Goal: Task Accomplishment & Management: Manage account settings

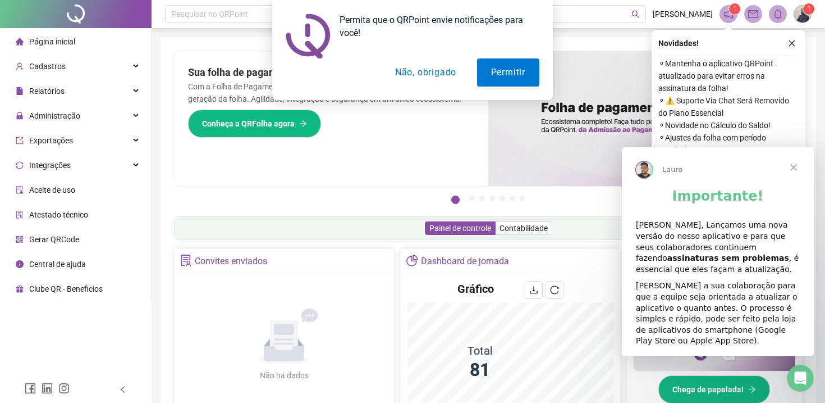
click at [796, 168] on span "Close" at bounding box center [794, 167] width 40 height 40
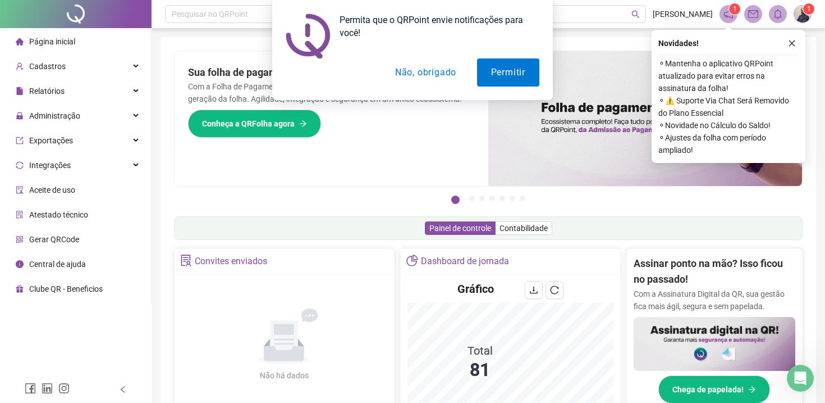
click at [435, 76] on button "Não, obrigado" at bounding box center [425, 72] width 89 height 28
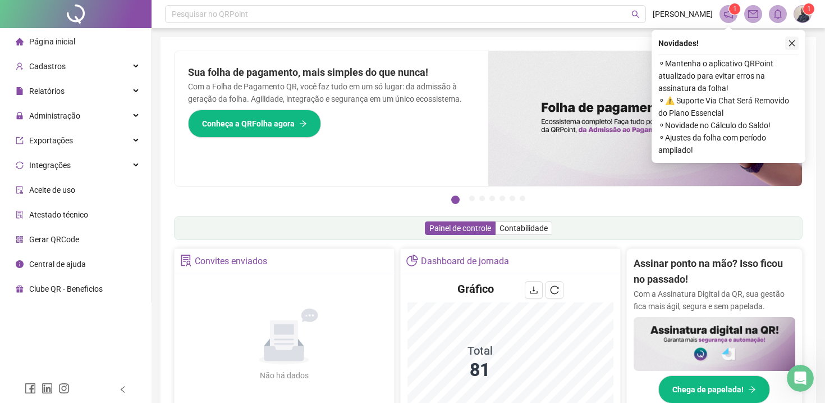
click at [791, 43] on icon "close" at bounding box center [792, 43] width 8 height 8
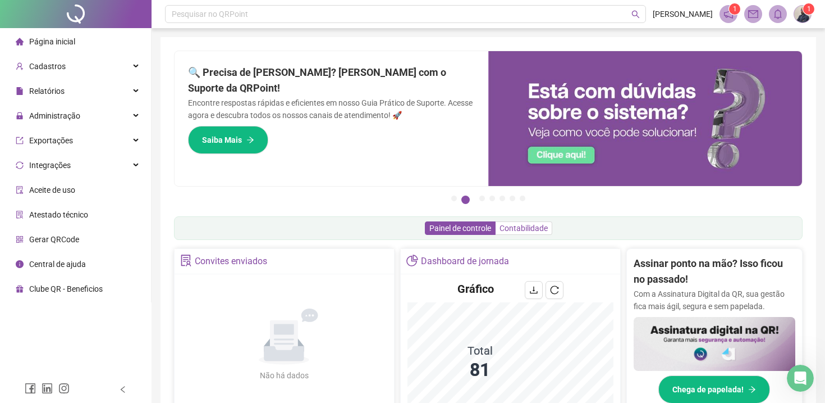
click at [532, 224] on span "Contabilidade" at bounding box center [524, 227] width 48 height 9
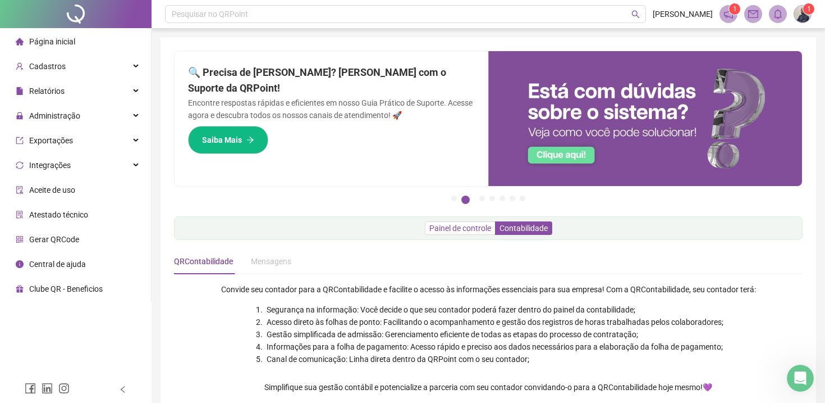
click at [440, 228] on span "Painel de controle" at bounding box center [461, 227] width 62 height 9
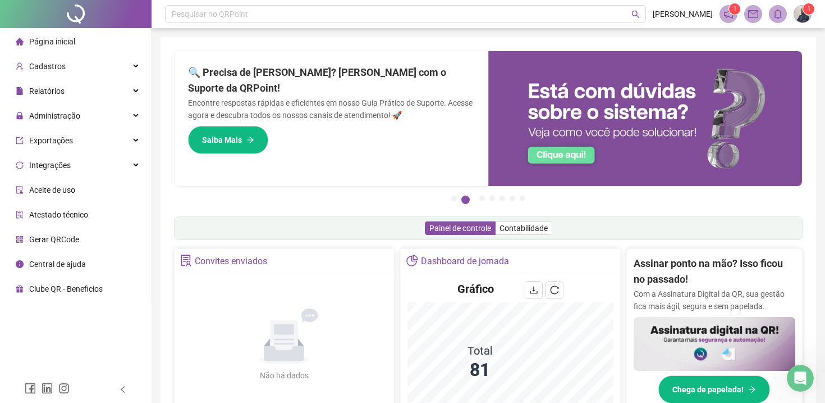
click at [729, 13] on icon "notification" at bounding box center [729, 14] width 10 height 10
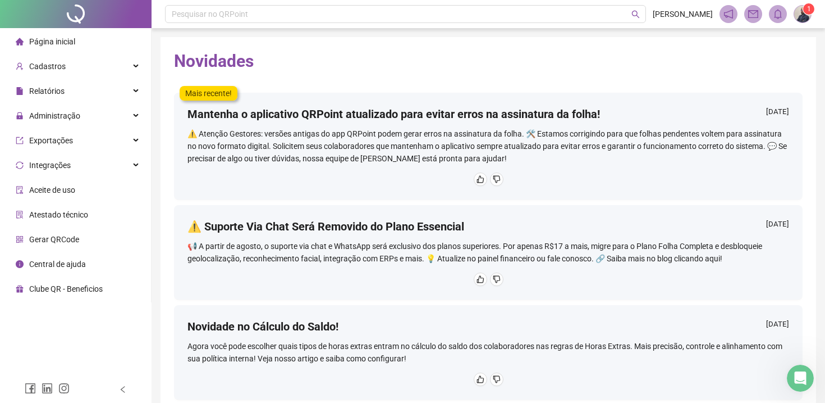
click at [803, 11] on sup "1" at bounding box center [808, 8] width 11 height 11
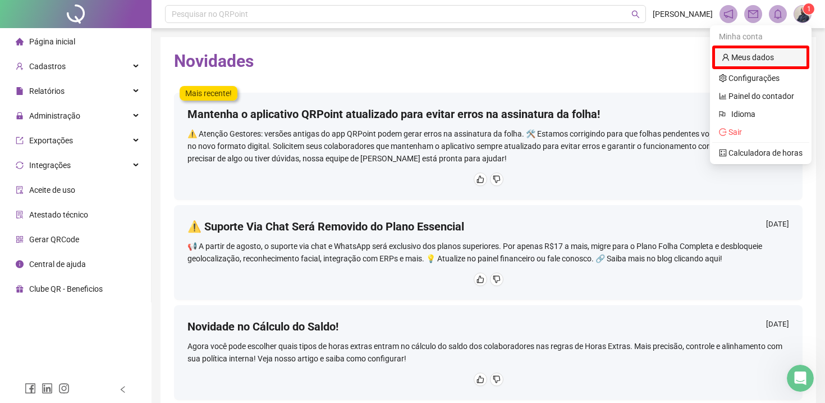
click at [751, 57] on link "Meus dados" at bounding box center [748, 57] width 52 height 9
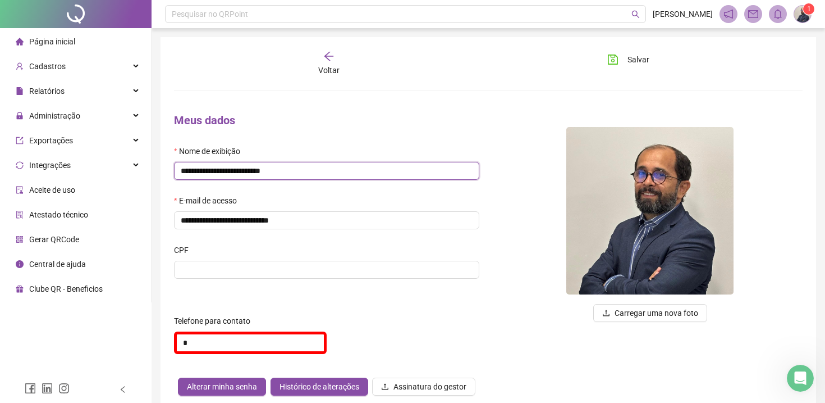
click at [239, 169] on input "**********" at bounding box center [326, 171] width 305 height 18
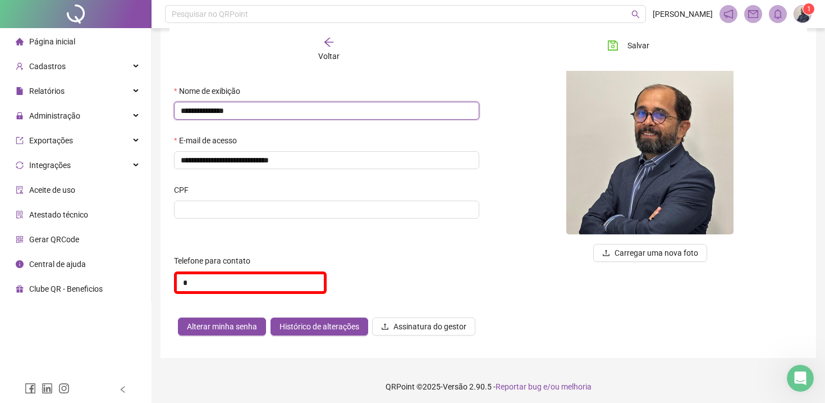
scroll to position [63, 0]
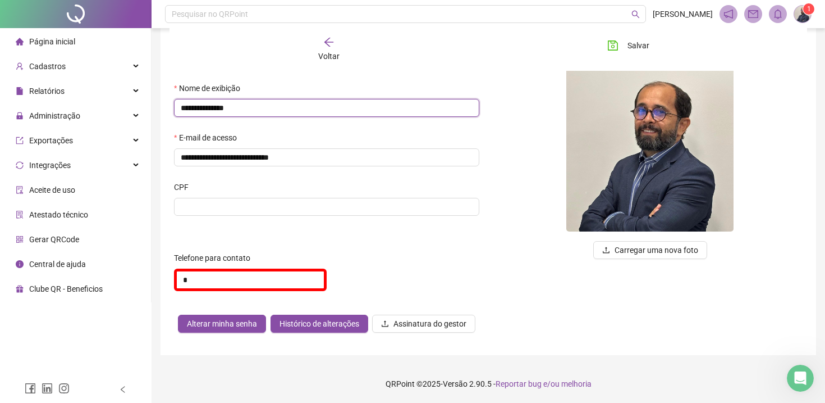
type input "**********"
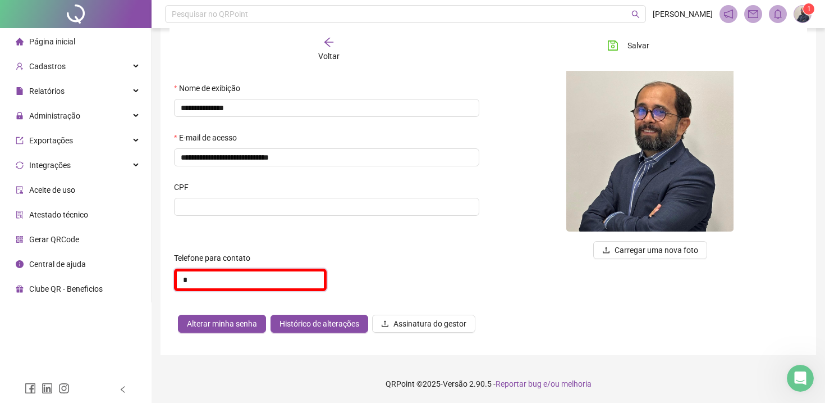
click at [188, 281] on input "*" at bounding box center [250, 279] width 153 height 22
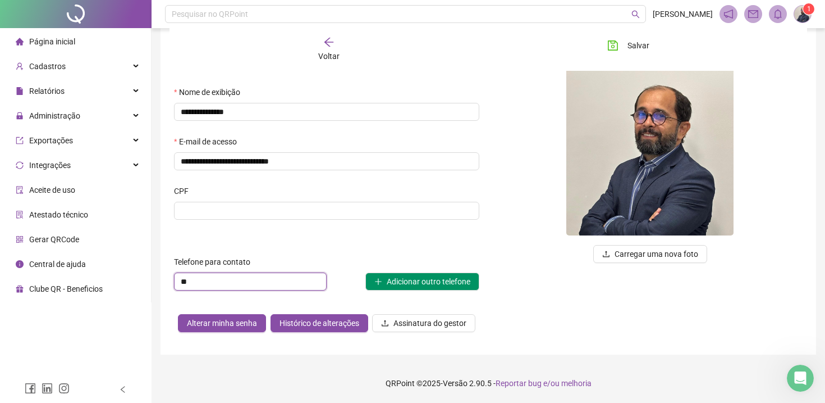
scroll to position [58, 0]
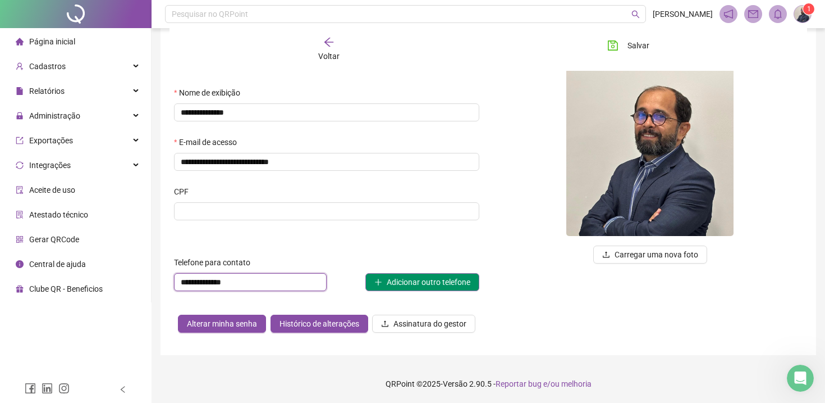
type input "**********"
click at [376, 281] on icon "plus" at bounding box center [378, 282] width 8 height 8
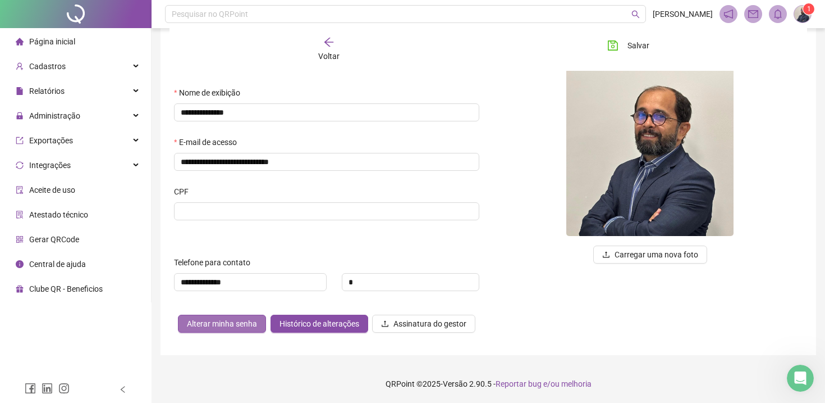
click at [223, 323] on span "Alterar minha senha" at bounding box center [222, 323] width 70 height 12
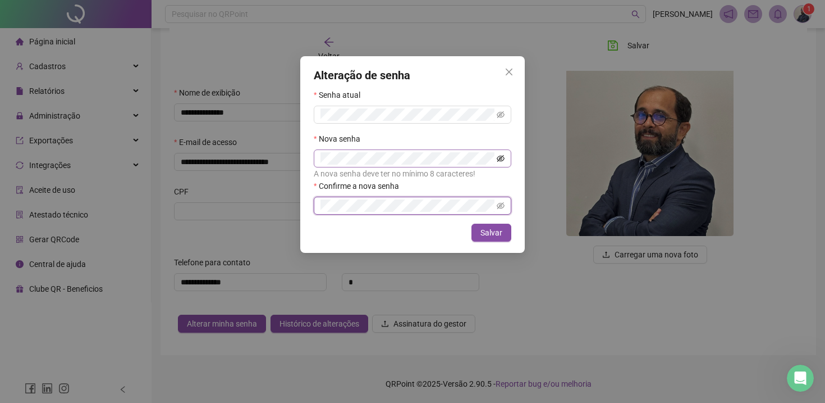
click at [499, 158] on icon "eye-invisible" at bounding box center [501, 158] width 8 height 8
click at [501, 204] on icon "eye-invisible" at bounding box center [501, 205] width 8 height 7
click at [486, 234] on span "Salvar" at bounding box center [492, 232] width 22 height 12
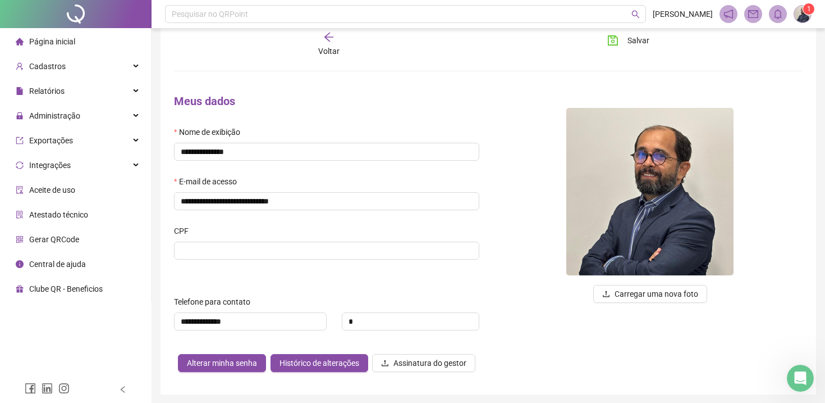
scroll to position [20, 0]
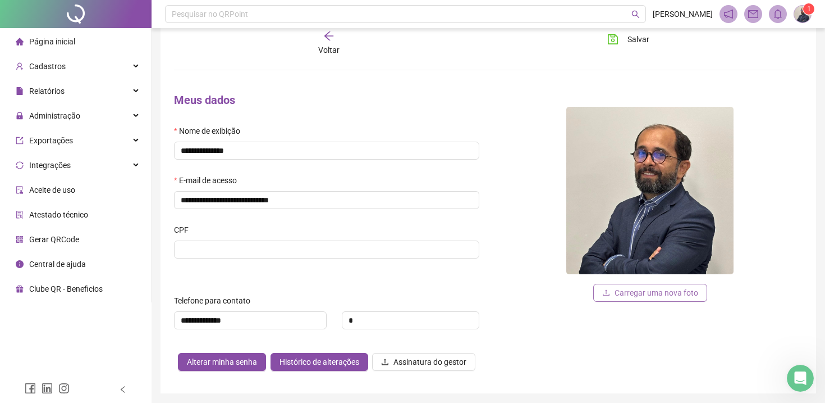
click at [604, 292] on icon "upload" at bounding box center [606, 293] width 8 height 8
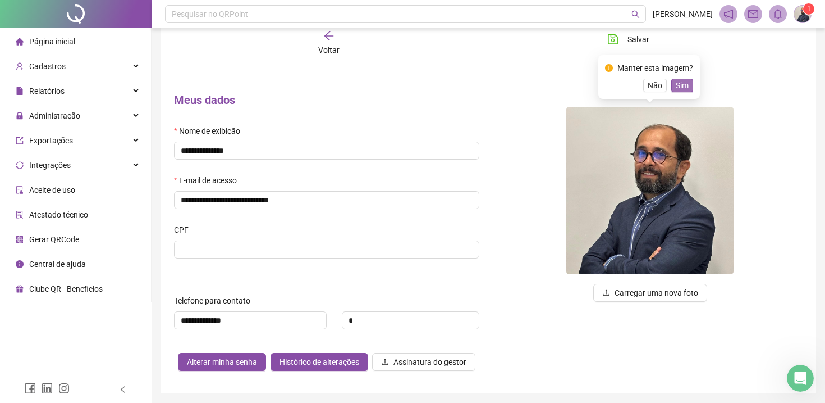
click at [680, 87] on span "Sim" at bounding box center [682, 85] width 13 height 12
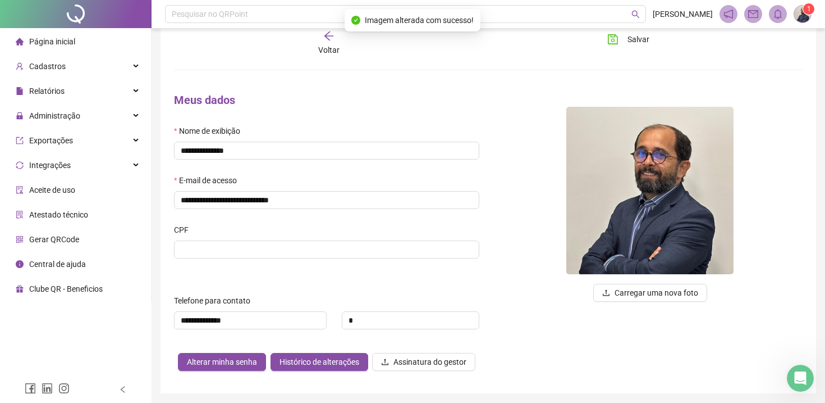
scroll to position [0, 0]
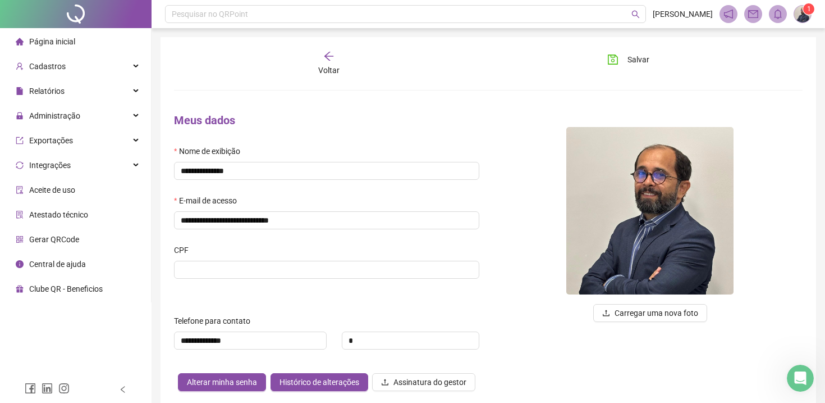
click at [333, 62] on div "Voltar" at bounding box center [328, 64] width 97 height 26
click at [62, 40] on span "Página inicial" at bounding box center [52, 41] width 46 height 9
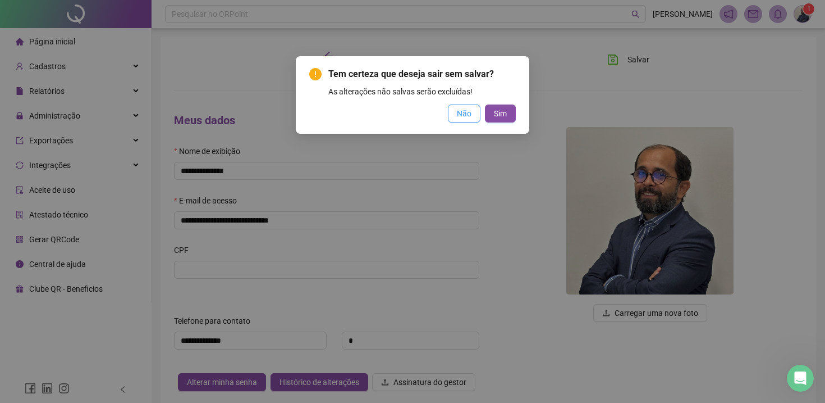
click at [464, 118] on span "Não" at bounding box center [464, 113] width 15 height 12
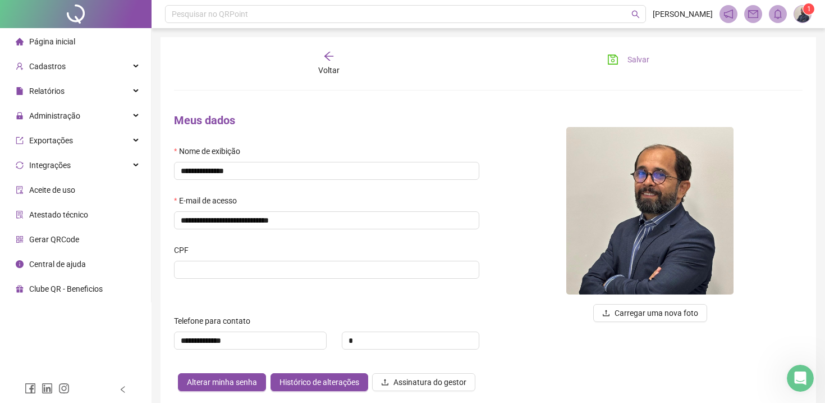
click at [638, 59] on span "Salvar" at bounding box center [639, 59] width 22 height 12
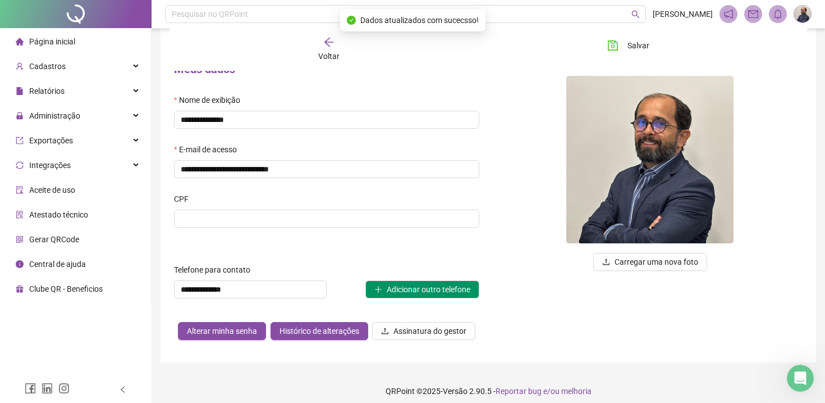
scroll to position [58, 0]
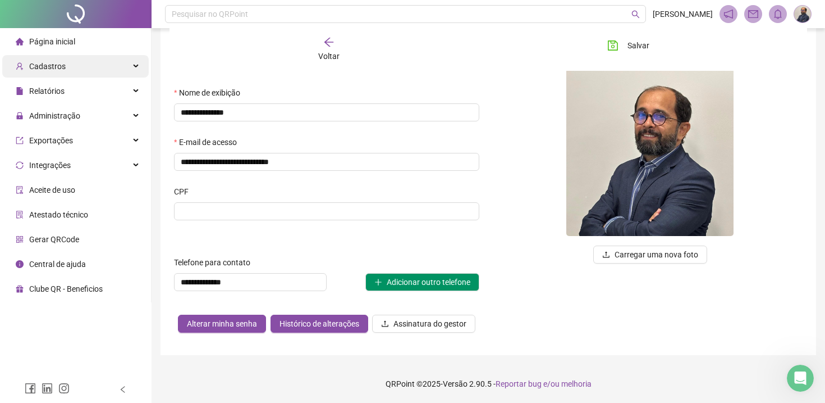
click at [57, 68] on span "Cadastros" at bounding box center [47, 66] width 36 height 9
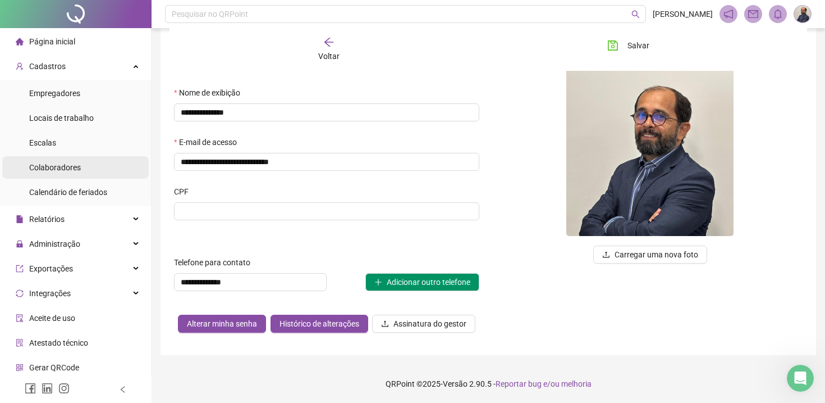
click at [40, 167] on span "Colaboradores" at bounding box center [55, 167] width 52 height 9
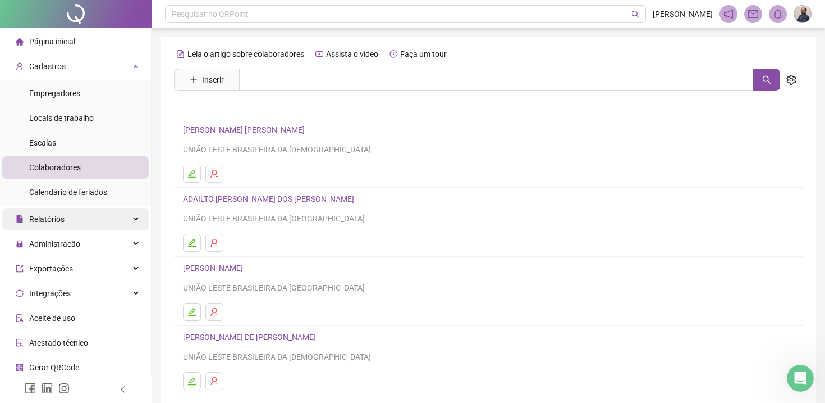
click at [46, 213] on span "Relatórios" at bounding box center [40, 219] width 49 height 22
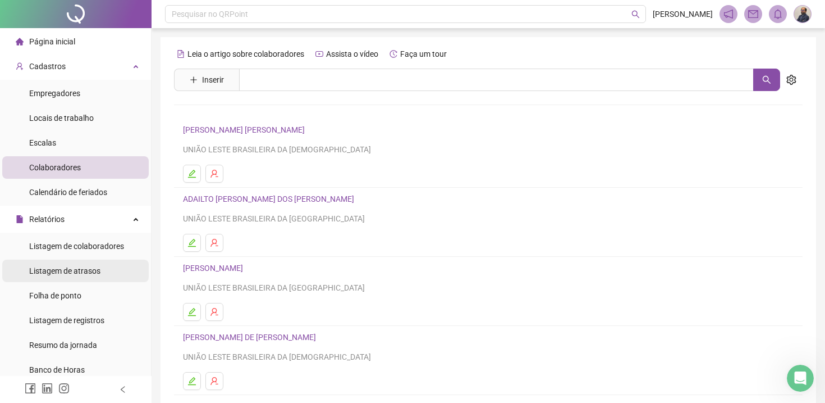
click at [51, 267] on span "Listagem de atrasos" at bounding box center [64, 270] width 71 height 9
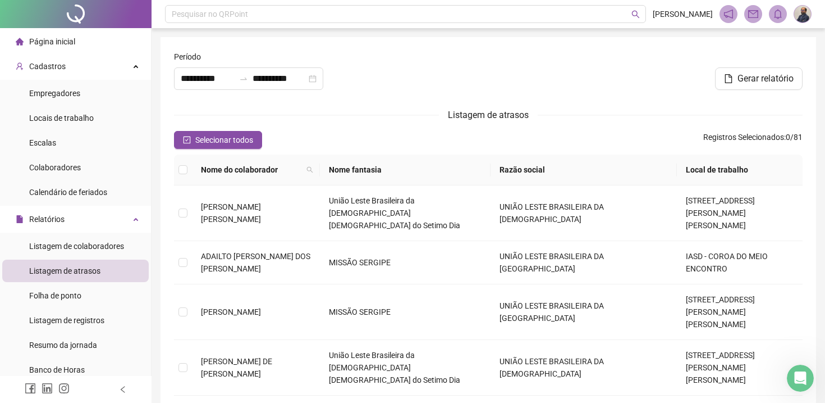
type input "**********"
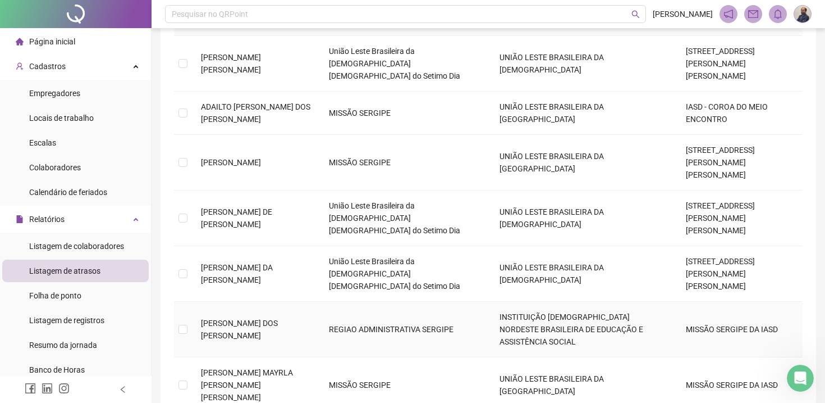
scroll to position [150, 0]
click at [258, 317] on span "[PERSON_NAME] DOS [PERSON_NAME]" at bounding box center [239, 327] width 77 height 21
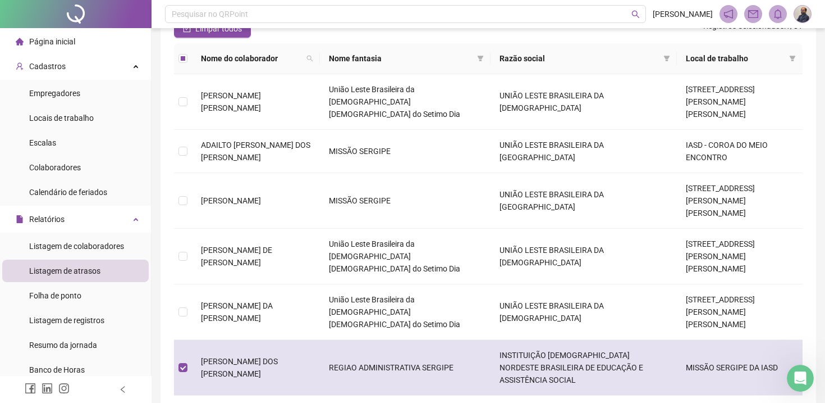
scroll to position [0, 0]
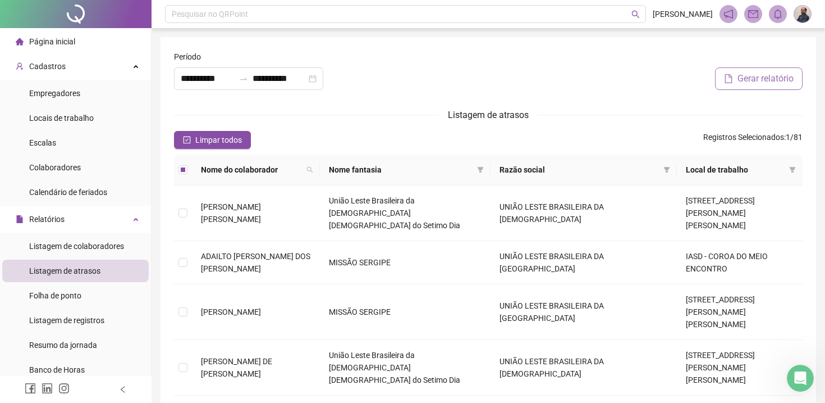
click at [761, 85] on button "Gerar relatório" at bounding box center [759, 78] width 88 height 22
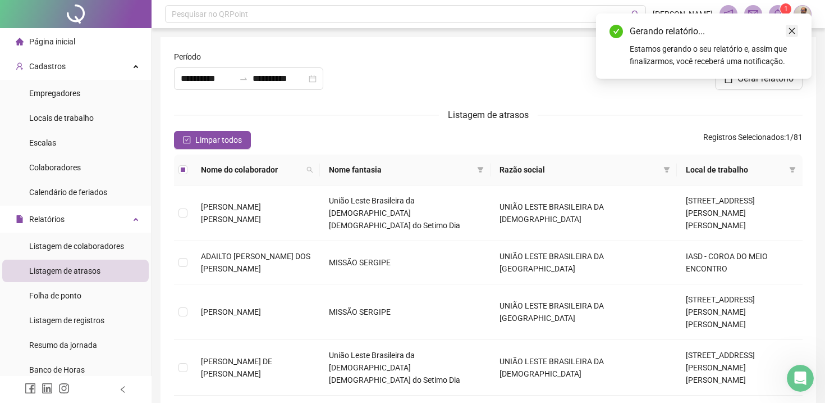
click at [794, 30] on icon "close" at bounding box center [792, 31] width 8 height 8
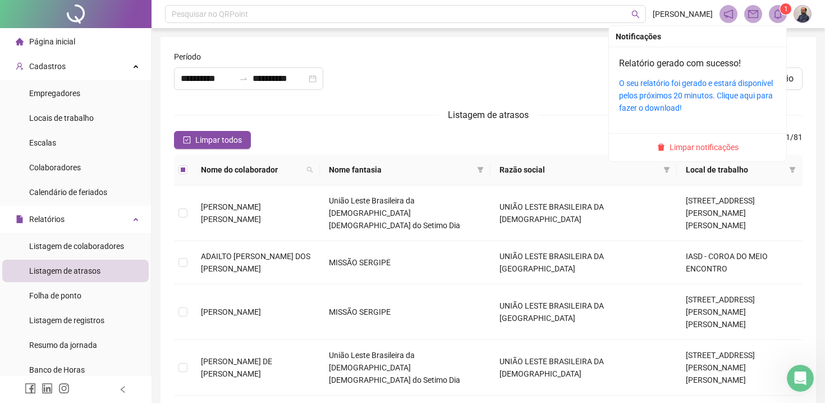
click at [783, 13] on sup "1" at bounding box center [785, 8] width 11 height 11
click at [779, 15] on icon "bell" at bounding box center [778, 14] width 10 height 10
click at [680, 99] on link "O seu relatório foi gerado e estará disponível pelos próximos 20 minutos. Cliqu…" at bounding box center [696, 96] width 154 height 34
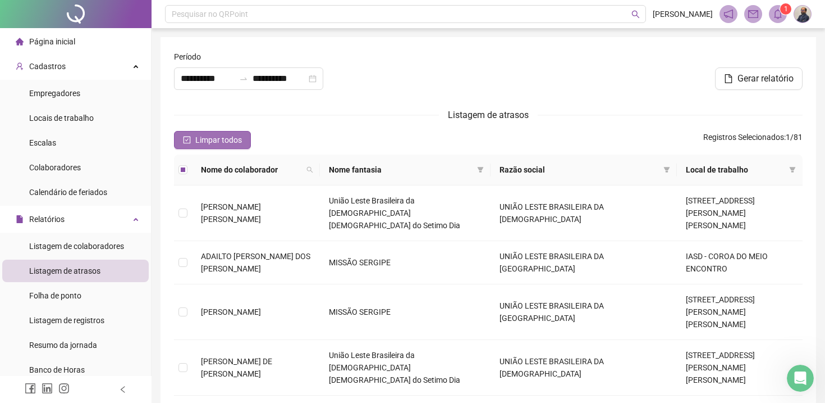
click at [199, 140] on span "Limpar todos" at bounding box center [218, 140] width 47 height 12
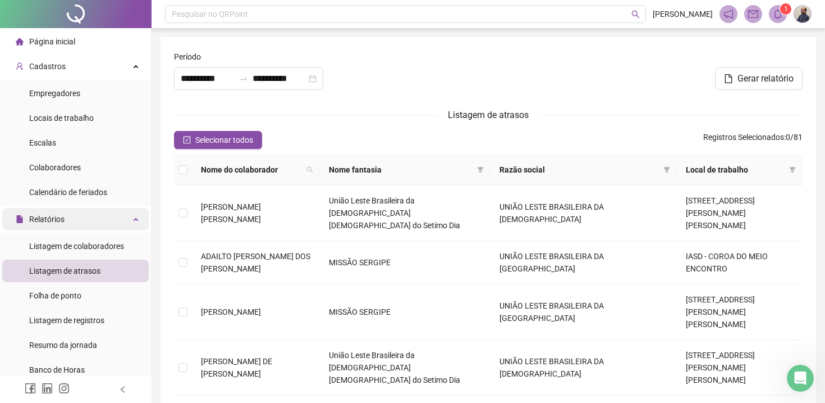
click at [135, 220] on div "Relatórios" at bounding box center [75, 219] width 147 height 22
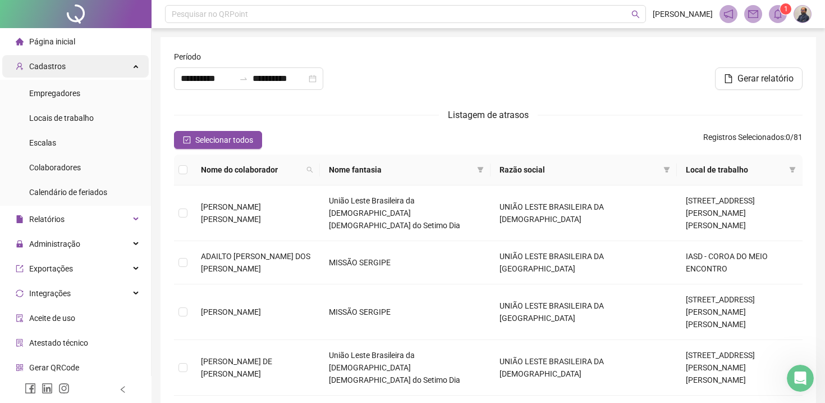
click at [138, 67] on div "Cadastros" at bounding box center [75, 66] width 147 height 22
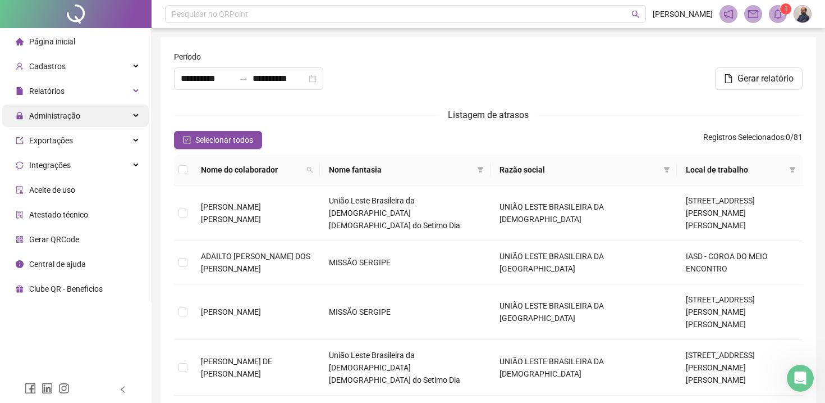
click at [69, 112] on span "Administração" at bounding box center [54, 115] width 51 height 9
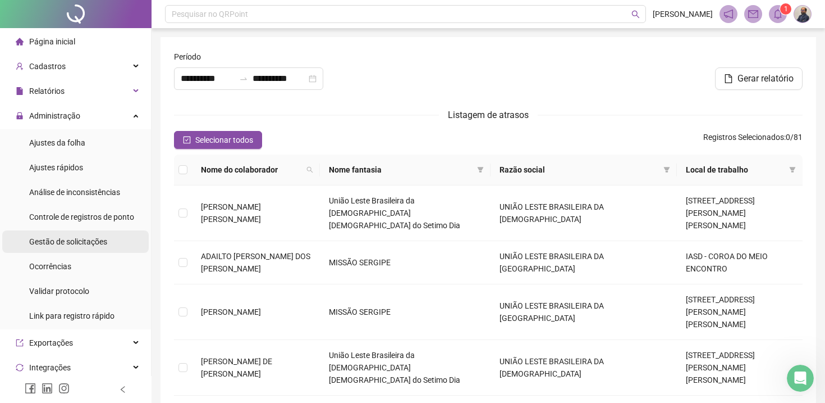
click at [63, 239] on span "Gestão de solicitações" at bounding box center [68, 241] width 78 height 9
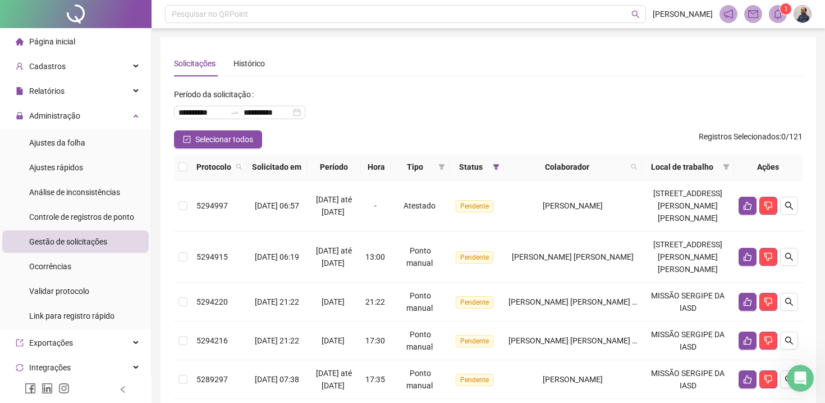
click at [36, 42] on span "Página inicial" at bounding box center [52, 41] width 46 height 9
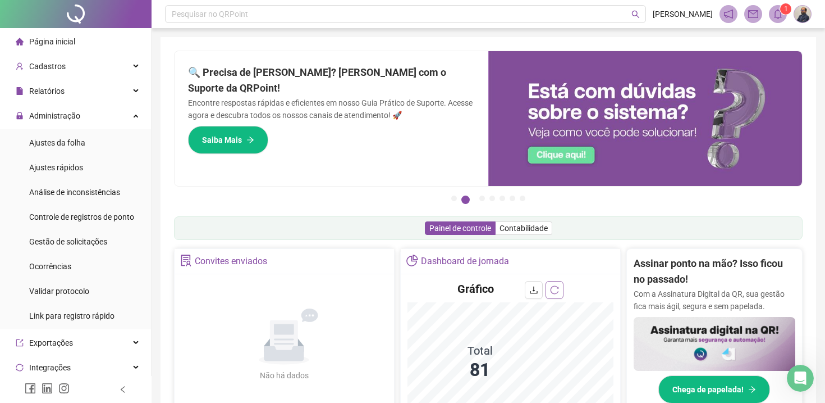
click at [554, 293] on icon "reload" at bounding box center [554, 289] width 8 height 8
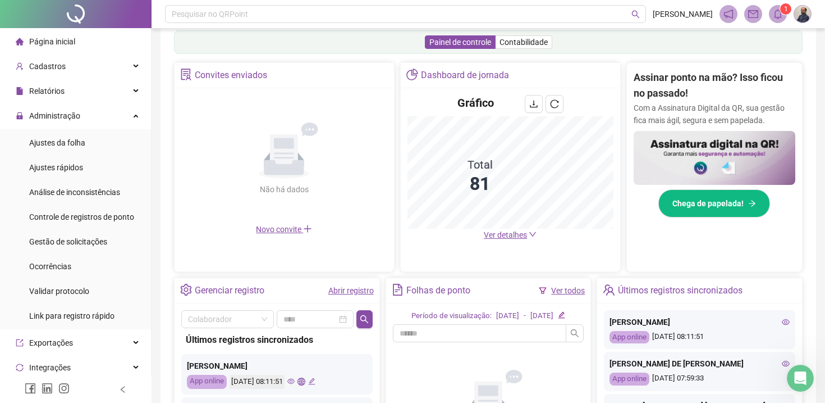
scroll to position [188, 0]
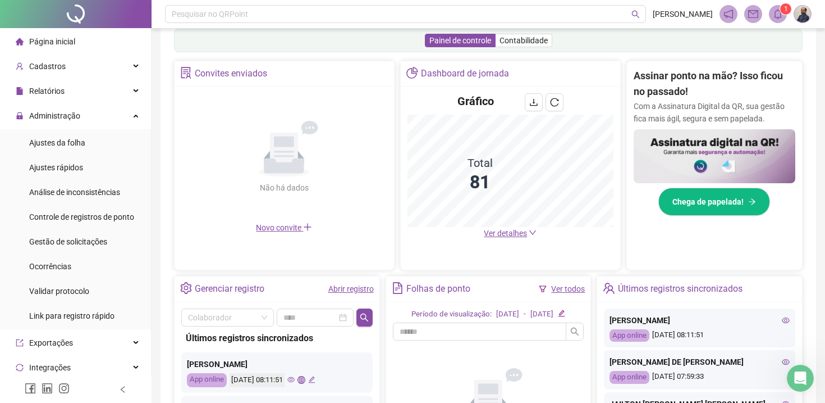
click at [533, 234] on icon "down" at bounding box center [532, 232] width 7 height 4
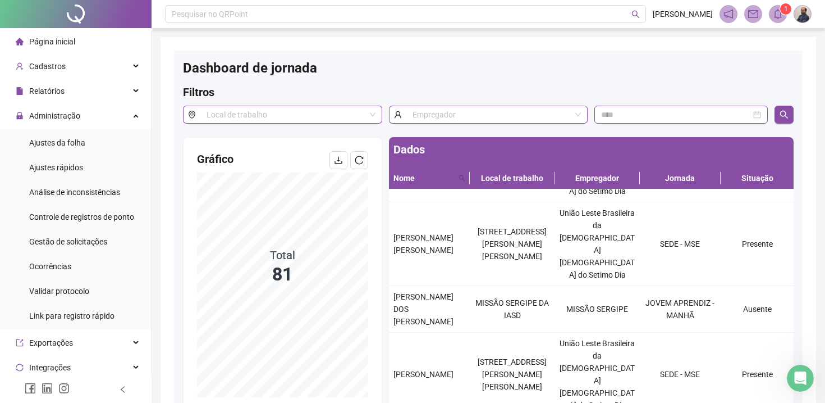
scroll to position [102, 0]
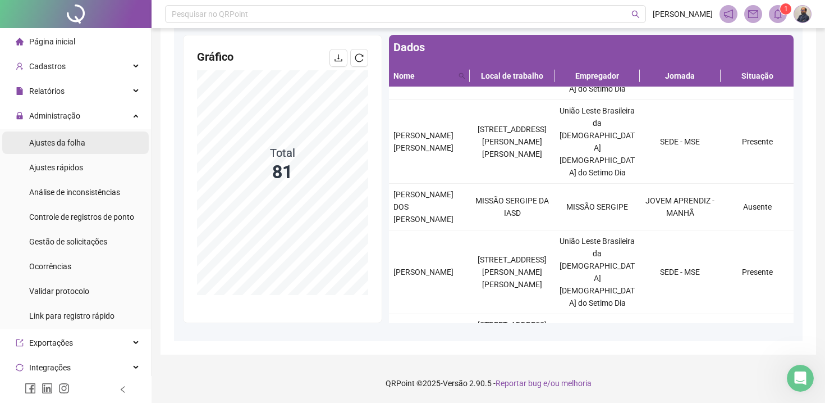
click at [85, 147] on span "Ajustes da folha" at bounding box center [57, 142] width 56 height 9
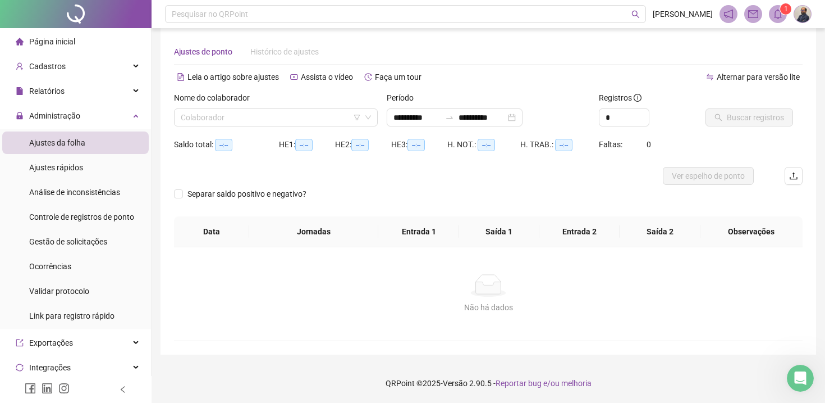
scroll to position [12, 0]
type input "**********"
click at [370, 119] on icon "down" at bounding box center [368, 117] width 7 height 7
click at [305, 121] on input "search" at bounding box center [271, 117] width 180 height 17
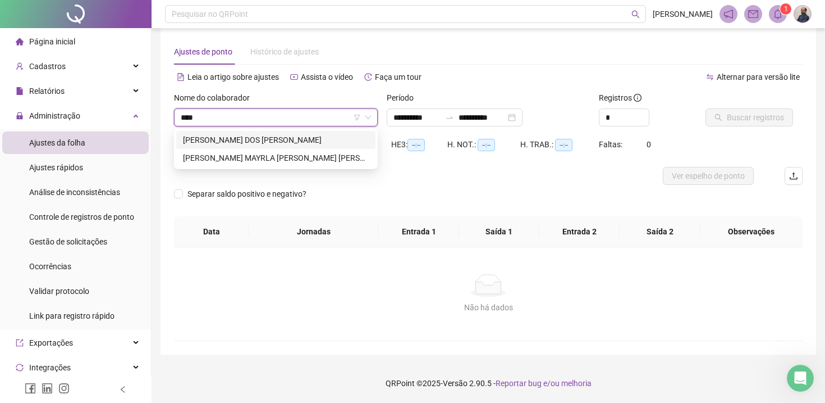
type input "*****"
click at [314, 141] on div "[PERSON_NAME] DOS [PERSON_NAME]" at bounding box center [276, 140] width 186 height 12
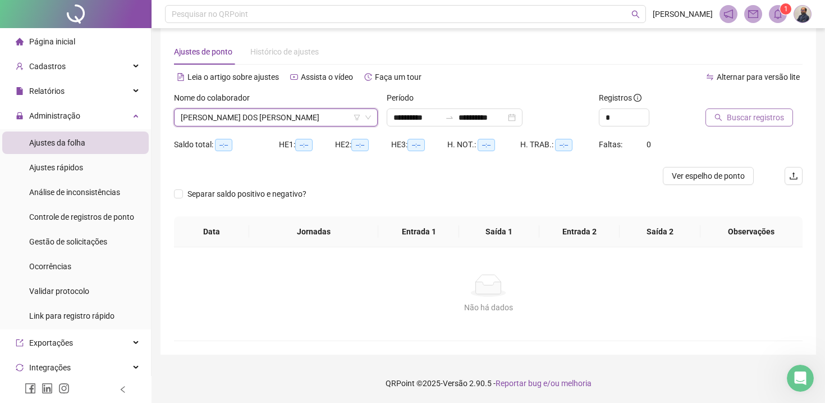
click at [728, 120] on span "Buscar registros" at bounding box center [755, 117] width 57 height 12
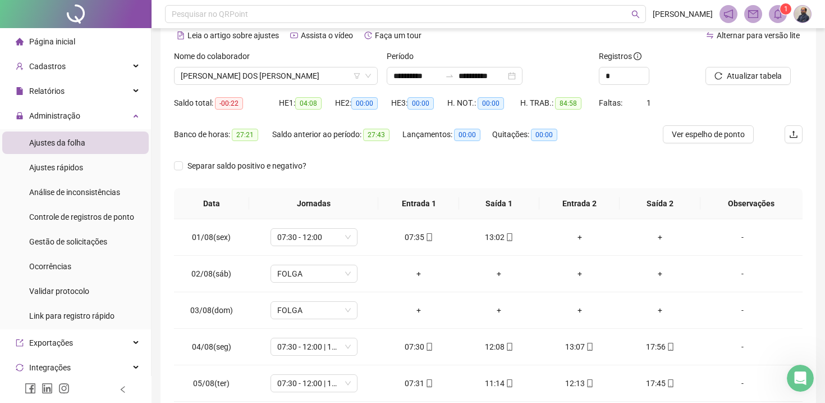
scroll to position [53, 0]
click at [135, 66] on icon at bounding box center [137, 66] width 6 height 0
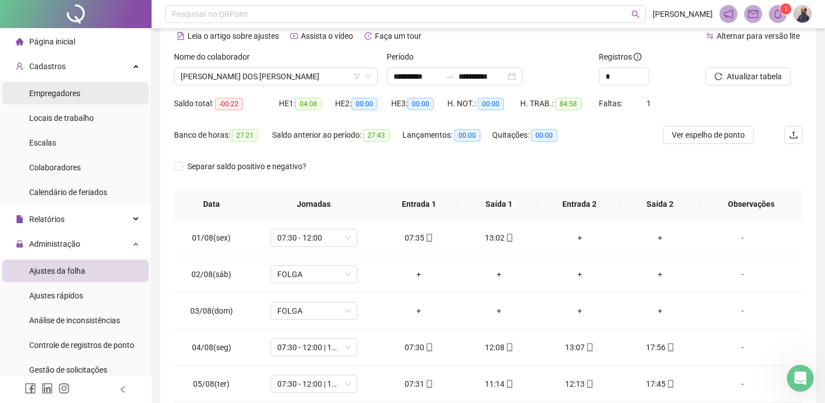
click at [74, 97] on span "Empregadores" at bounding box center [54, 93] width 51 height 9
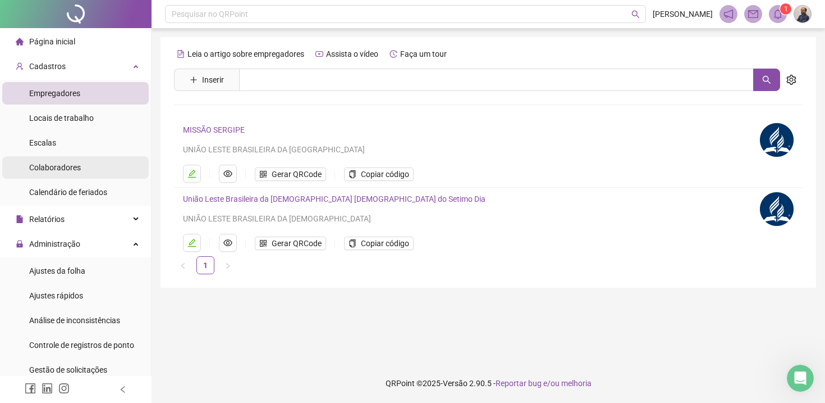
click at [78, 166] on span "Colaboradores" at bounding box center [55, 167] width 52 height 9
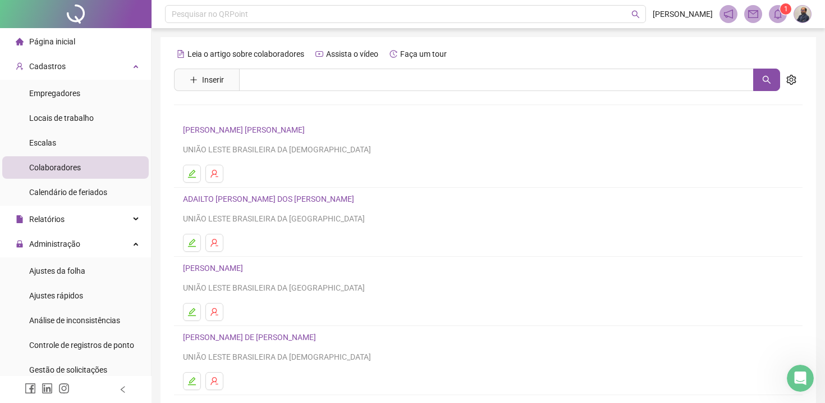
click at [273, 131] on link "[PERSON_NAME] [PERSON_NAME]" at bounding box center [245, 129] width 125 height 9
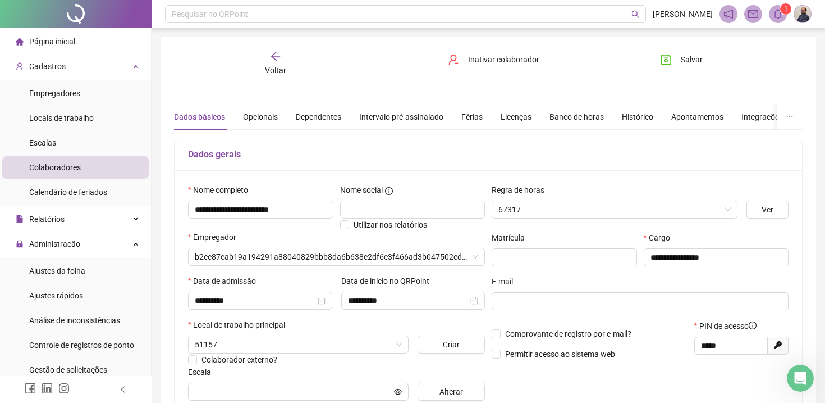
type input "**********"
click at [483, 115] on div "Férias" at bounding box center [472, 117] width 21 height 12
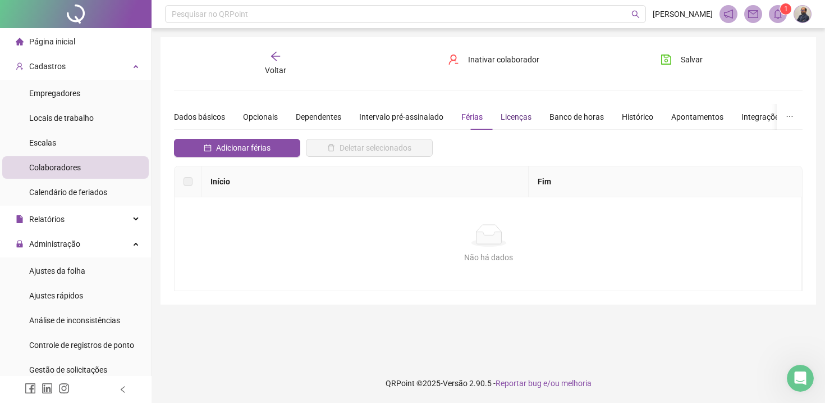
click at [532, 117] on div "Licenças" at bounding box center [516, 117] width 31 height 12
click at [599, 113] on div "Banco de horas" at bounding box center [577, 117] width 54 height 12
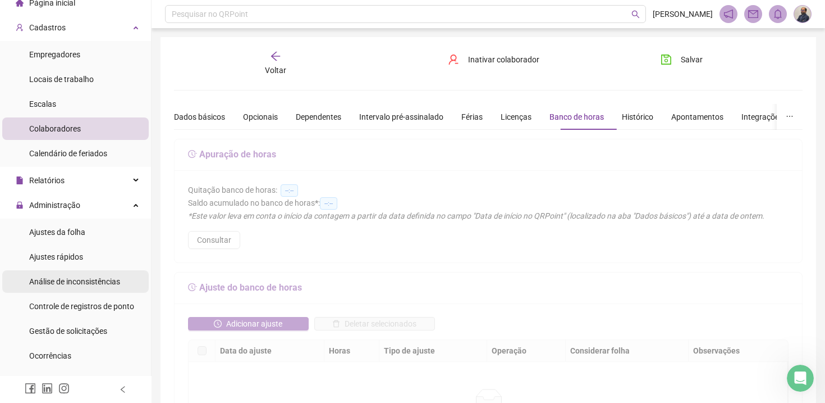
scroll to position [45, 0]
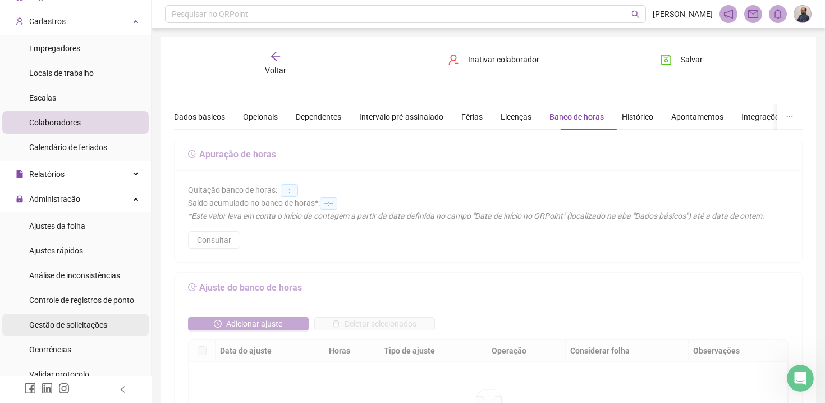
click at [69, 321] on span "Gestão de solicitações" at bounding box center [68, 324] width 78 height 9
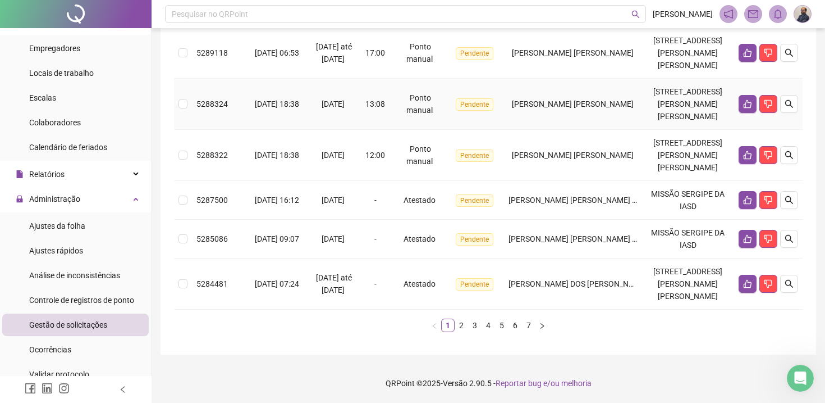
scroll to position [485, 0]
click at [462, 331] on link "2" at bounding box center [461, 325] width 12 height 12
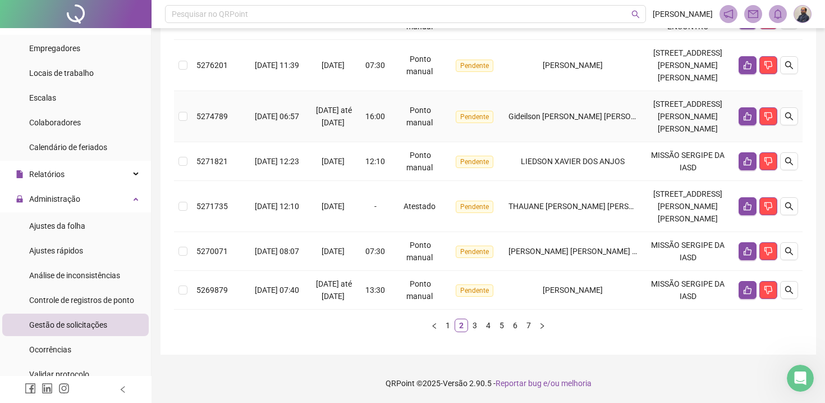
scroll to position [459, 0]
click at [473, 327] on link "3" at bounding box center [475, 325] width 12 height 12
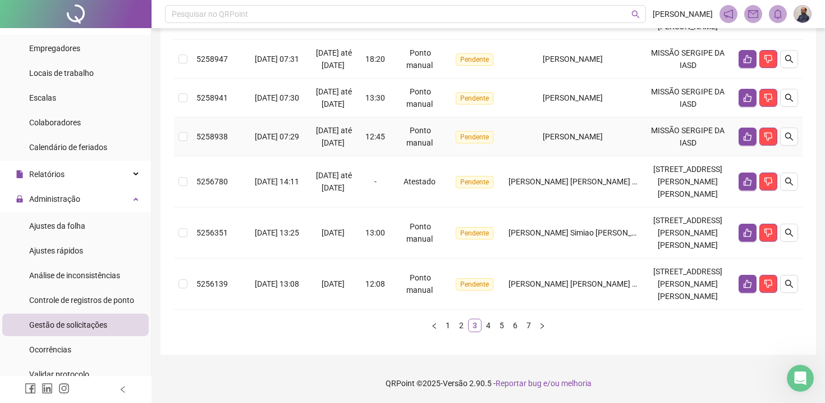
scroll to position [539, 0]
click at [489, 331] on link "4" at bounding box center [488, 325] width 12 height 12
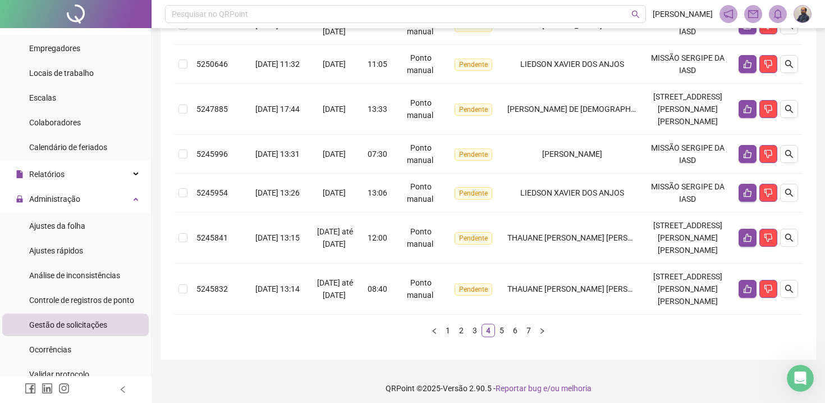
scroll to position [404, 0]
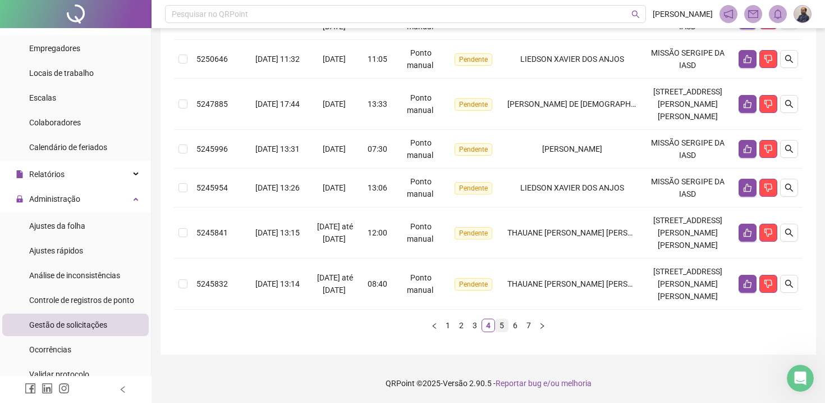
click at [504, 331] on link "5" at bounding box center [502, 325] width 12 height 12
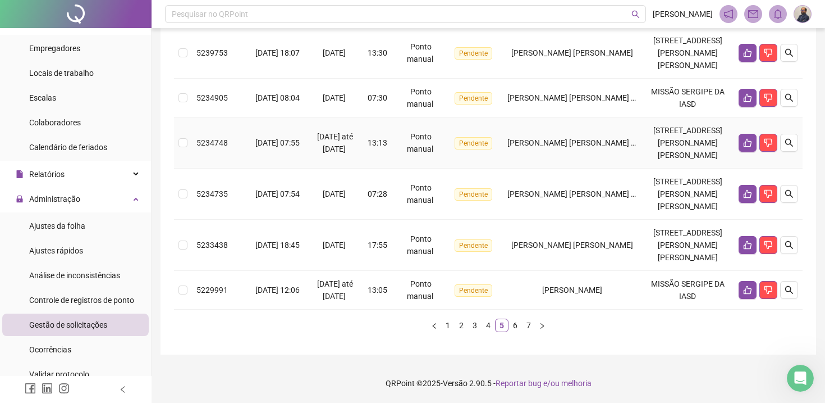
scroll to position [484, 0]
click at [517, 327] on link "6" at bounding box center [515, 325] width 12 height 12
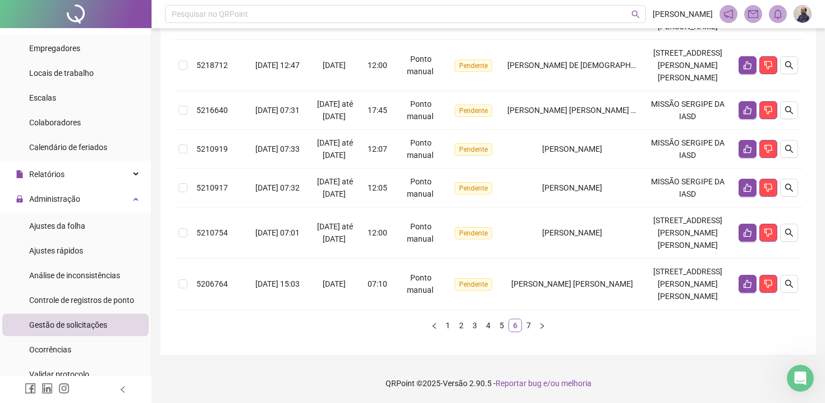
scroll to position [435, 0]
click at [529, 324] on link "7" at bounding box center [529, 325] width 12 height 12
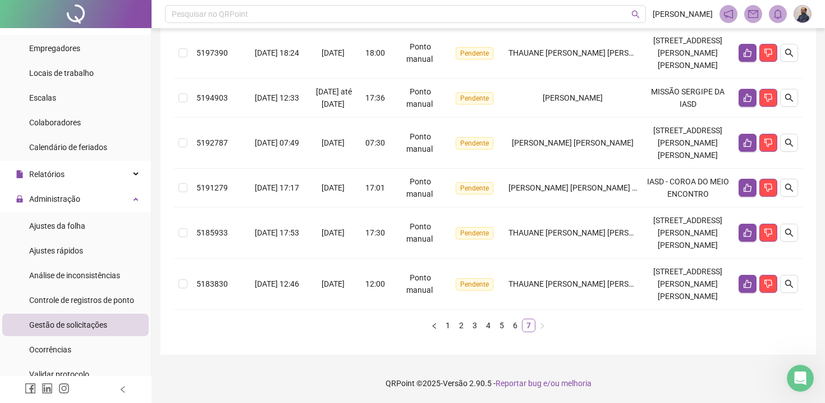
scroll to position [421, 0]
click at [529, 324] on link "7" at bounding box center [529, 325] width 12 height 12
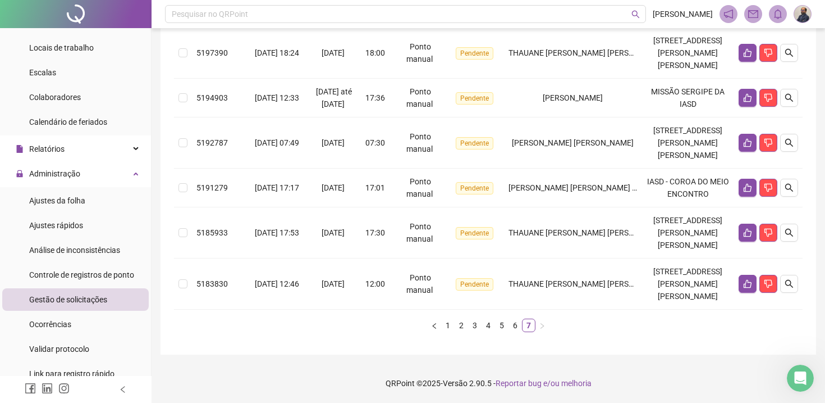
scroll to position [66, 0]
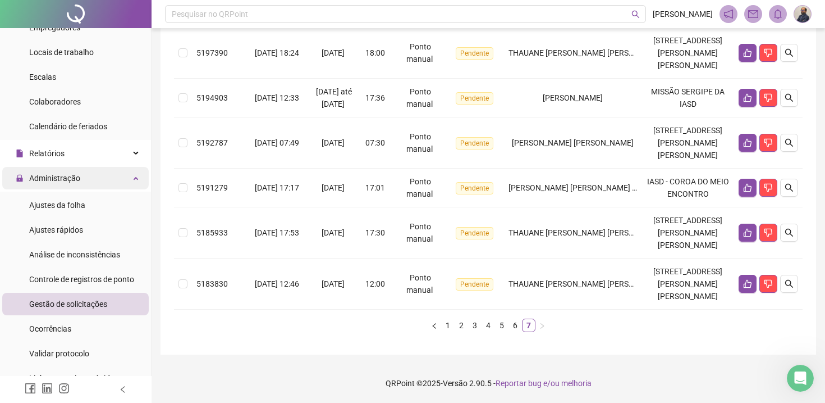
click at [135, 179] on div "Administração" at bounding box center [75, 178] width 147 height 22
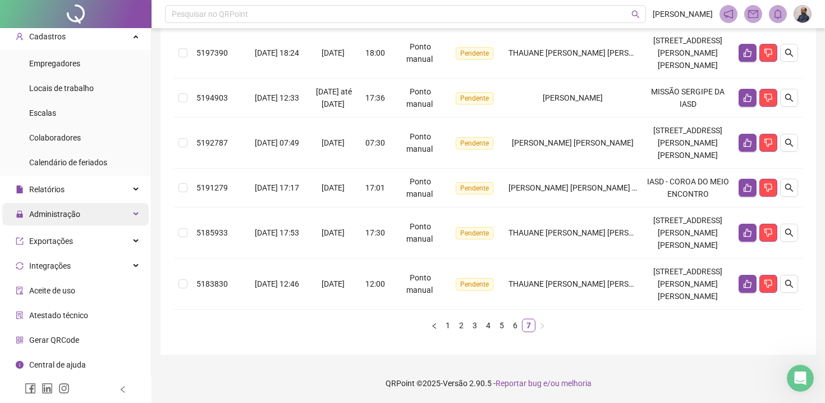
scroll to position [28, 0]
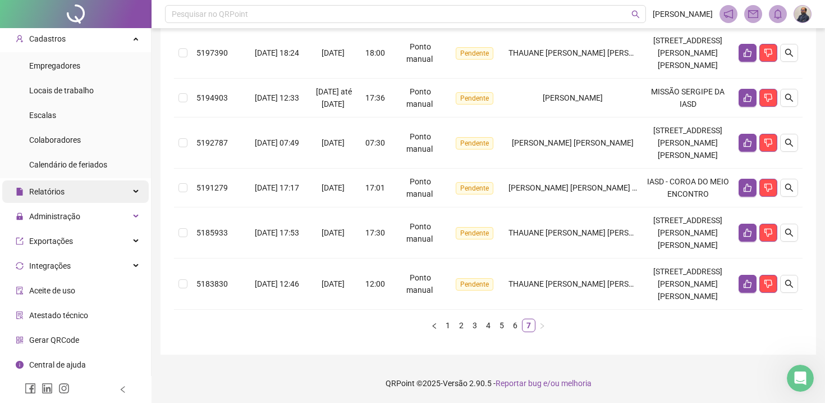
click at [135, 191] on icon at bounding box center [137, 191] width 6 height 0
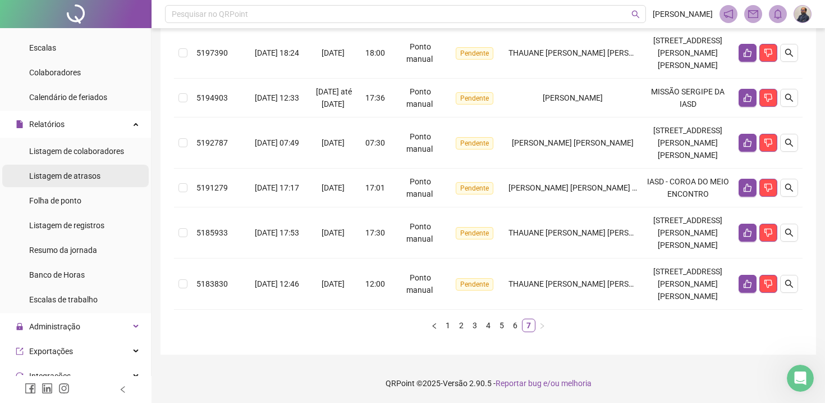
scroll to position [98, 0]
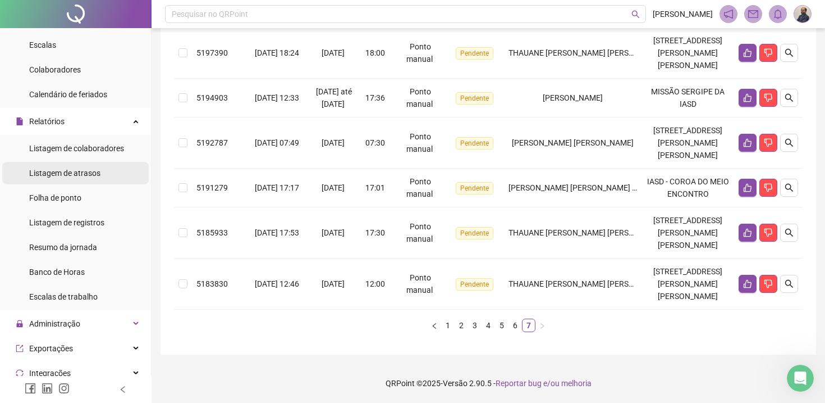
click at [90, 179] on div "Listagem de atrasos" at bounding box center [64, 173] width 71 height 22
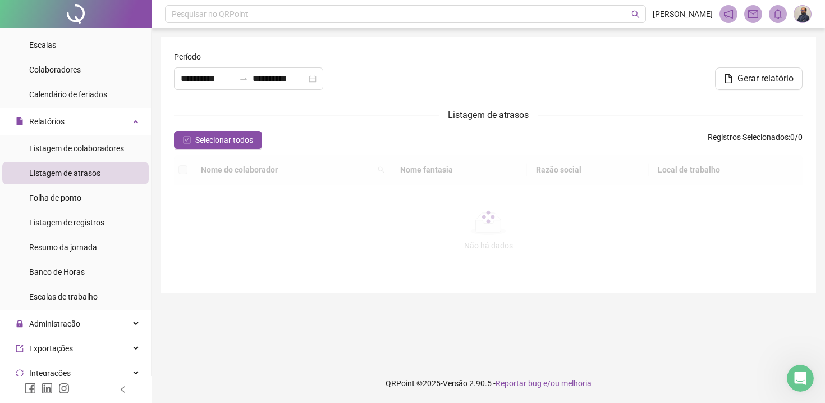
type input "**********"
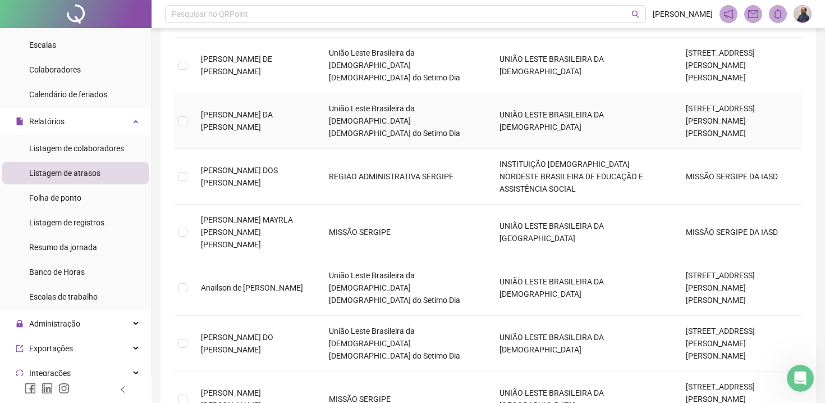
scroll to position [325, 0]
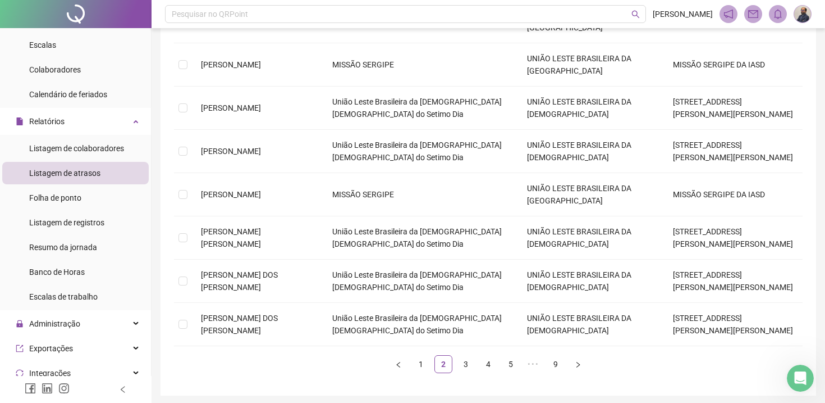
scroll to position [300, 0]
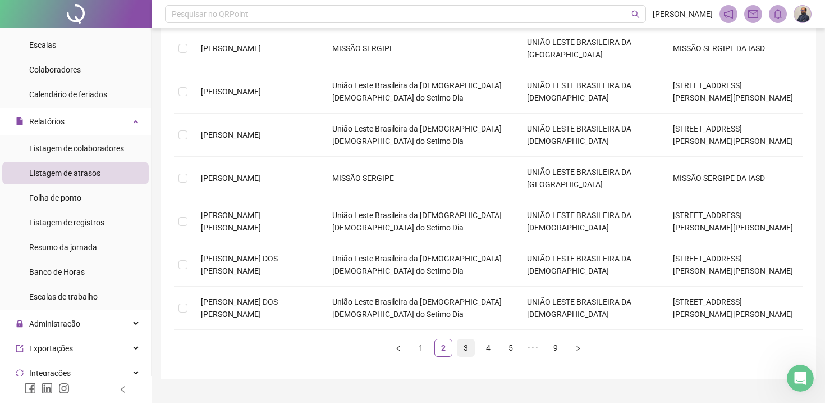
click at [468, 339] on link "3" at bounding box center [466, 347] width 17 height 17
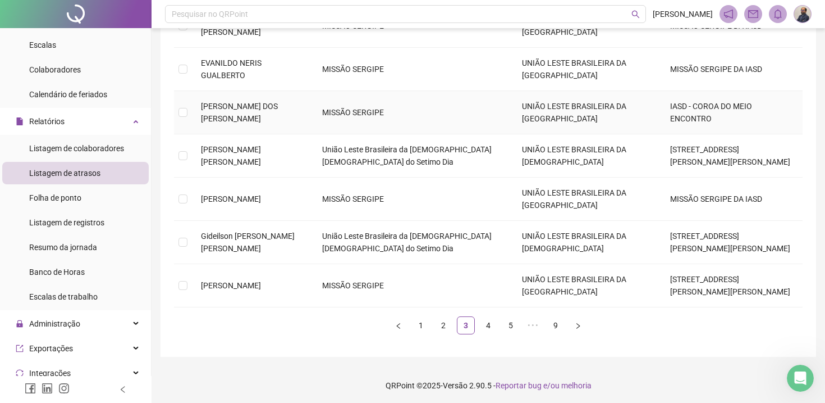
scroll to position [313, 0]
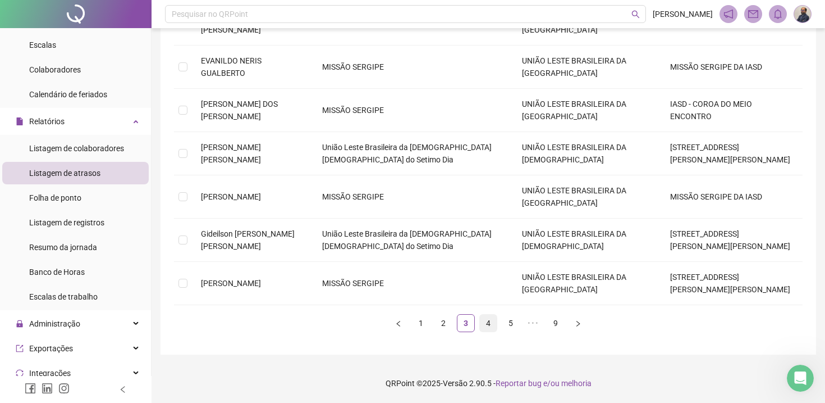
click at [491, 326] on link "4" at bounding box center [488, 322] width 17 height 17
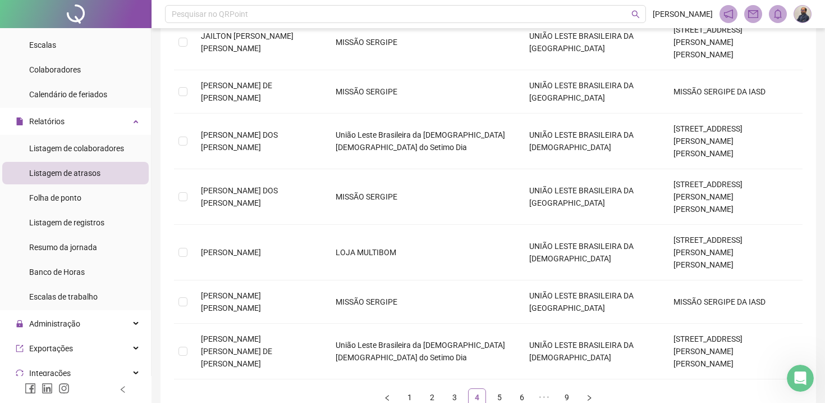
scroll to position [288, 0]
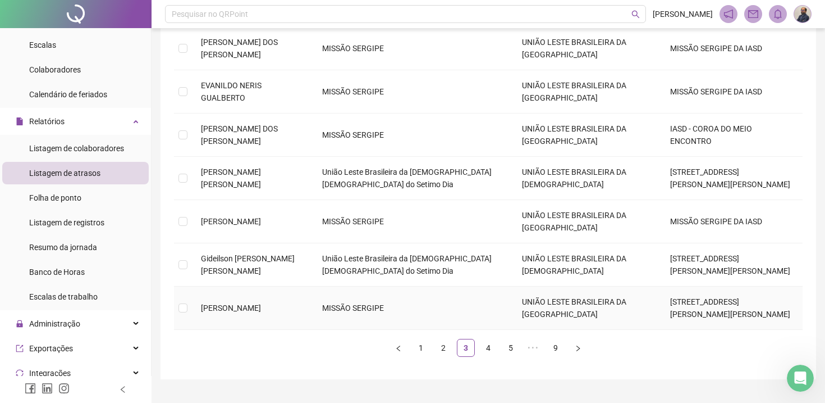
click at [262, 307] on td "[PERSON_NAME]" at bounding box center [252, 307] width 121 height 43
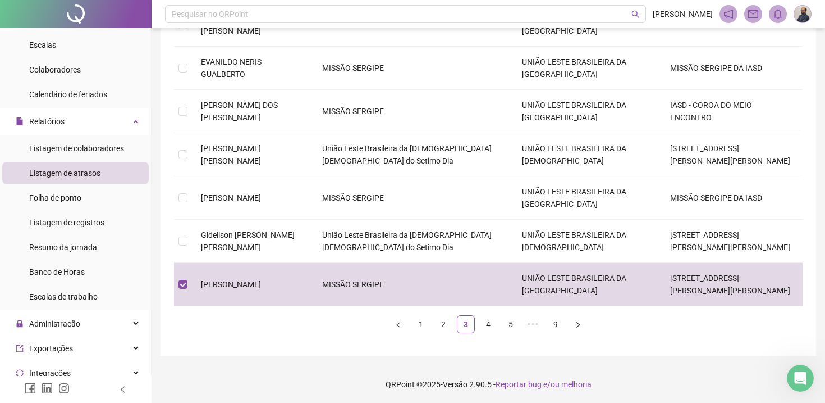
scroll to position [313, 0]
click at [492, 324] on link "4" at bounding box center [488, 322] width 17 height 17
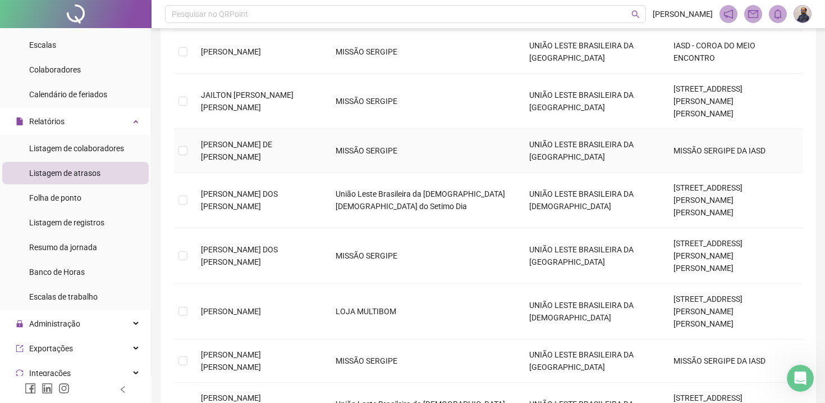
scroll to position [288, 0]
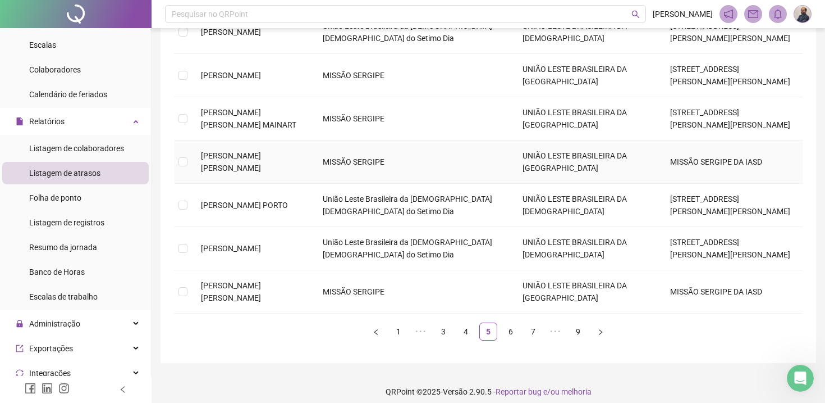
scroll to position [313, 0]
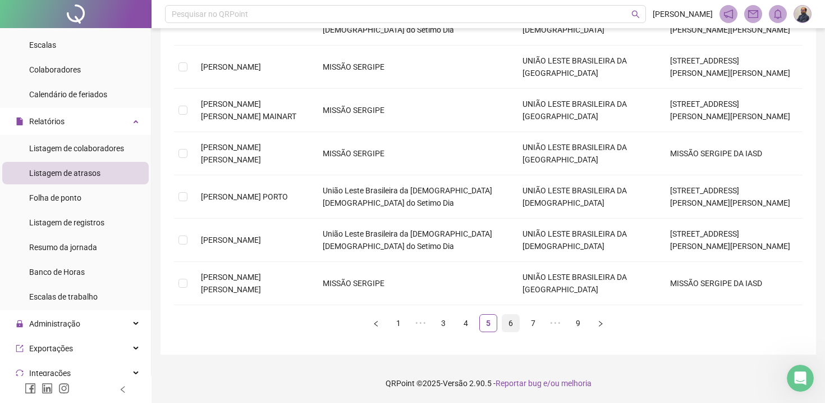
click at [514, 326] on link "6" at bounding box center [511, 322] width 17 height 17
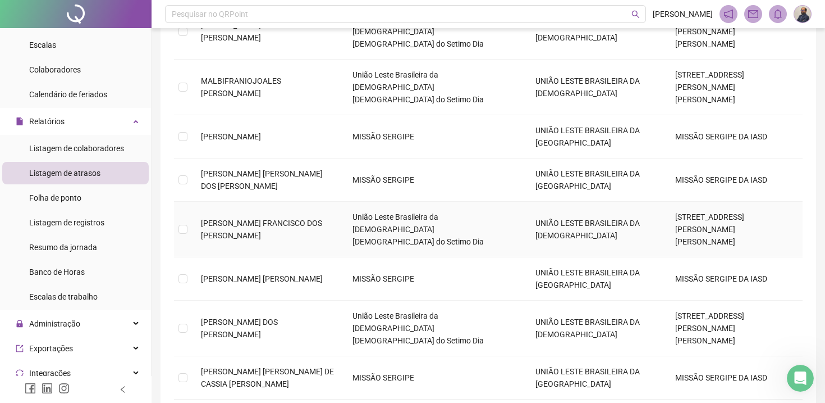
scroll to position [269, 0]
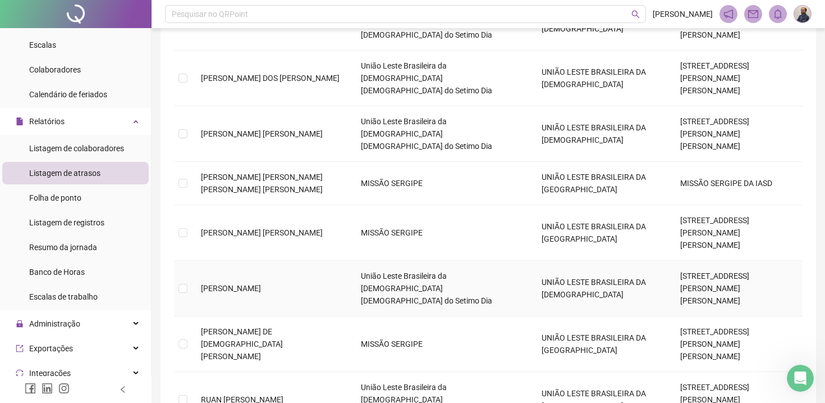
scroll to position [300, 0]
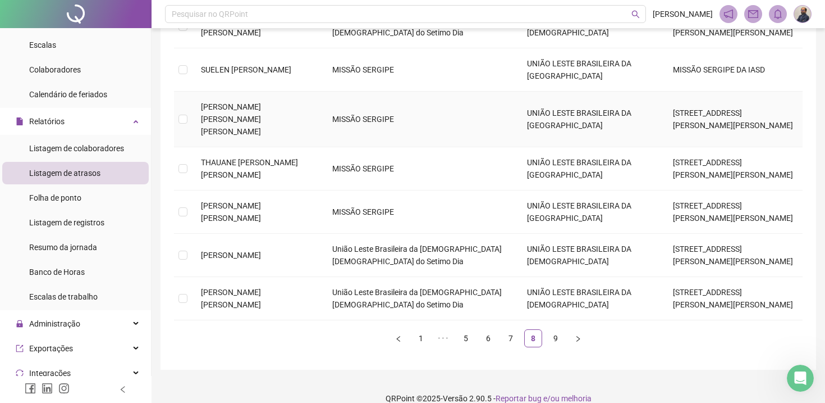
scroll to position [313, 0]
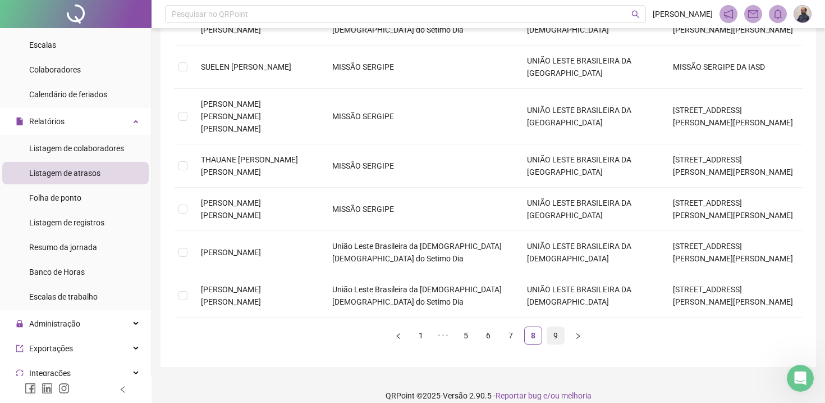
click at [557, 327] on link "9" at bounding box center [555, 335] width 17 height 17
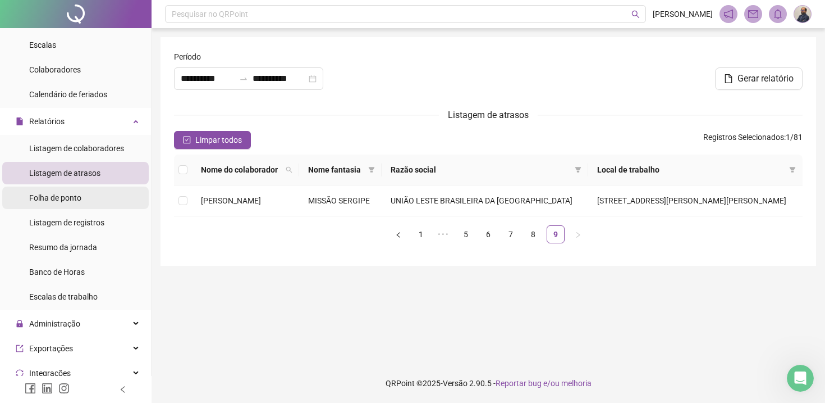
click at [72, 198] on span "Folha de ponto" at bounding box center [55, 197] width 52 height 9
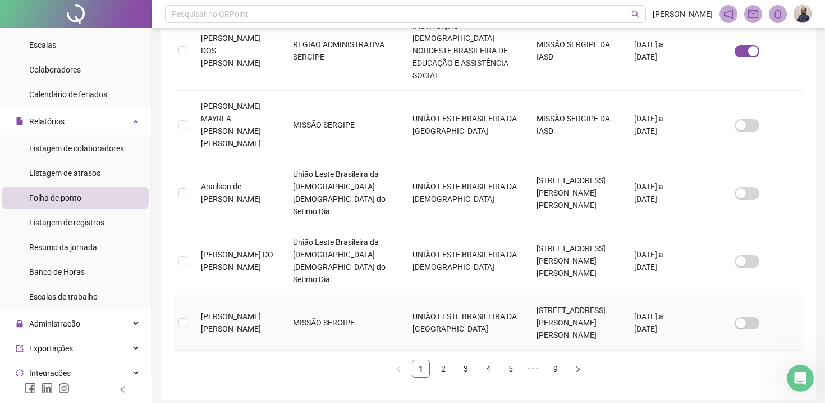
scroll to position [589, 0]
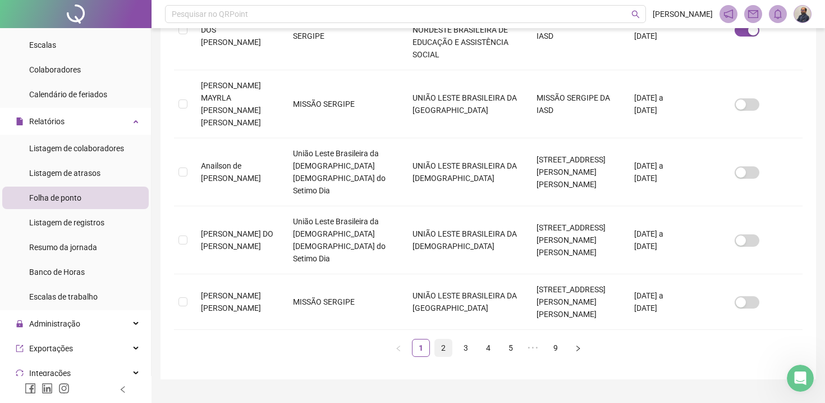
click at [445, 339] on link "2" at bounding box center [443, 347] width 17 height 17
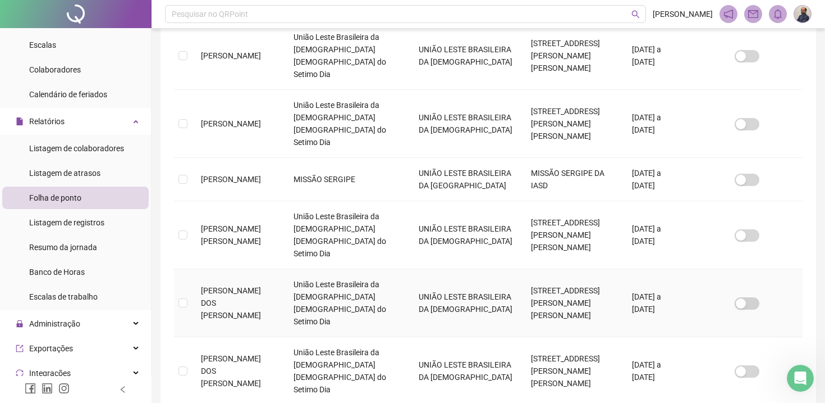
scroll to position [478, 0]
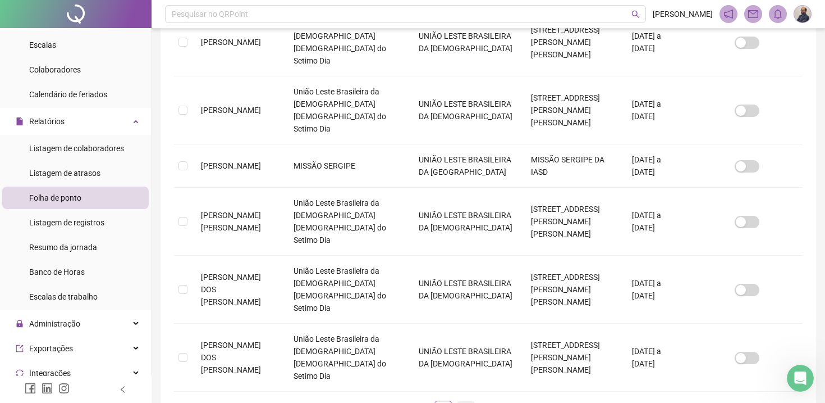
click at [467, 401] on link "3" at bounding box center [466, 409] width 17 height 17
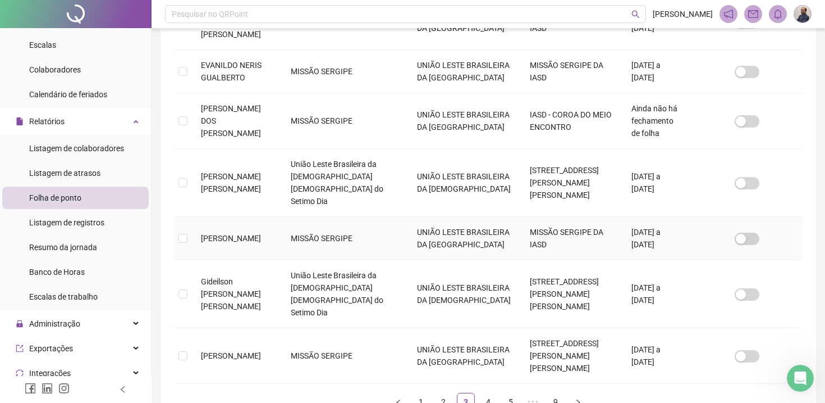
scroll to position [503, 0]
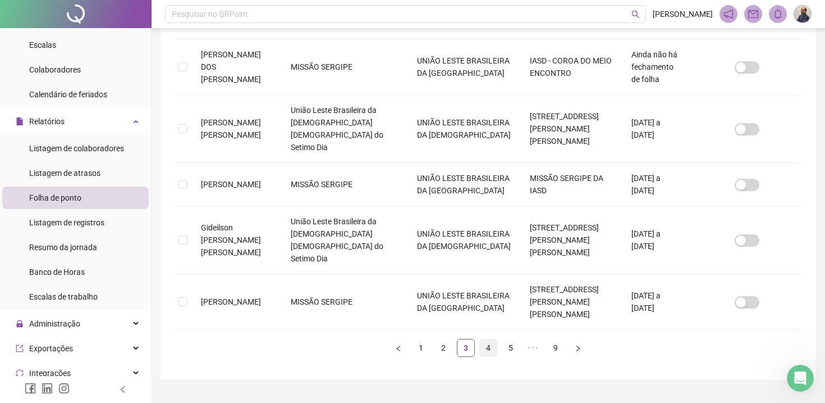
click at [491, 339] on link "4" at bounding box center [488, 347] width 17 height 17
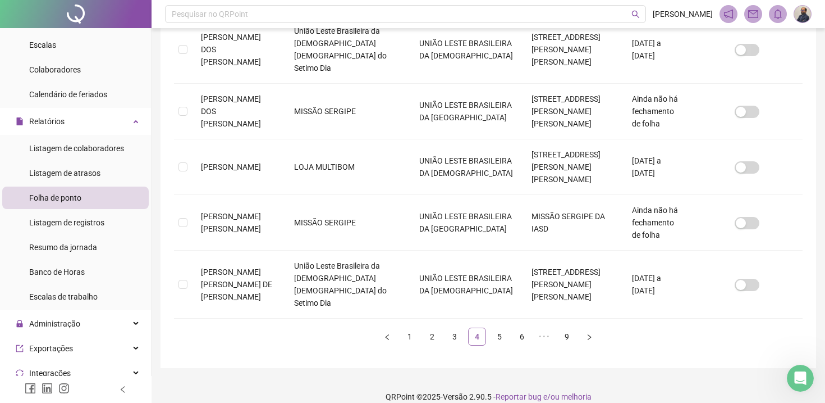
scroll to position [527, 0]
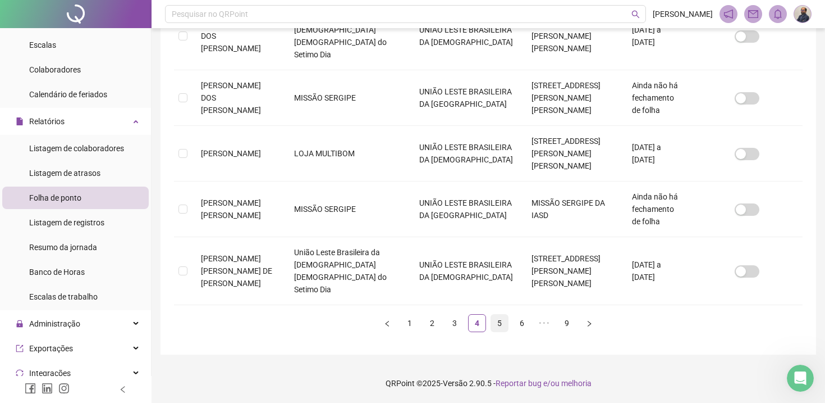
click at [503, 326] on link "5" at bounding box center [499, 322] width 17 height 17
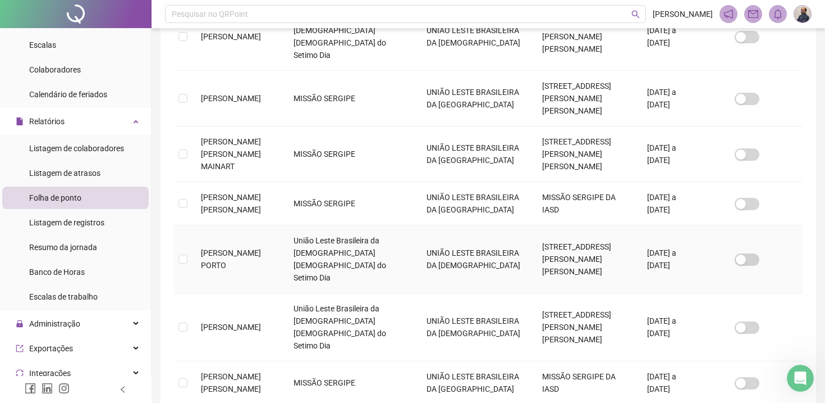
scroll to position [465, 0]
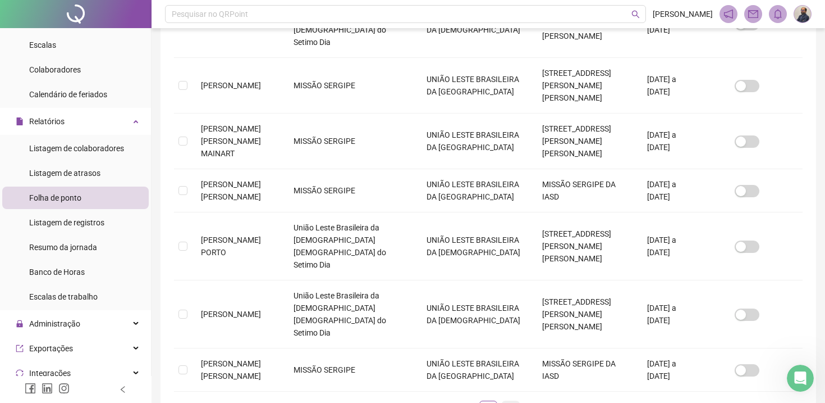
click at [514, 401] on link "6" at bounding box center [511, 409] width 17 height 17
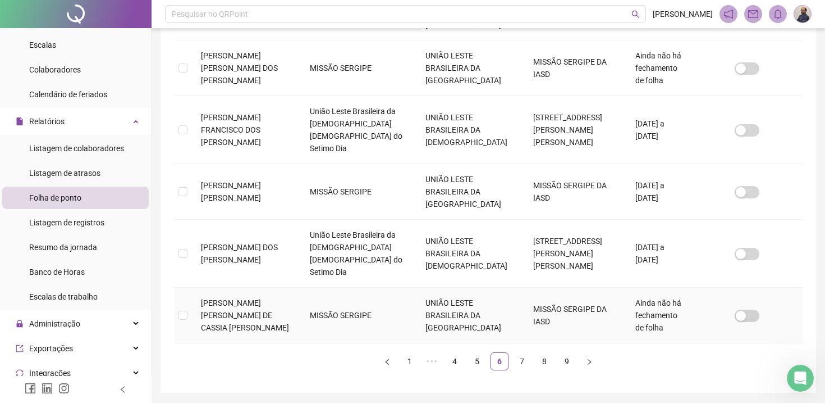
scroll to position [515, 0]
click at [525, 351] on link "7" at bounding box center [522, 359] width 17 height 17
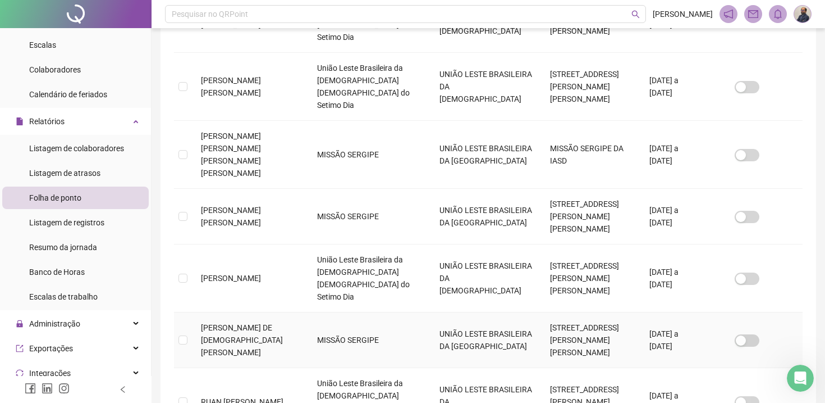
scroll to position [461, 0]
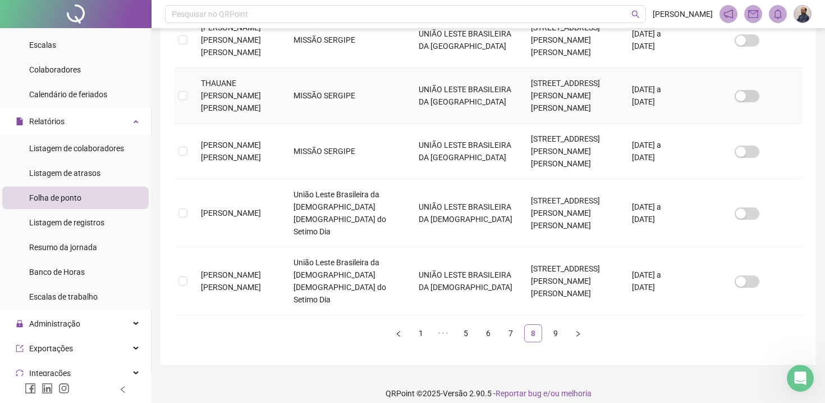
scroll to position [577, 0]
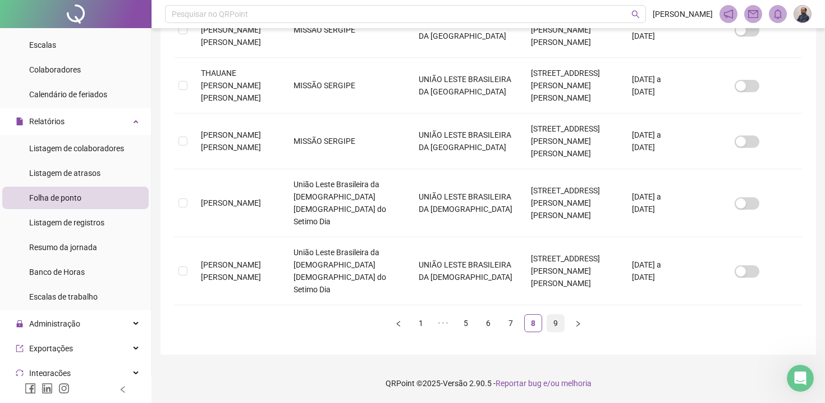
click at [557, 323] on link "9" at bounding box center [555, 322] width 17 height 17
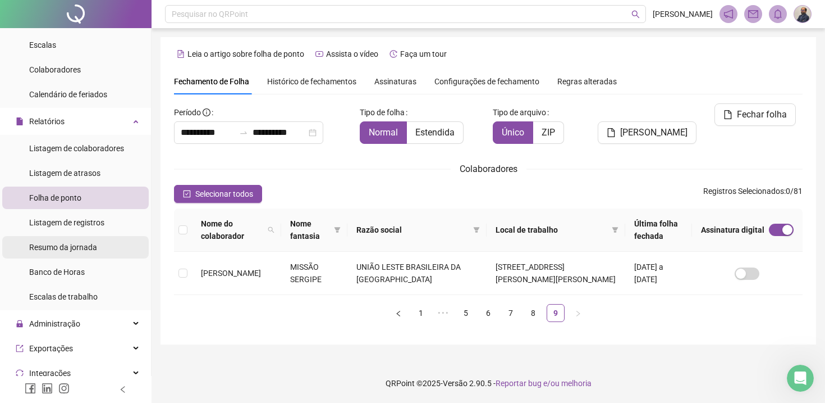
click at [103, 246] on li "Resumo da jornada" at bounding box center [75, 247] width 147 height 22
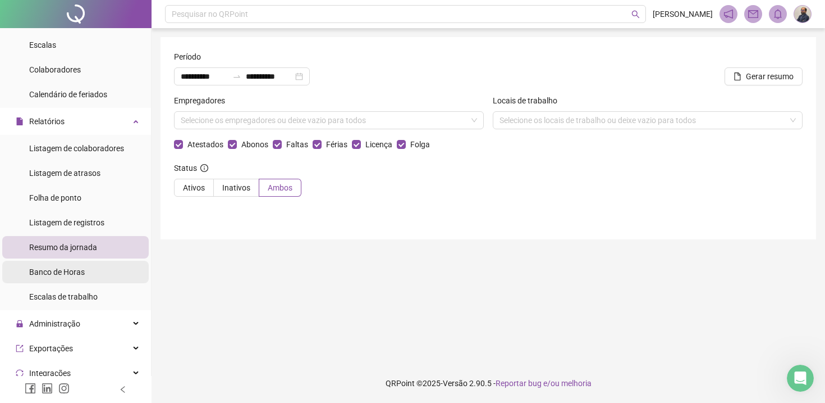
click at [66, 270] on span "Banco de Horas" at bounding box center [57, 271] width 56 height 9
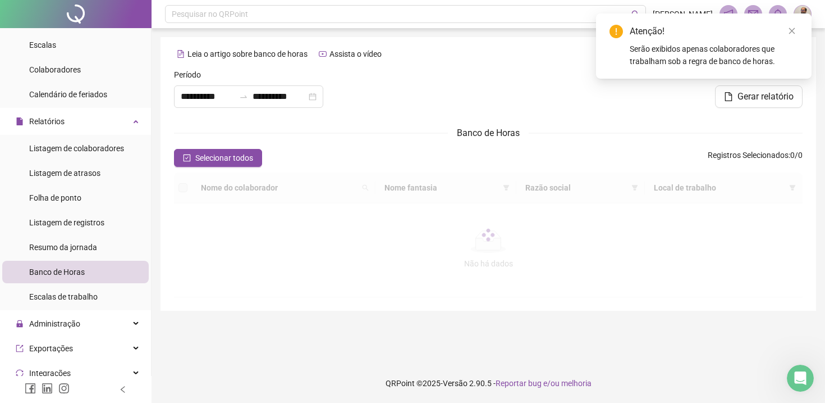
type input "**********"
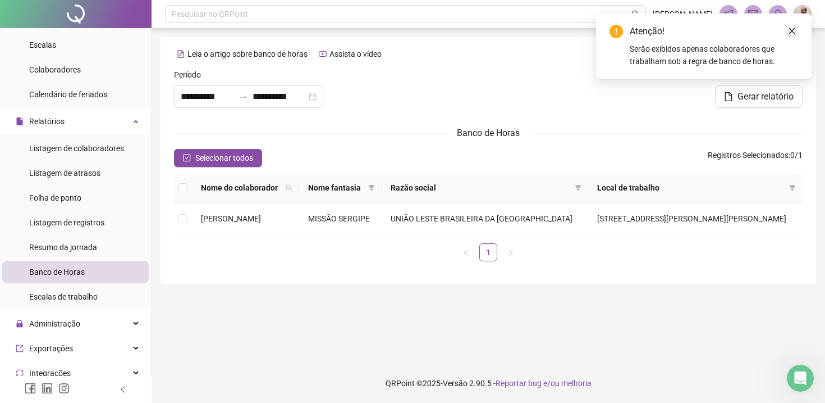
click at [788, 31] on icon "close" at bounding box center [792, 31] width 8 height 8
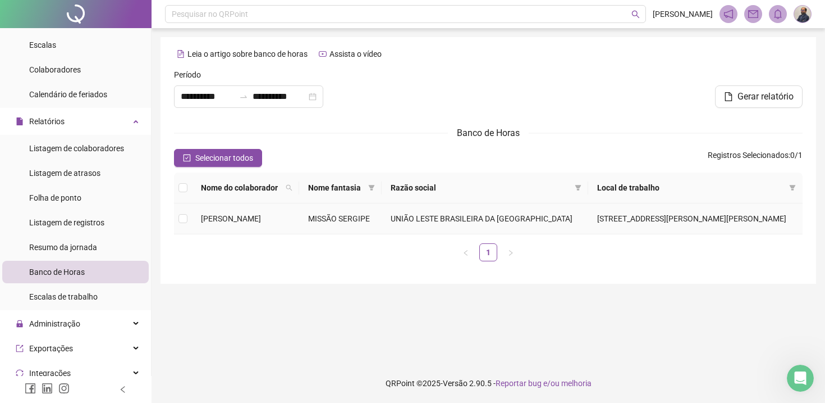
click at [261, 221] on span "[PERSON_NAME]" at bounding box center [231, 218] width 60 height 9
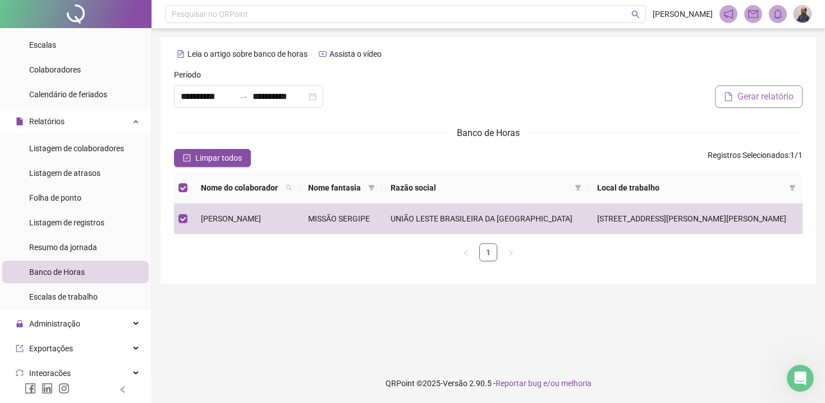
click at [773, 95] on span "Gerar relatório" at bounding box center [766, 96] width 56 height 13
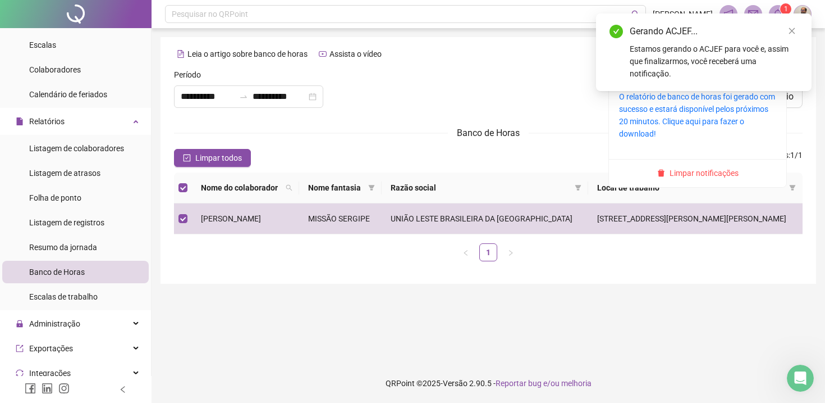
click at [783, 7] on sup "1" at bounding box center [785, 8] width 11 height 11
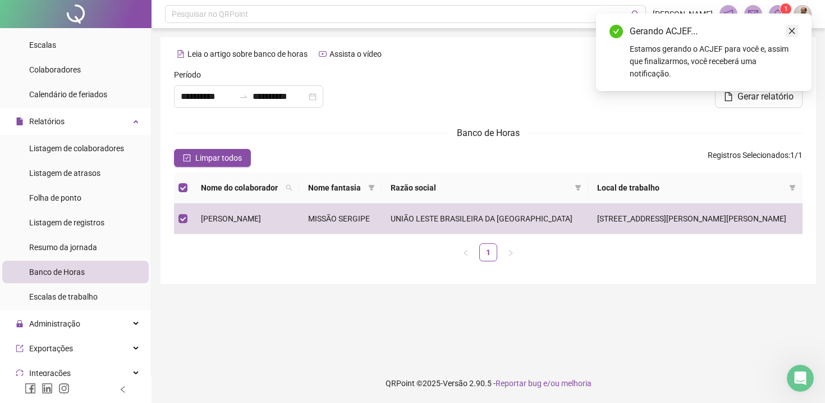
click at [795, 33] on icon "close" at bounding box center [792, 31] width 8 height 8
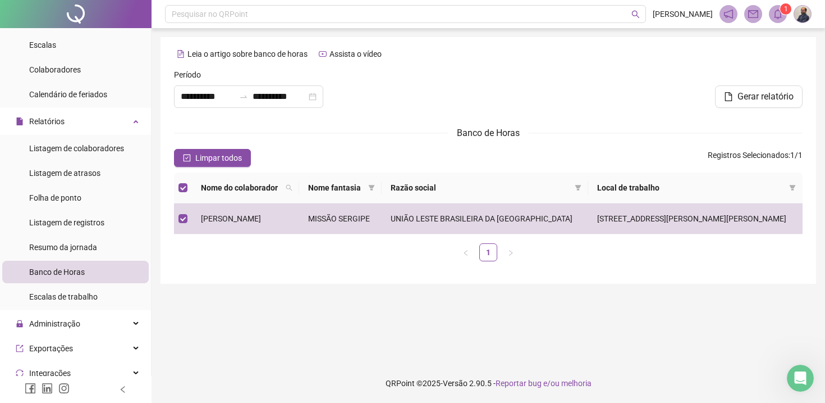
click at [779, 16] on icon "bell" at bounding box center [778, 14] width 10 height 10
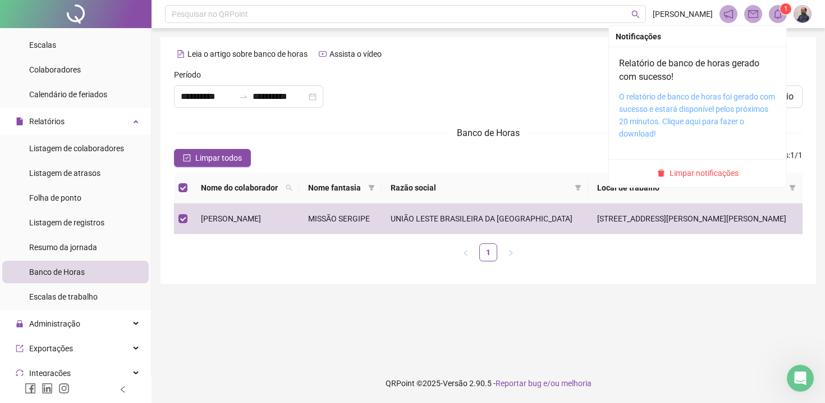
click at [665, 117] on link "O relatório de banco de horas foi gerado com sucesso e estará disponível pelos …" at bounding box center [697, 115] width 156 height 46
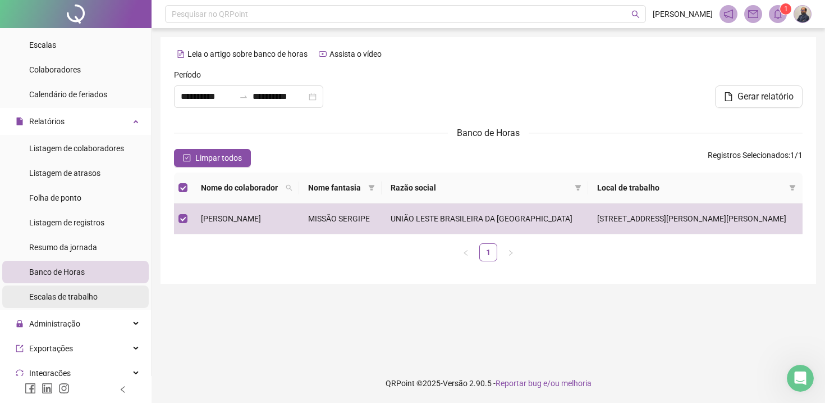
click at [67, 295] on span "Escalas de trabalho" at bounding box center [63, 296] width 68 height 9
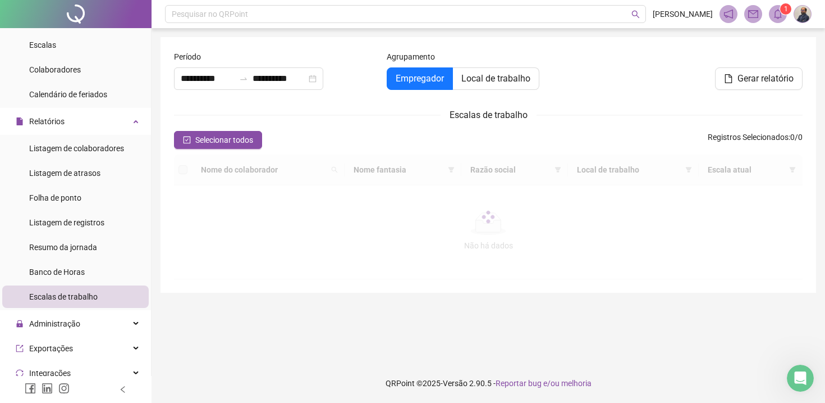
type input "**********"
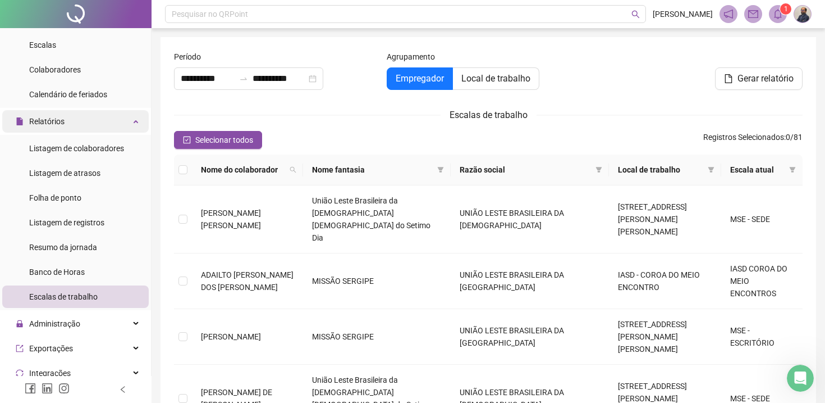
click at [134, 119] on div "Relatórios" at bounding box center [75, 121] width 147 height 22
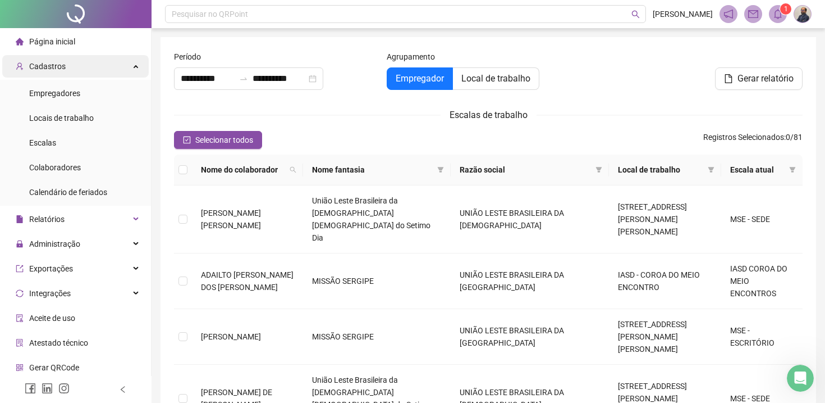
scroll to position [1, 0]
click at [134, 62] on div "Cadastros" at bounding box center [75, 65] width 147 height 22
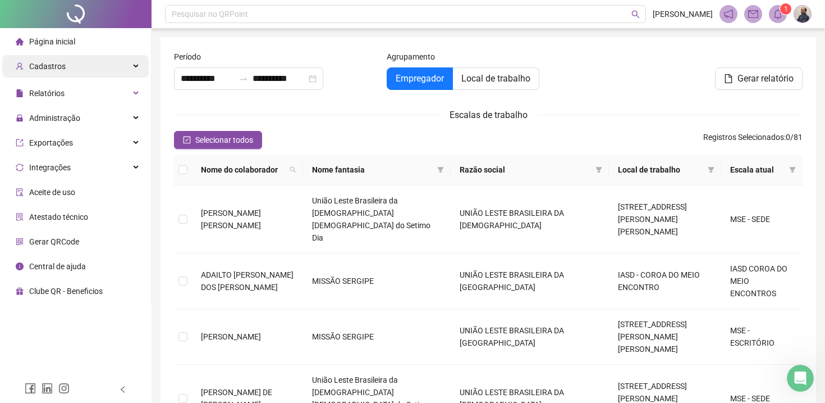
scroll to position [0, 0]
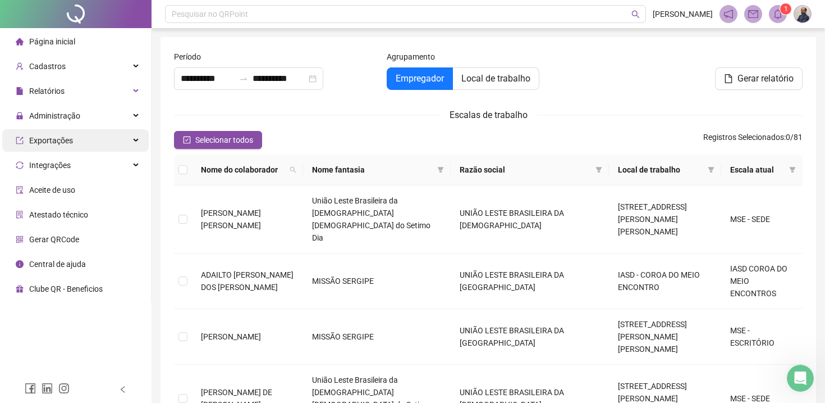
click at [138, 138] on div "Exportações" at bounding box center [75, 140] width 147 height 22
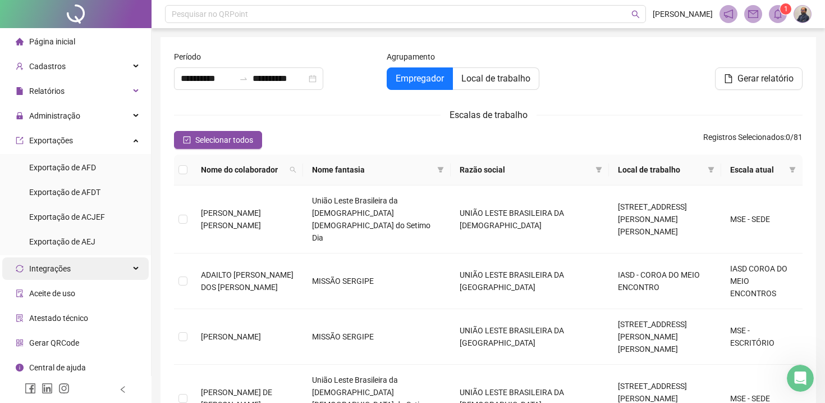
scroll to position [3, 0]
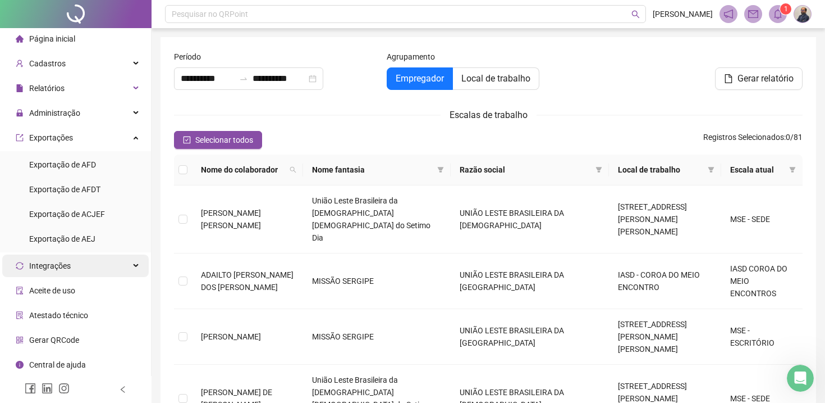
click at [136, 266] on div "Integrações" at bounding box center [75, 265] width 147 height 22
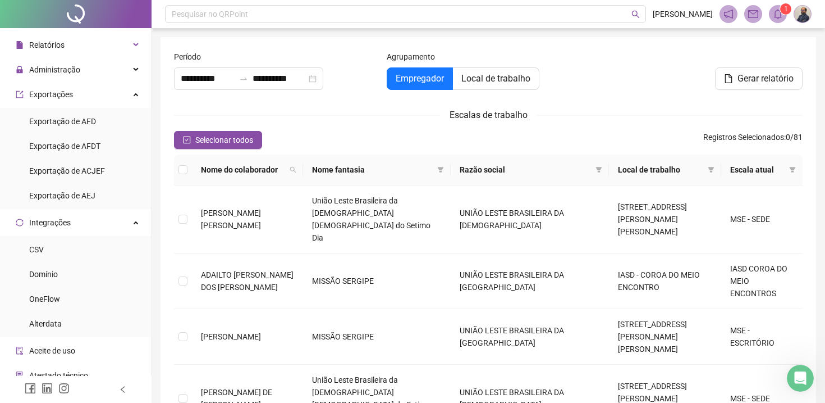
scroll to position [0, 0]
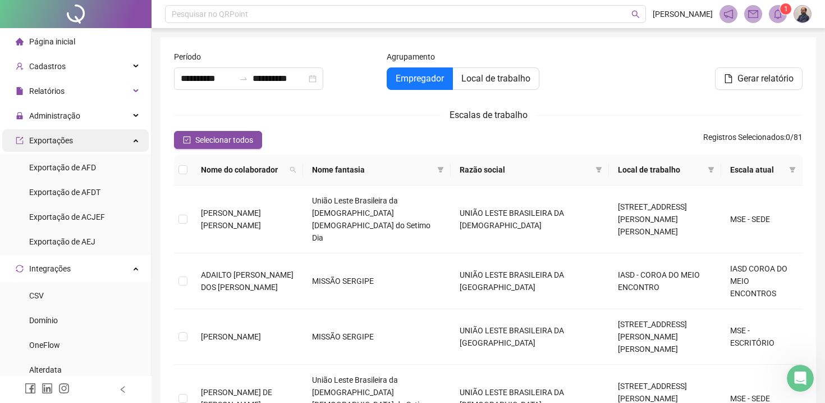
click at [140, 143] on div "Exportações" at bounding box center [75, 140] width 147 height 22
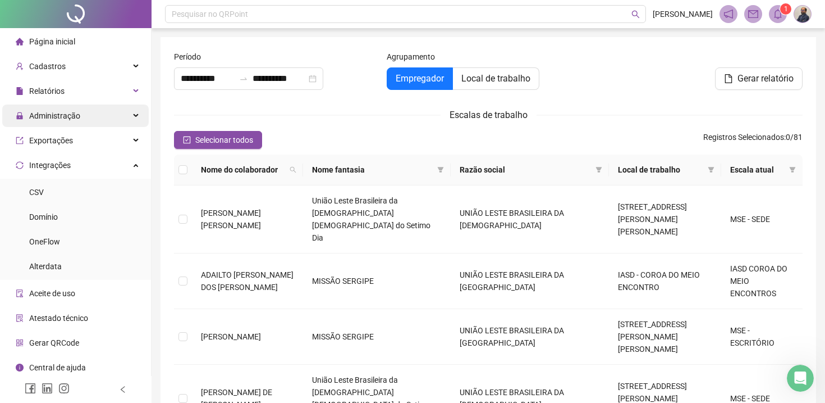
click at [137, 116] on icon at bounding box center [137, 116] width 6 height 0
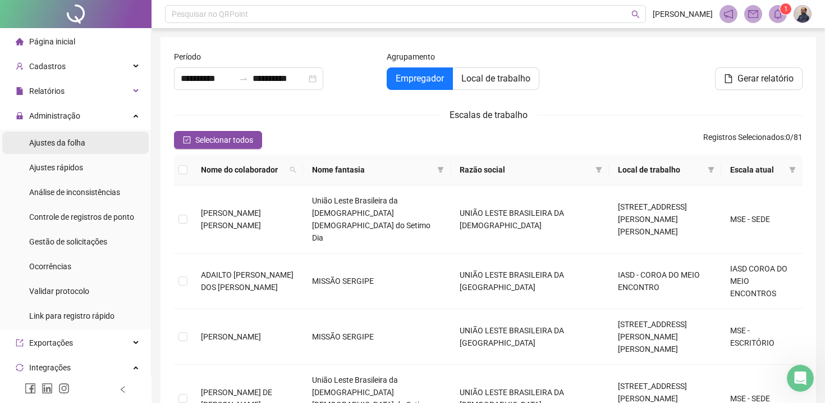
click at [85, 142] on span "Ajustes da folha" at bounding box center [57, 142] width 56 height 9
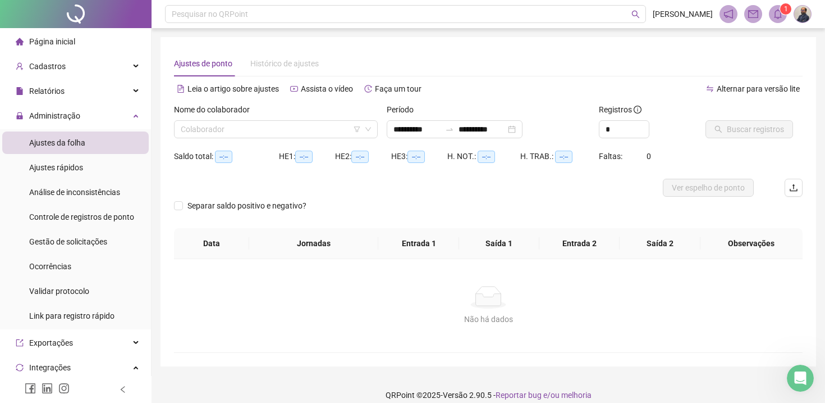
type input "**********"
click at [296, 129] on input "search" at bounding box center [271, 129] width 180 height 17
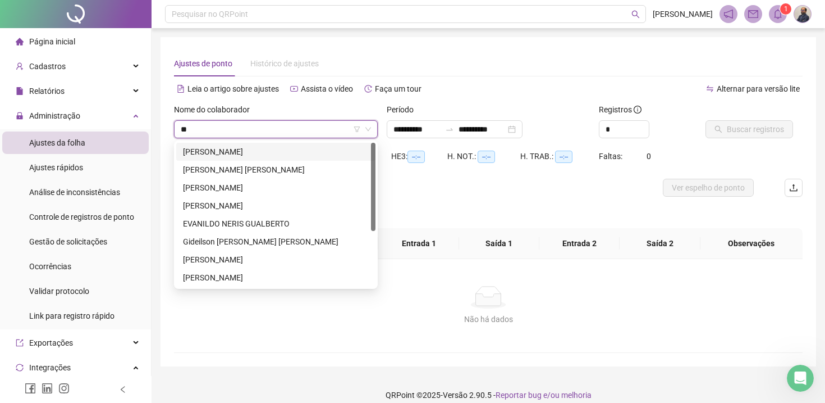
type input "***"
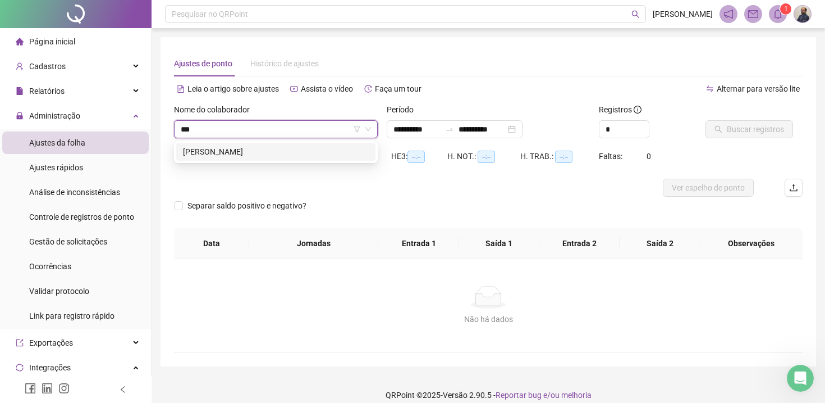
click at [294, 154] on div "[PERSON_NAME]" at bounding box center [276, 151] width 186 height 12
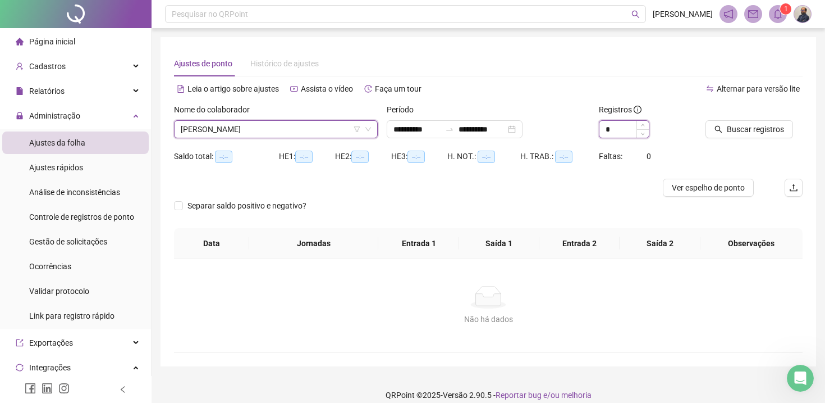
click at [622, 130] on input "*" at bounding box center [624, 129] width 49 height 17
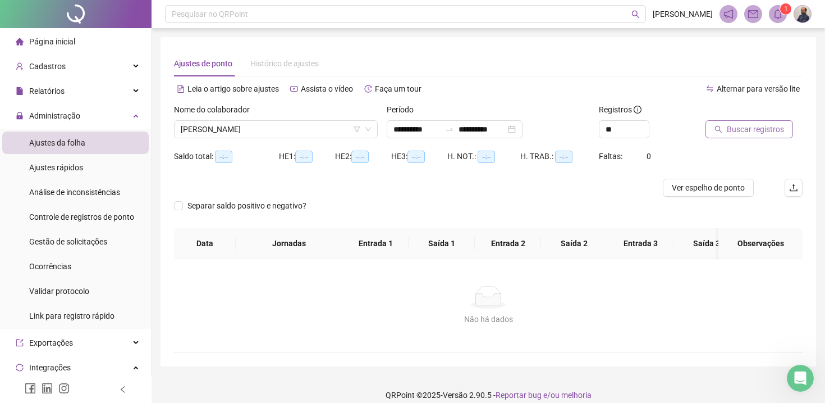
click at [769, 135] on button "Buscar registros" at bounding box center [750, 129] width 88 height 18
type input "**"
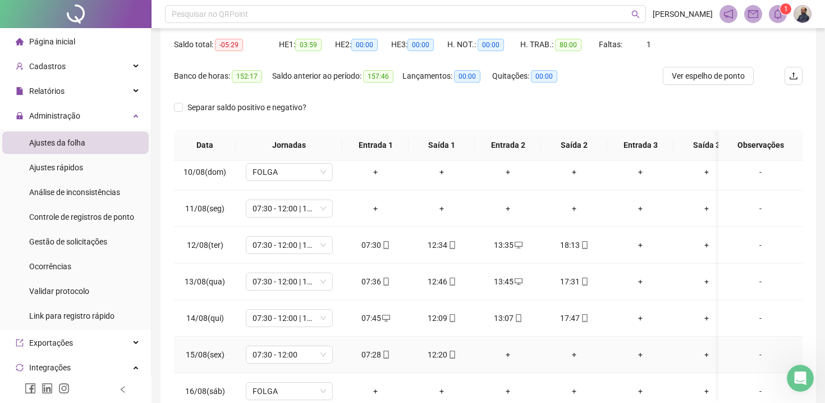
scroll to position [330, 0]
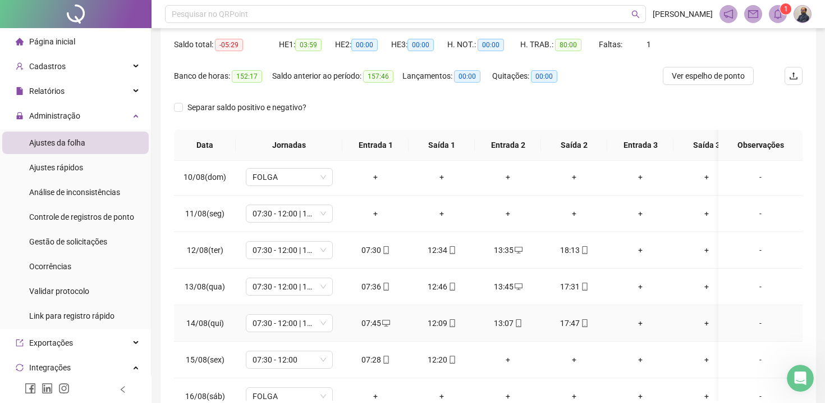
click at [641, 329] on div "+" at bounding box center [640, 323] width 48 height 12
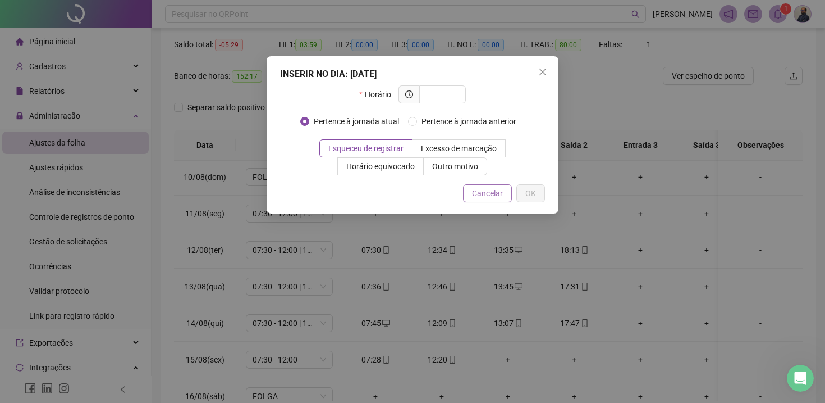
click at [473, 195] on span "Cancelar" at bounding box center [487, 193] width 31 height 12
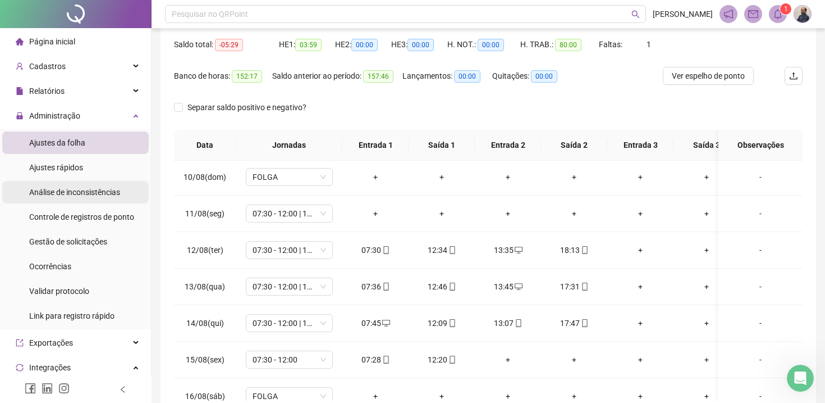
click at [92, 191] on span "Análise de inconsistências" at bounding box center [74, 192] width 91 height 9
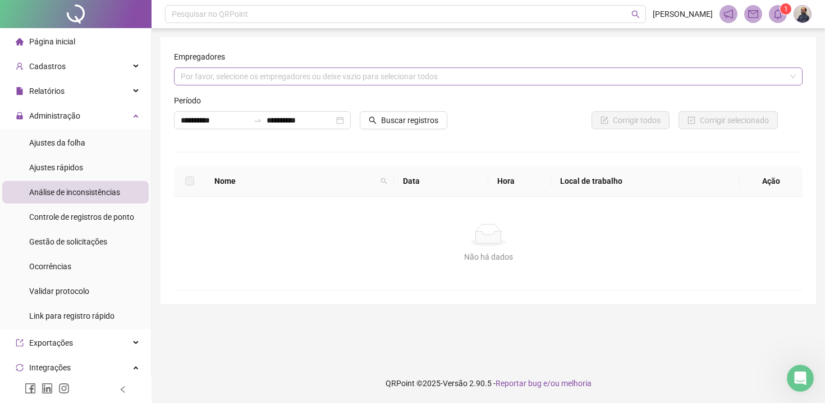
click at [315, 76] on div "Por favor, selecione os empregadores ou deixe vazio para selecionar todos" at bounding box center [488, 76] width 629 height 18
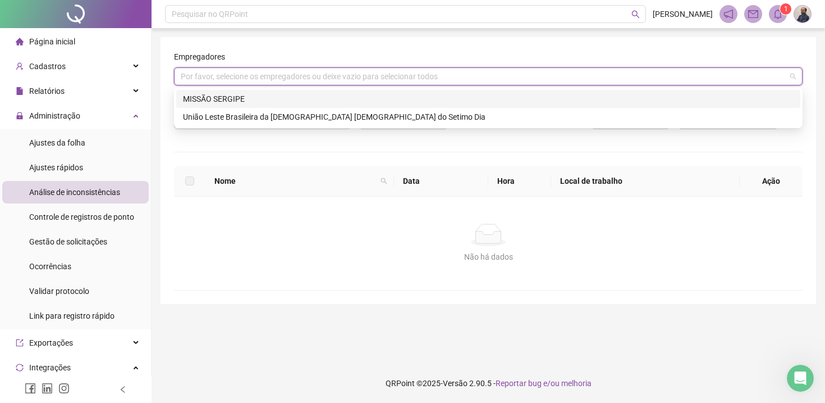
click at [268, 97] on div "MISSÃO SERGIPE" at bounding box center [488, 99] width 611 height 12
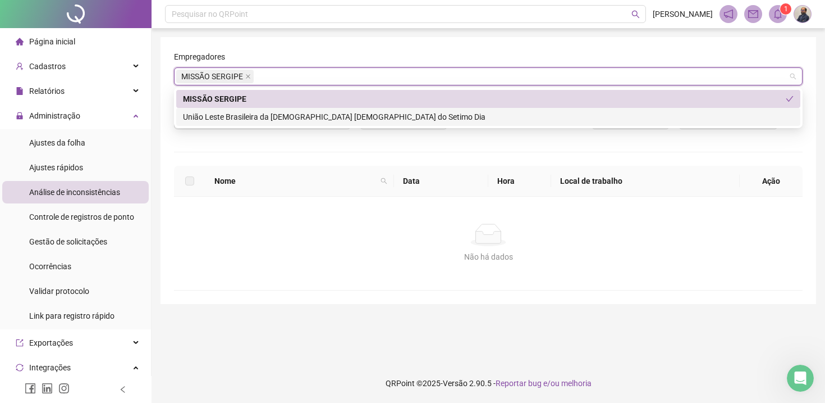
click at [374, 216] on div "Não há dados Não há dados" at bounding box center [488, 243] width 629 height 93
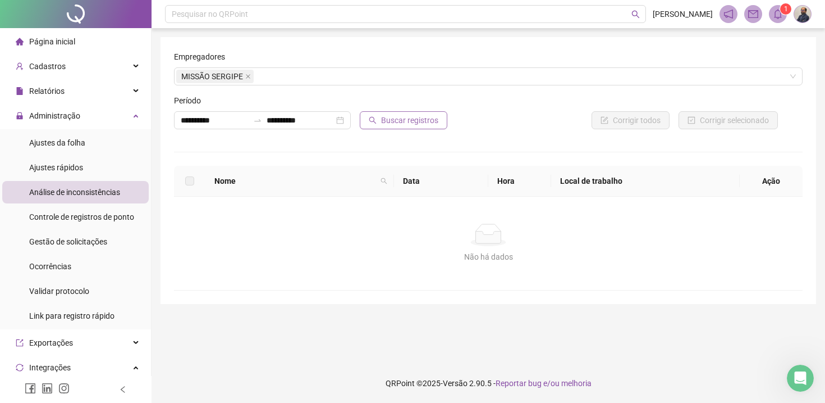
click at [395, 120] on span "Buscar registros" at bounding box center [409, 120] width 57 height 12
click at [92, 248] on div "Gestão de solicitações" at bounding box center [68, 241] width 78 height 22
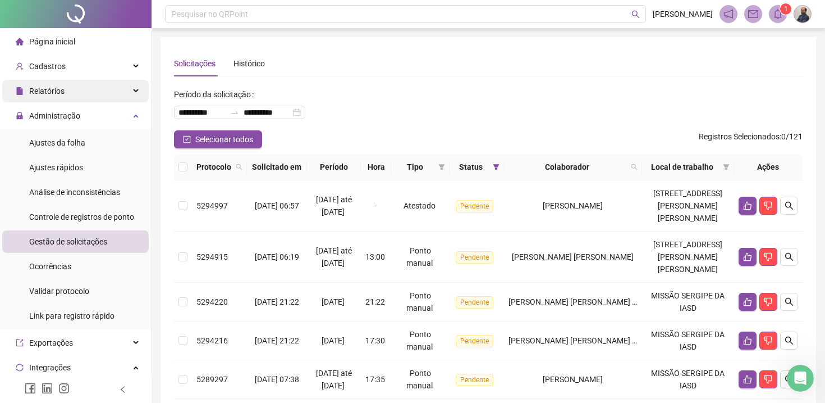
click at [135, 89] on div "Relatórios" at bounding box center [75, 91] width 147 height 22
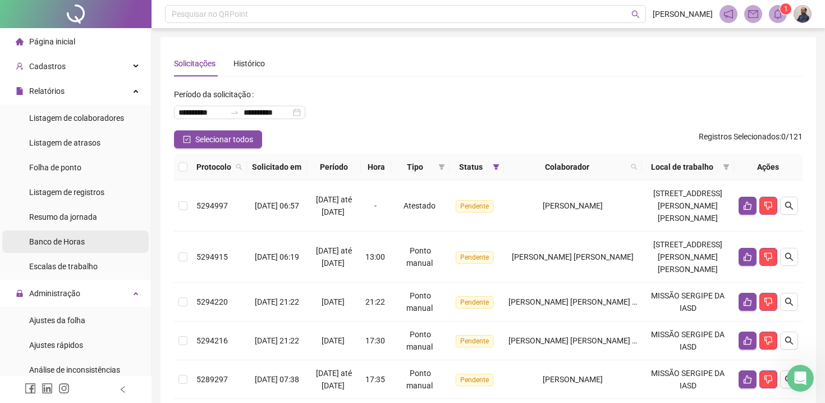
click at [85, 240] on span "Banco de Horas" at bounding box center [57, 241] width 56 height 9
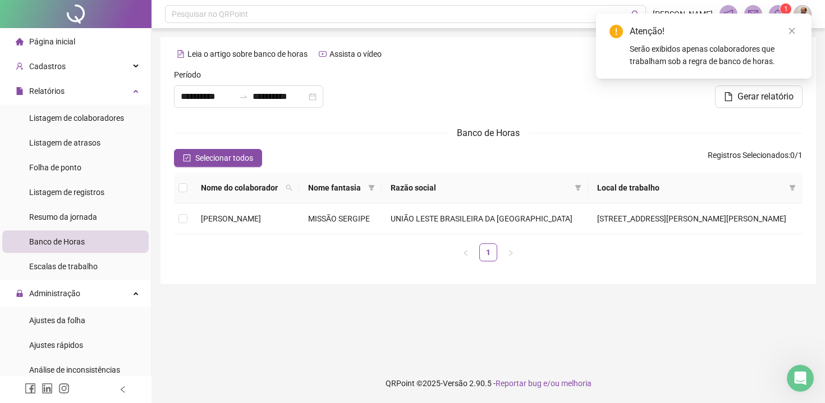
type input "**********"
click at [793, 30] on icon "close" at bounding box center [792, 31] width 8 height 8
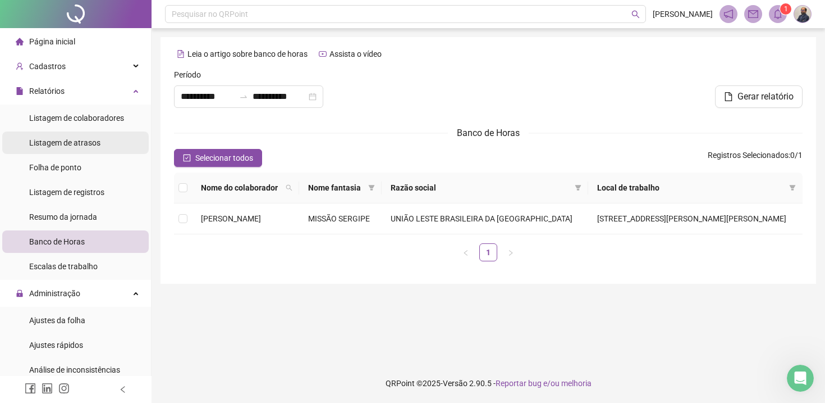
click at [68, 148] on div "Listagem de atrasos" at bounding box center [64, 142] width 71 height 22
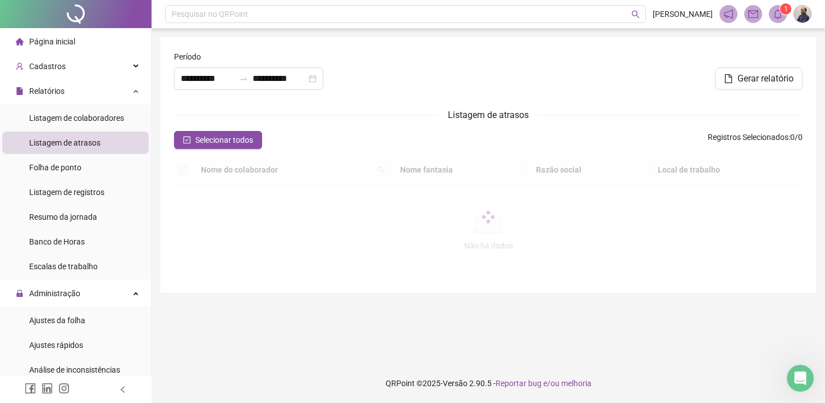
type input "**********"
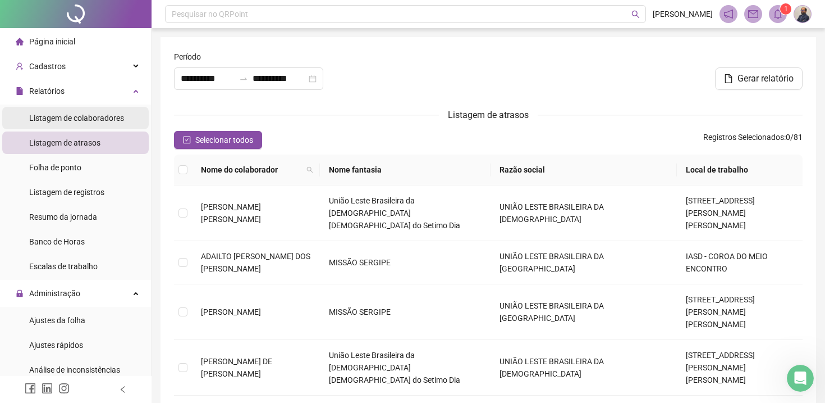
click at [91, 118] on span "Listagem de colaboradores" at bounding box center [76, 117] width 95 height 9
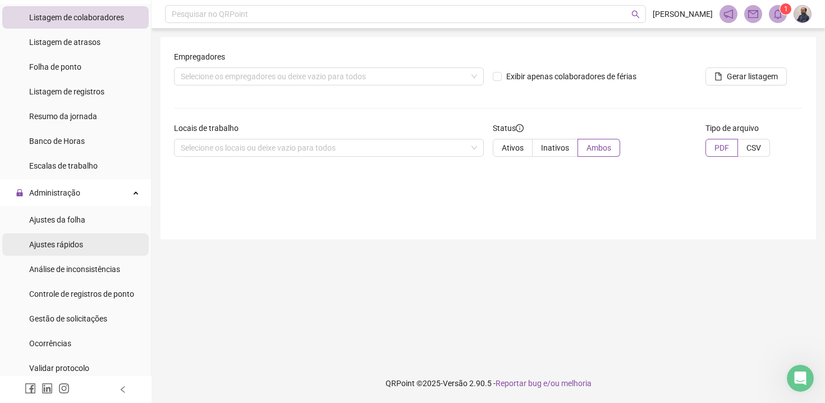
scroll to position [102, 0]
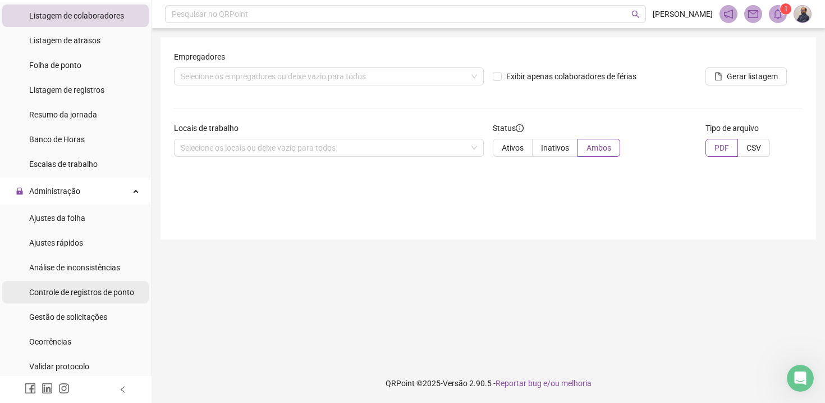
click at [99, 293] on span "Controle de registros de ponto" at bounding box center [81, 291] width 105 height 9
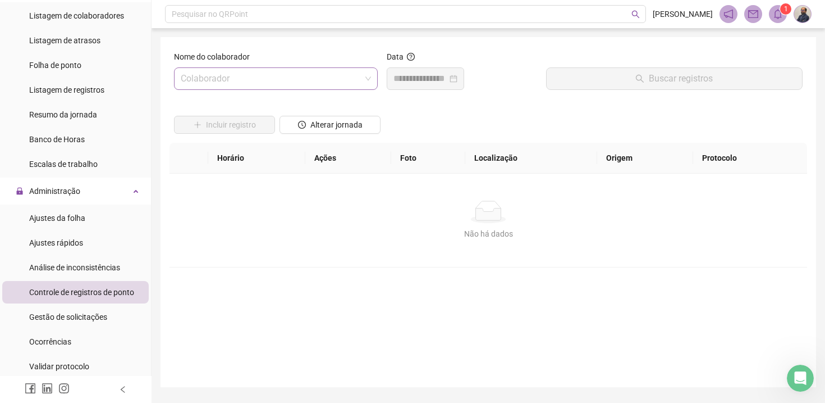
click at [275, 83] on input "search" at bounding box center [271, 78] width 180 height 21
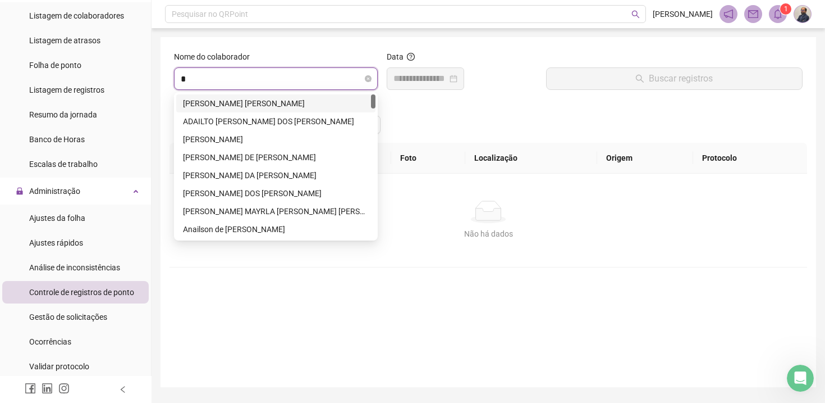
type input "**"
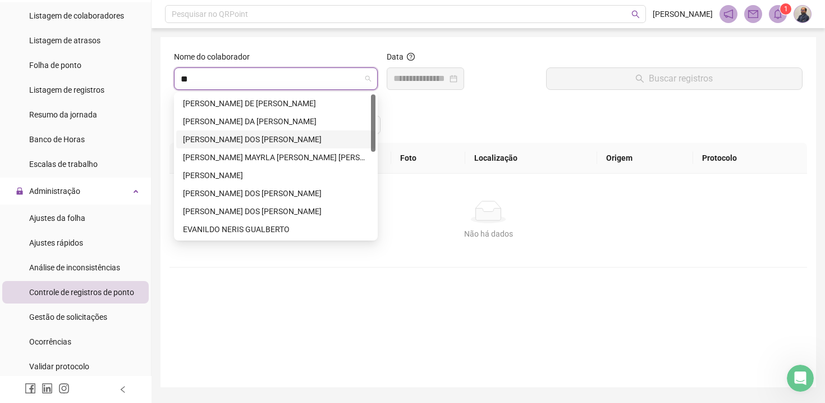
click at [224, 140] on div "[PERSON_NAME] DOS [PERSON_NAME]" at bounding box center [276, 139] width 186 height 12
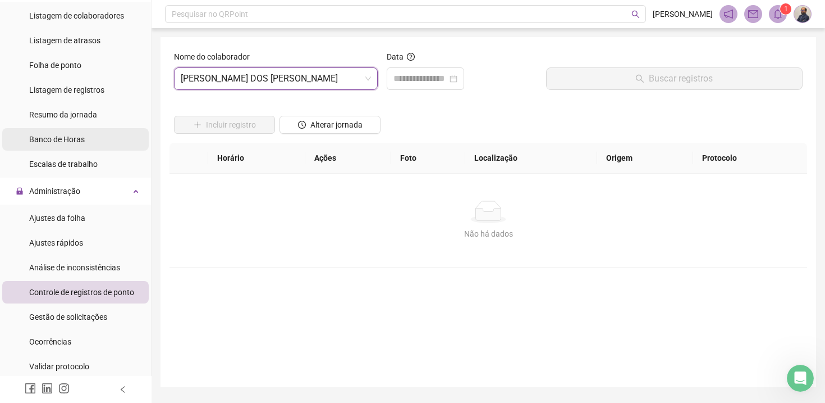
click at [74, 145] on div "Banco de Horas" at bounding box center [57, 139] width 56 height 22
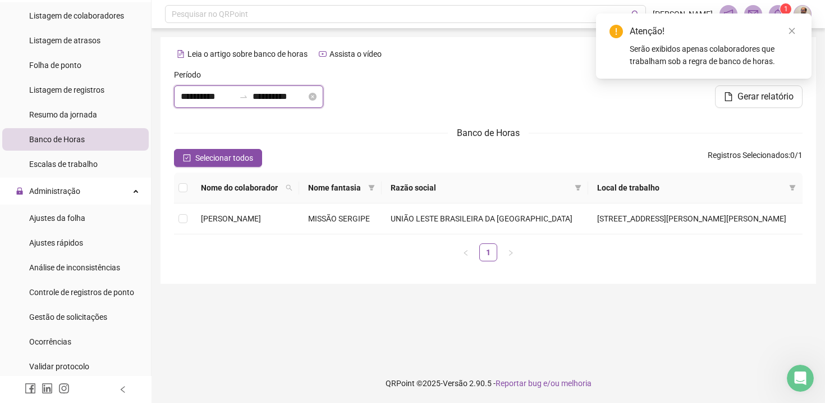
click at [189, 101] on input "**********" at bounding box center [208, 96] width 54 height 13
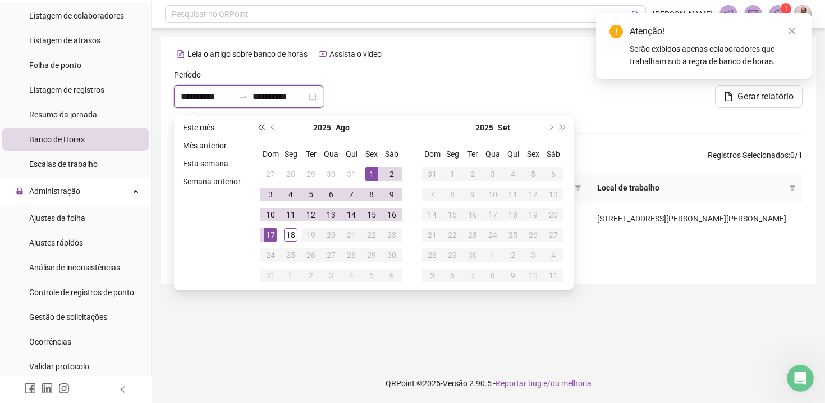
type input "**********"
click at [276, 129] on button "prev-year" at bounding box center [273, 127] width 12 height 22
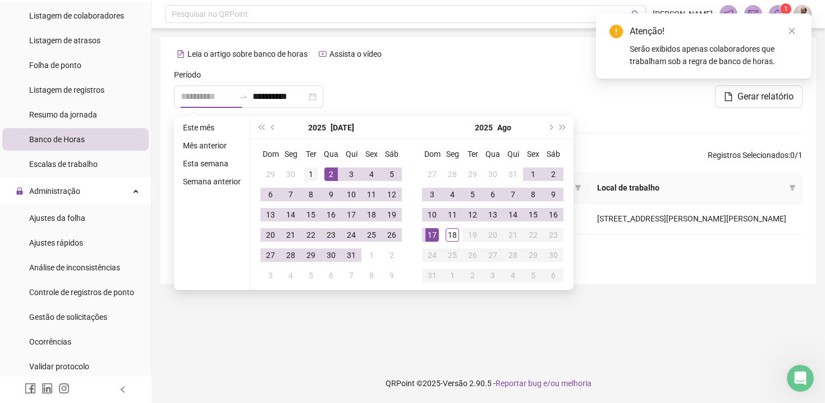
type input "**********"
click at [314, 173] on div "1" at bounding box center [310, 173] width 13 height 13
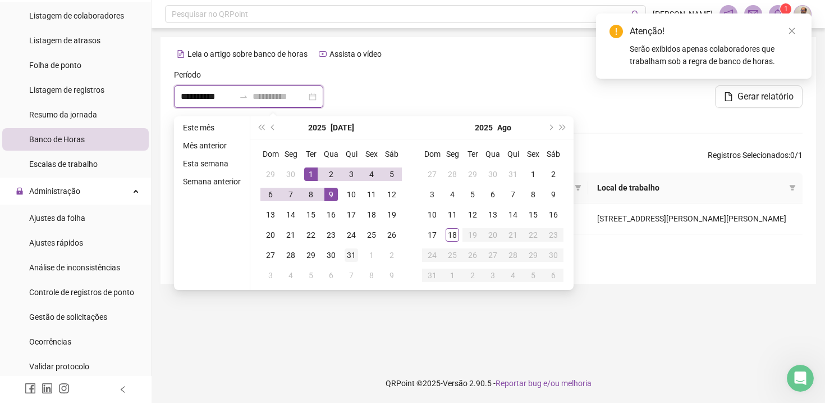
type input "**********"
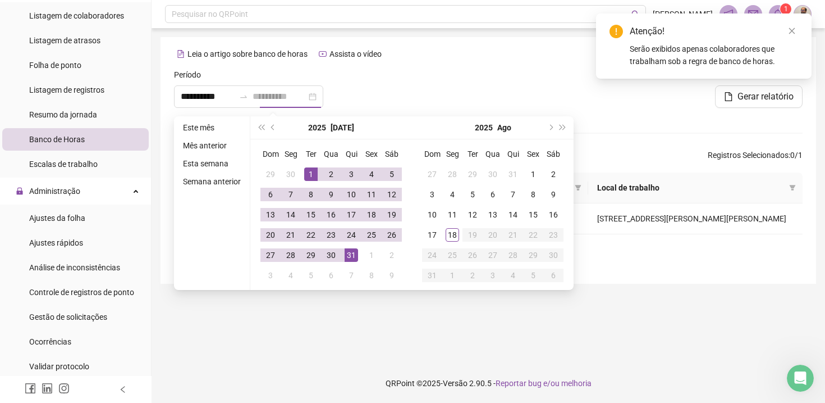
click at [353, 251] on div "31" at bounding box center [351, 254] width 13 height 13
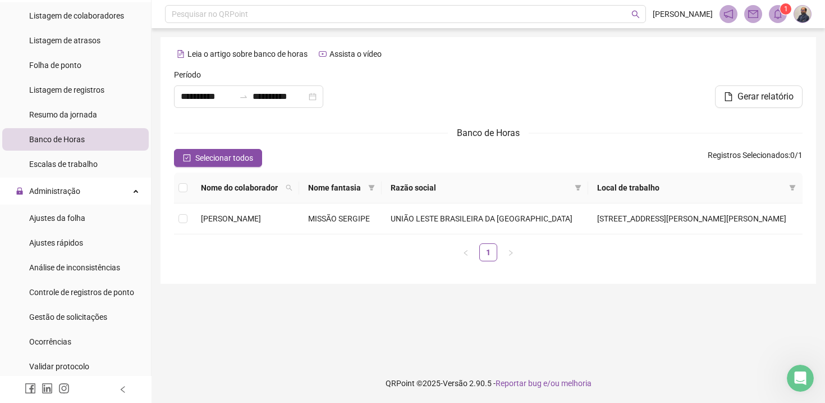
click at [655, 191] on span "Local de trabalho" at bounding box center [691, 187] width 188 height 12
click at [794, 189] on icon "filter" at bounding box center [793, 188] width 6 height 6
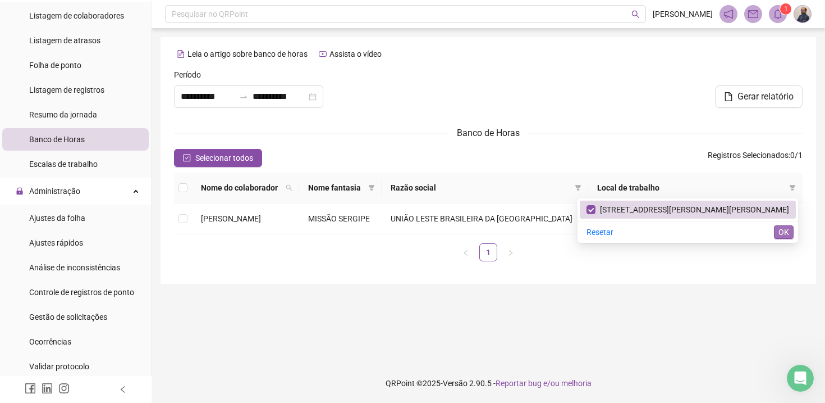
click at [788, 233] on span "OK" at bounding box center [784, 232] width 11 height 12
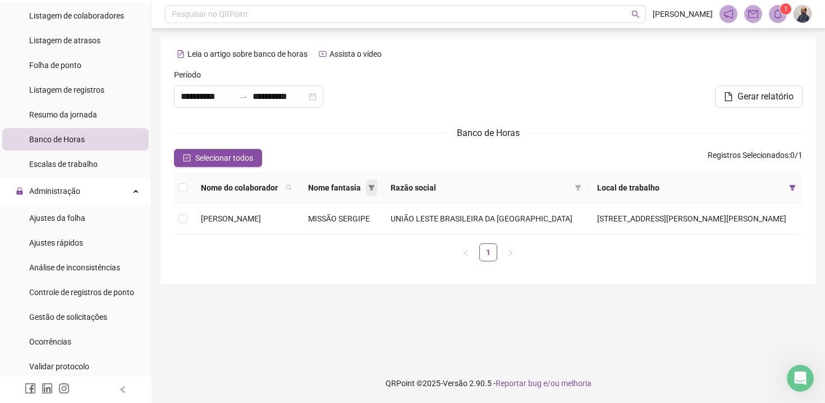
click at [375, 188] on icon "filter" at bounding box center [372, 188] width 6 height 6
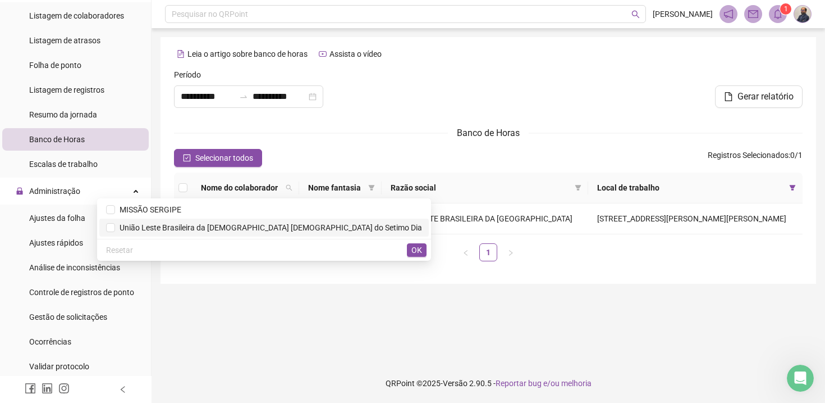
click at [272, 229] on span "União Leste Brasileira da [DEMOGRAPHIC_DATA] [DEMOGRAPHIC_DATA] do Setimo Dia" at bounding box center [268, 227] width 307 height 9
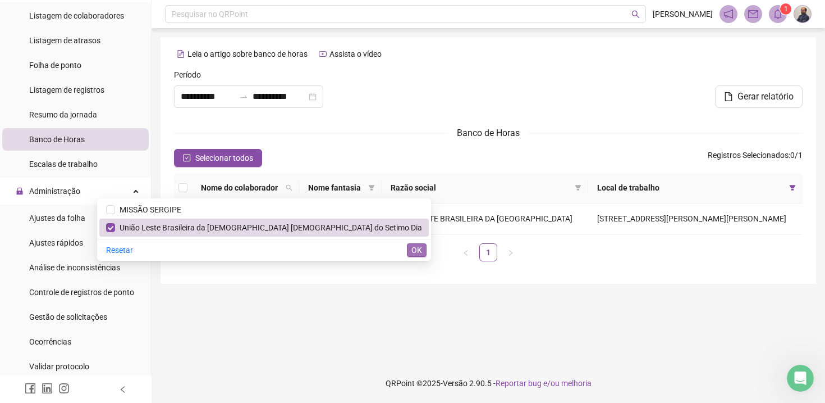
click at [419, 250] on span "OK" at bounding box center [417, 250] width 11 height 12
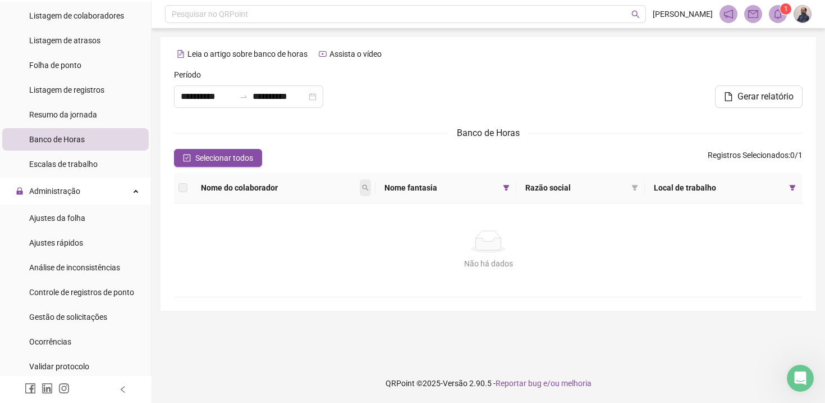
click at [368, 186] on icon "search" at bounding box center [365, 187] width 7 height 7
type input "*****"
click at [303, 227] on span "Buscar" at bounding box center [299, 227] width 25 height 12
click at [508, 187] on icon "filter" at bounding box center [507, 188] width 6 height 6
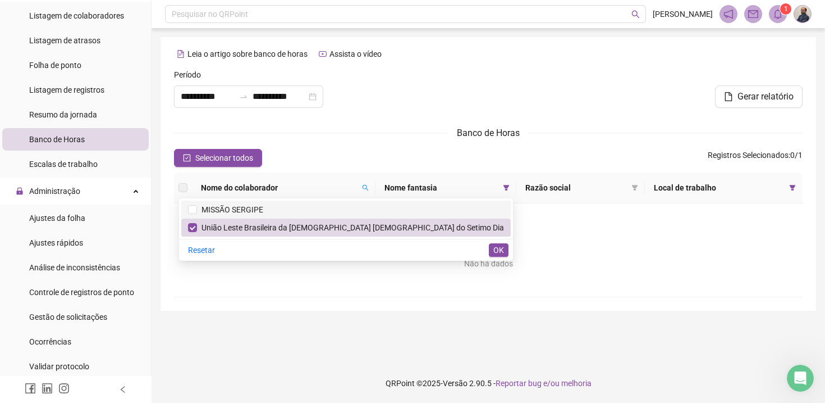
click at [263, 211] on span "MISSÃO SERGIPE" at bounding box center [230, 209] width 66 height 9
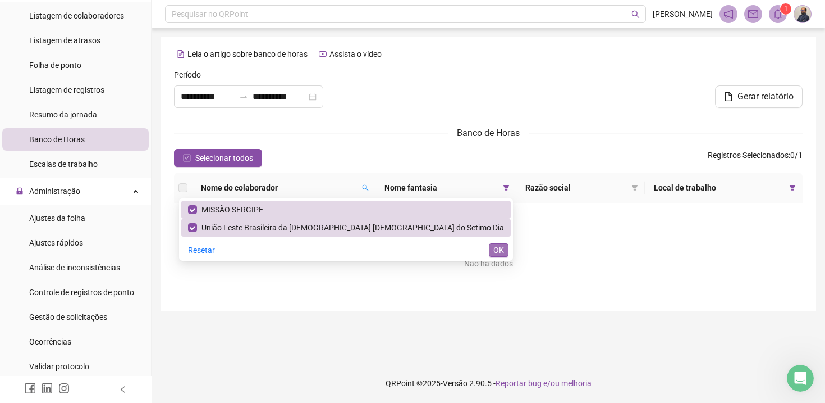
click at [500, 252] on span "OK" at bounding box center [499, 250] width 11 height 12
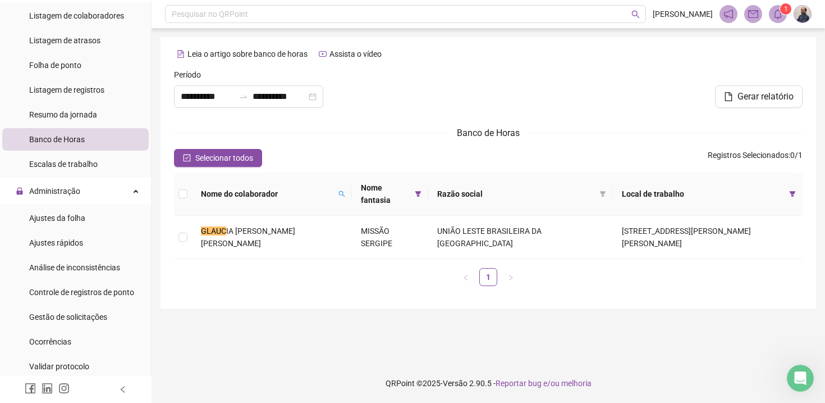
click at [380, 268] on ul "1" at bounding box center [488, 277] width 629 height 18
click at [424, 184] on span at bounding box center [418, 193] width 11 height 29
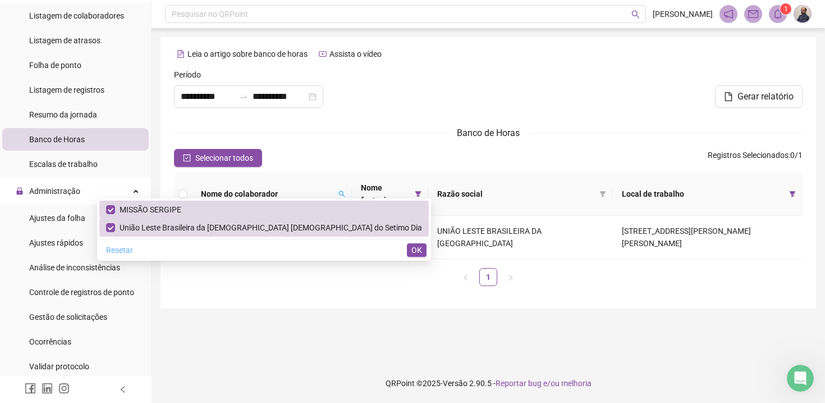
click at [133, 246] on span "Resetar" at bounding box center [119, 250] width 27 height 12
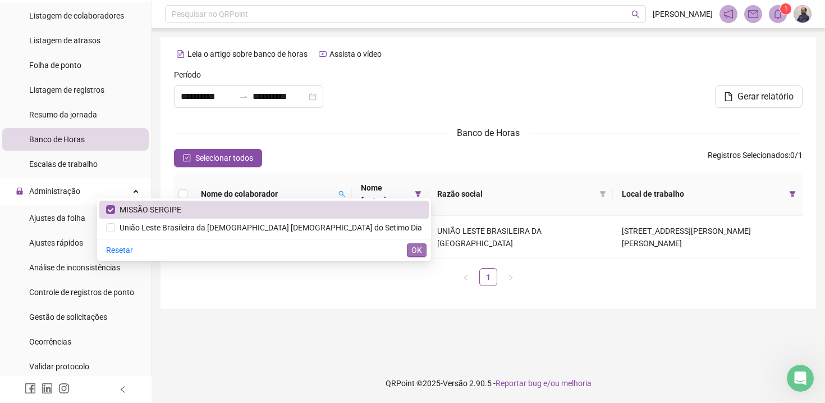
click at [416, 250] on span "OK" at bounding box center [417, 250] width 11 height 12
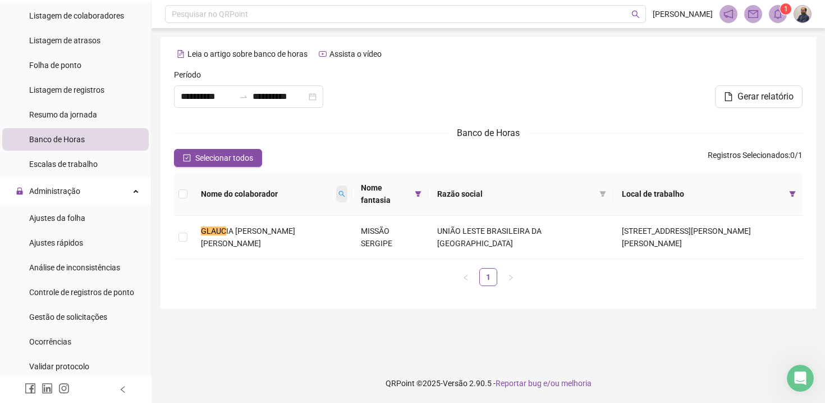
click at [339, 190] on icon "search" at bounding box center [342, 193] width 7 height 7
click at [316, 229] on span "Limpar" at bounding box center [312, 228] width 25 height 12
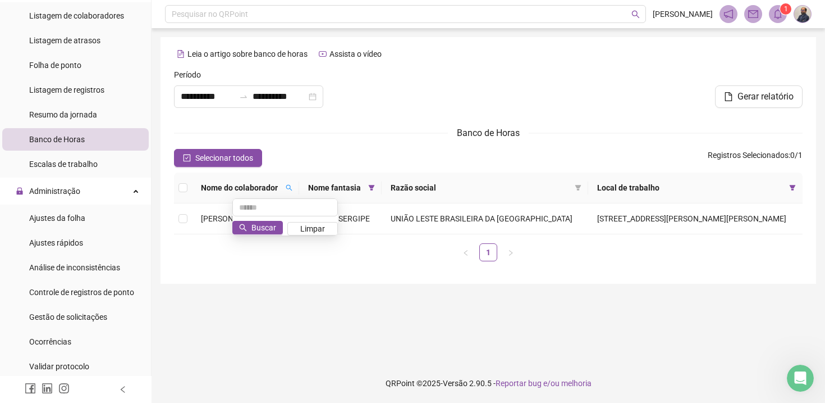
click at [442, 259] on ul "1" at bounding box center [488, 252] width 629 height 18
click at [375, 189] on icon "filter" at bounding box center [372, 188] width 6 height 6
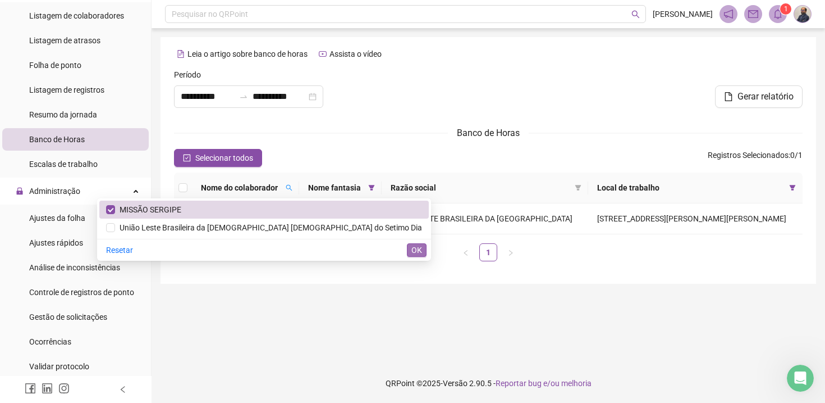
click at [416, 248] on span "OK" at bounding box center [417, 250] width 11 height 12
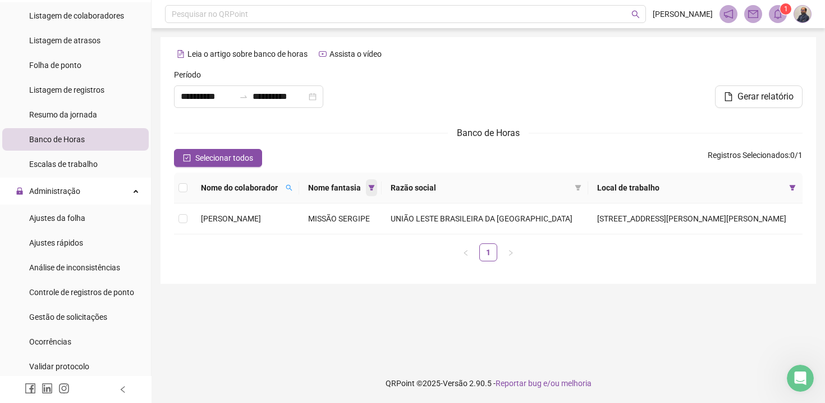
click at [375, 186] on icon "filter" at bounding box center [372, 188] width 6 height 6
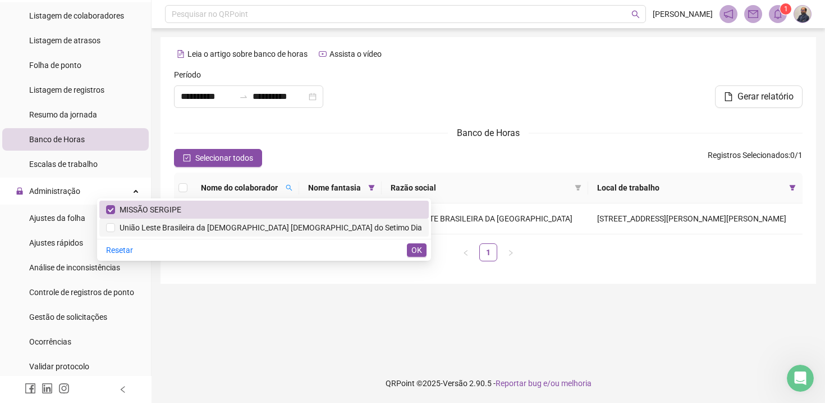
click at [221, 226] on span "União Leste Brasileira da [DEMOGRAPHIC_DATA] [DEMOGRAPHIC_DATA] do Setimo Dia" at bounding box center [268, 227] width 307 height 9
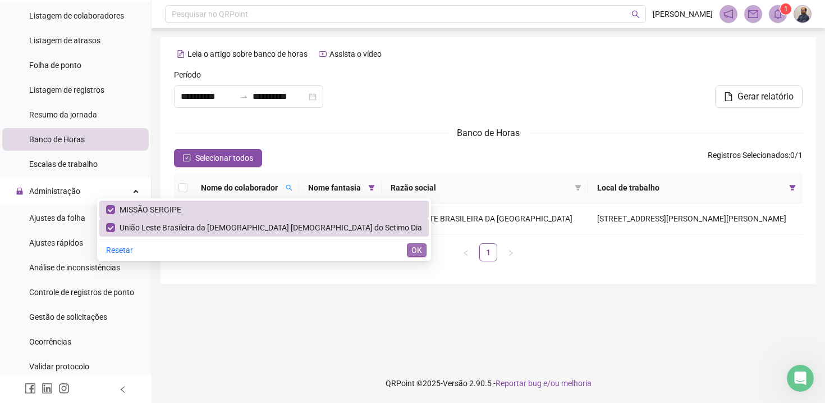
click at [412, 248] on span "OK" at bounding box center [417, 250] width 11 height 12
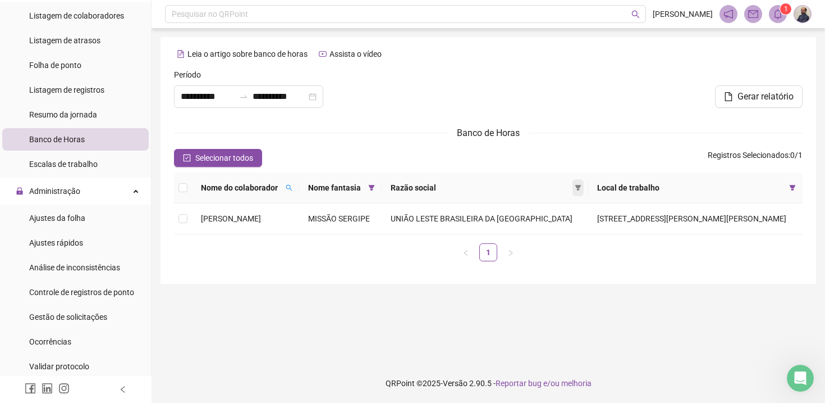
click at [582, 185] on icon "filter" at bounding box center [578, 187] width 7 height 7
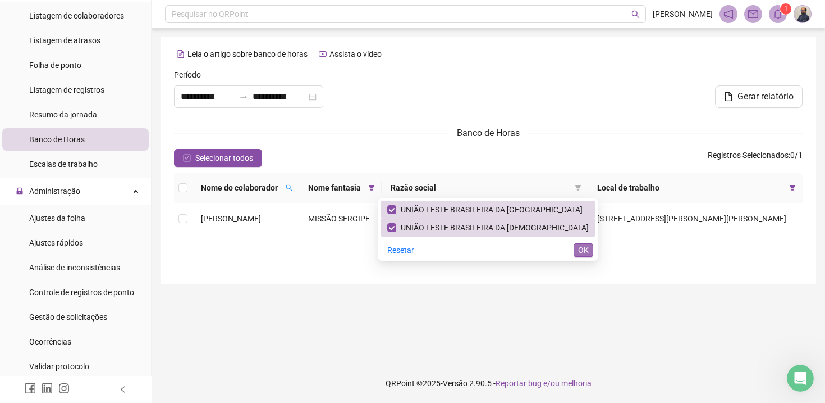
click at [582, 248] on span "OK" at bounding box center [583, 250] width 11 height 12
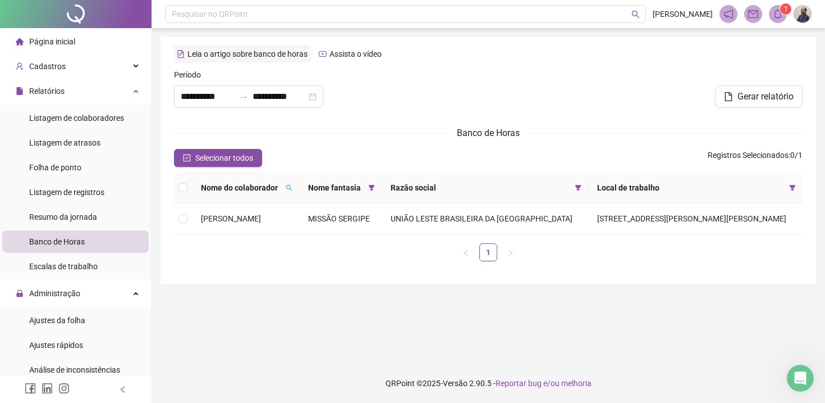
click at [305, 58] on div "Leia o artigo sobre banco de horas" at bounding box center [242, 54] width 136 height 18
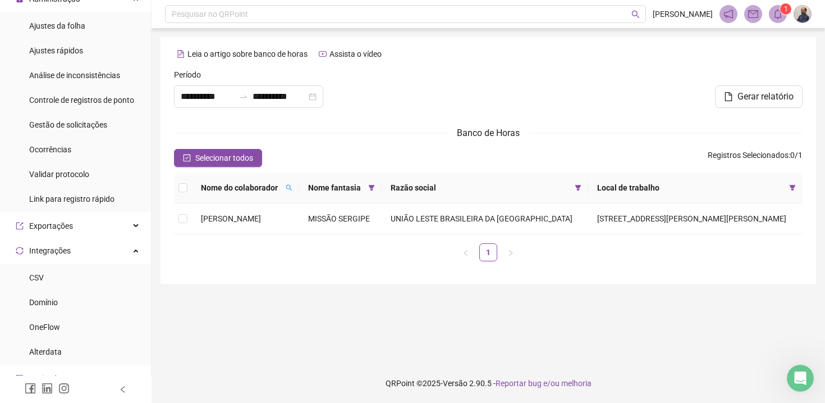
scroll to position [299, 0]
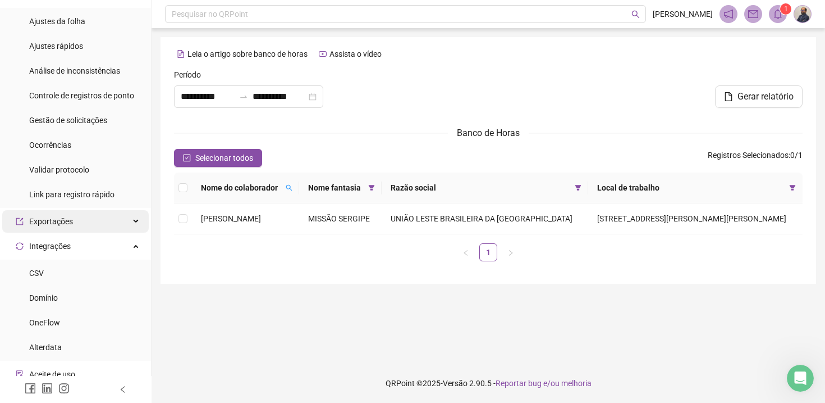
click at [136, 221] on icon at bounding box center [137, 221] width 6 height 0
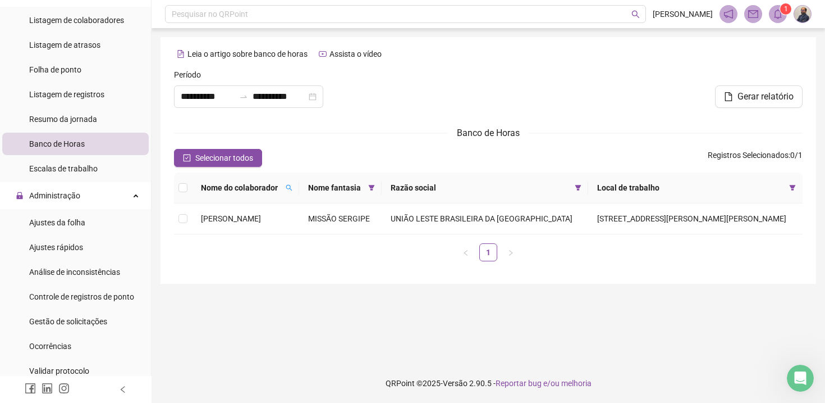
scroll to position [97, 0]
click at [74, 223] on span "Ajustes da folha" at bounding box center [57, 222] width 56 height 9
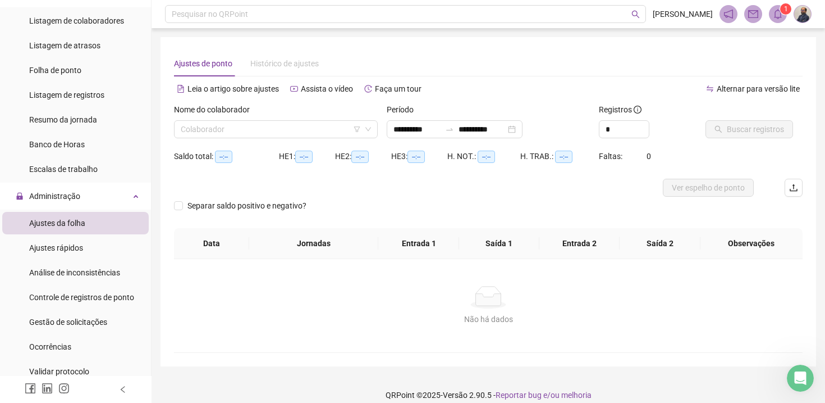
type input "**********"
click at [339, 129] on input "search" at bounding box center [271, 129] width 180 height 17
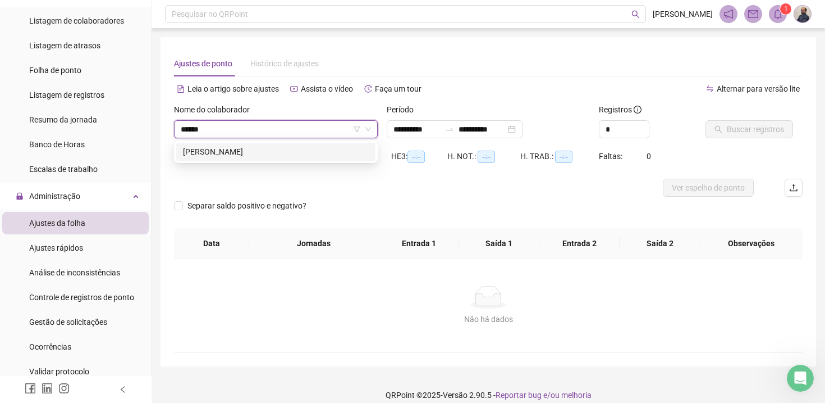
type input "*******"
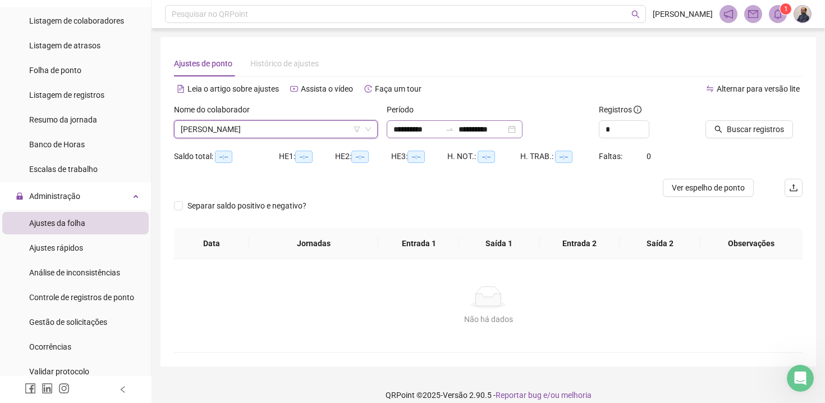
click at [523, 128] on div "**********" at bounding box center [455, 129] width 136 height 18
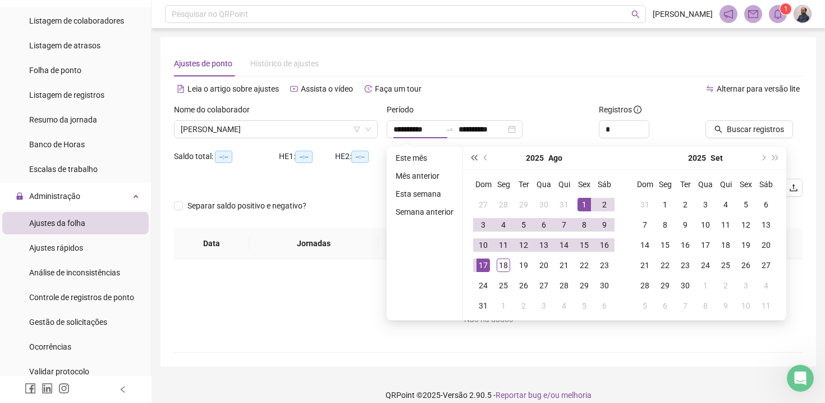
click at [477, 158] on span "super-prev-year" at bounding box center [474, 158] width 6 height 6
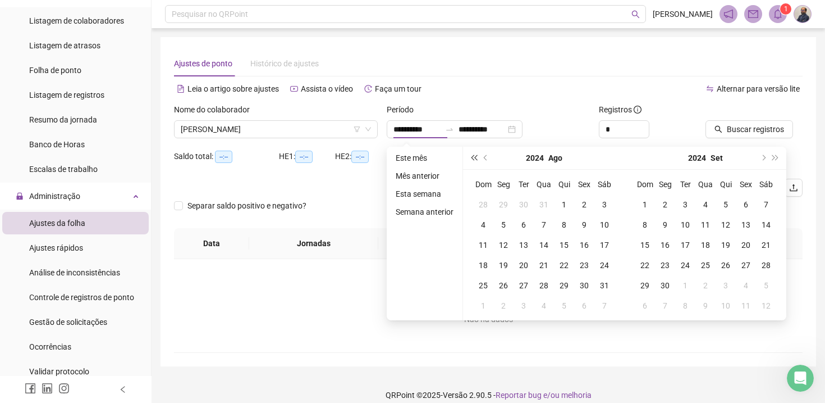
click at [477, 158] on span "super-prev-year" at bounding box center [474, 158] width 6 height 6
click at [778, 157] on span "super-next-year" at bounding box center [776, 158] width 6 height 6
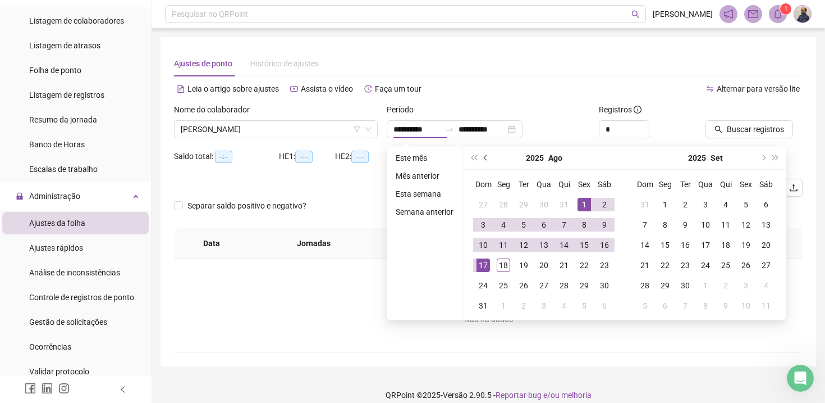
click at [487, 157] on span "prev-year" at bounding box center [487, 158] width 6 height 6
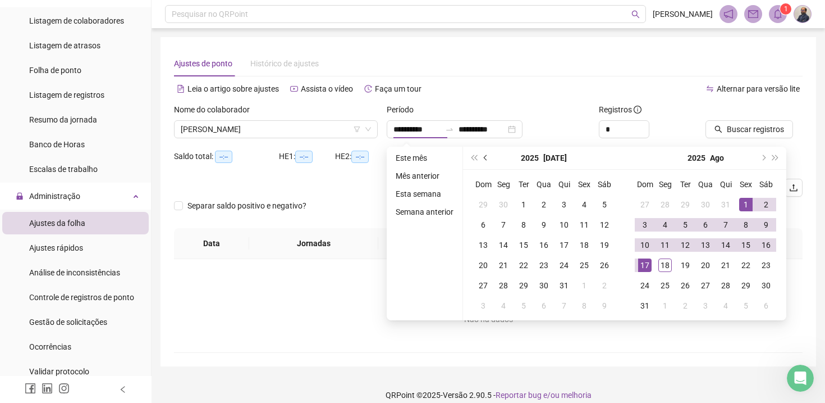
click at [487, 157] on span "prev-year" at bounding box center [487, 158] width 6 height 6
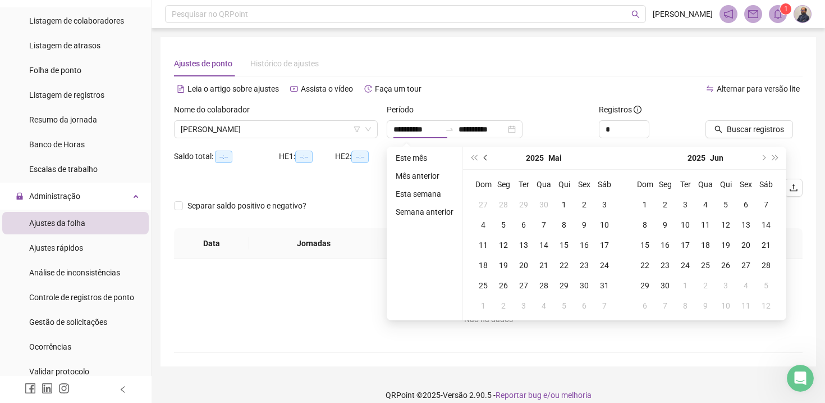
click at [487, 157] on span "prev-year" at bounding box center [487, 158] width 6 height 6
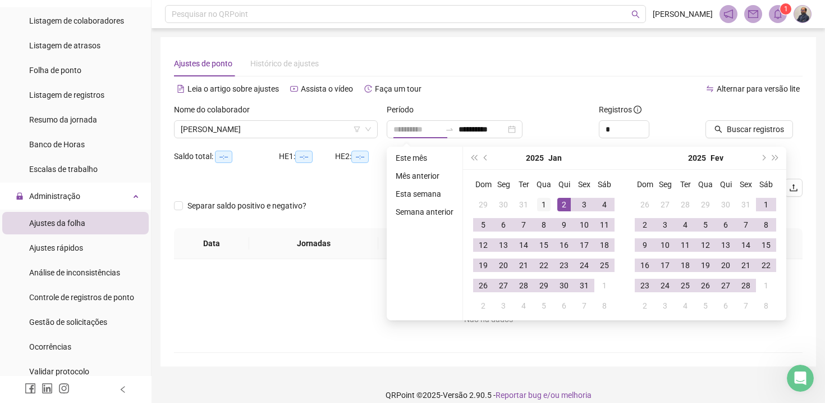
type input "**********"
click at [551, 206] on div "1" at bounding box center [543, 204] width 13 height 13
click at [763, 158] on span "next-year" at bounding box center [763, 158] width 6 height 6
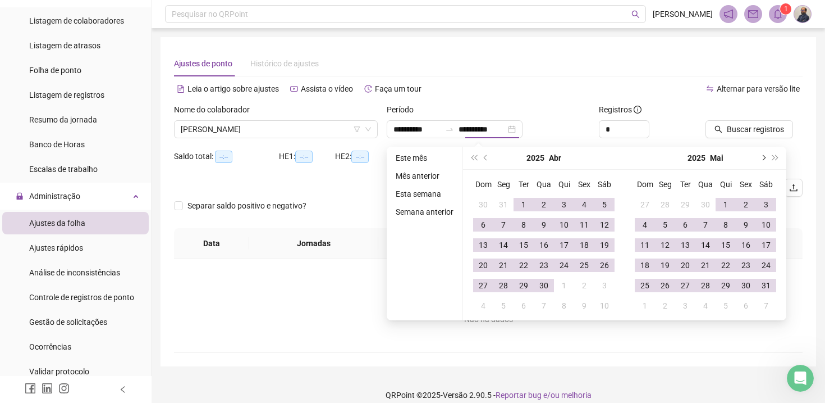
click at [763, 158] on span "next-year" at bounding box center [763, 158] width 6 height 6
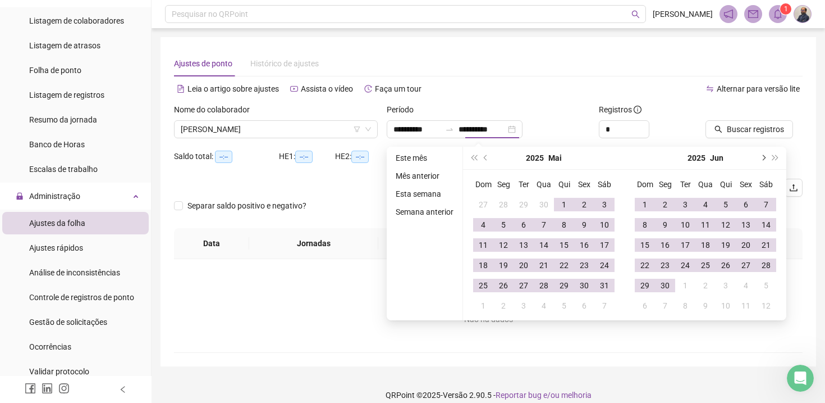
click at [763, 158] on span "next-year" at bounding box center [763, 158] width 6 height 6
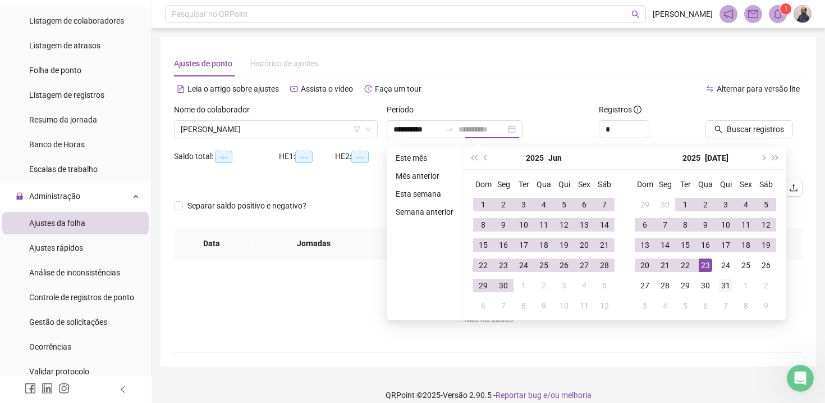
type input "**********"
click at [730, 283] on div "31" at bounding box center [725, 284] width 13 height 13
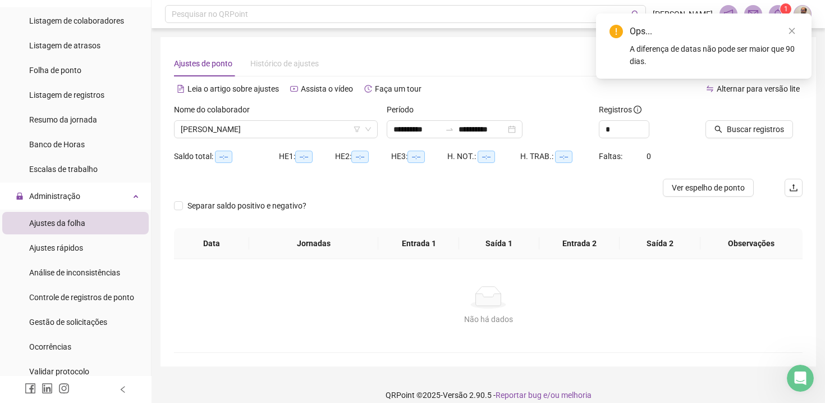
type input "**********"
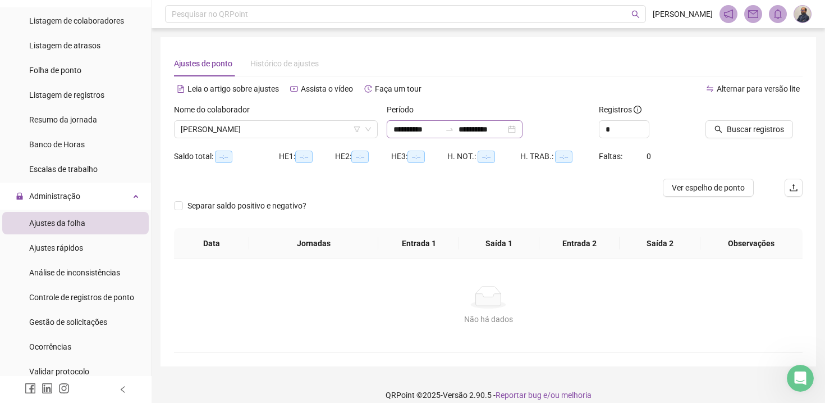
click at [523, 131] on div "**********" at bounding box center [455, 129] width 136 height 18
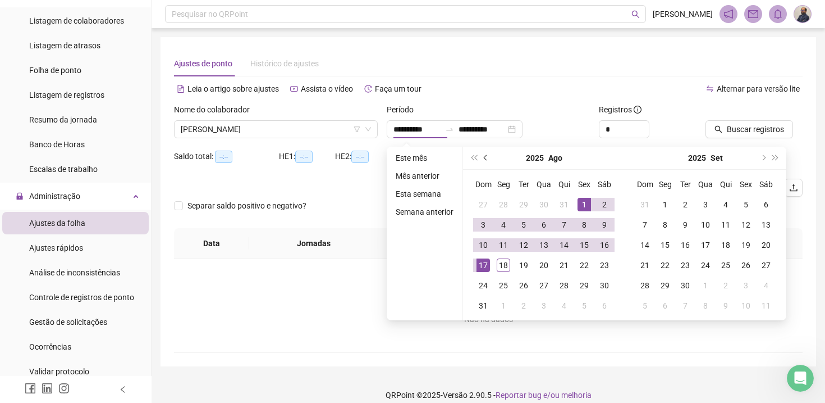
click at [488, 159] on span "prev-year" at bounding box center [487, 158] width 6 height 6
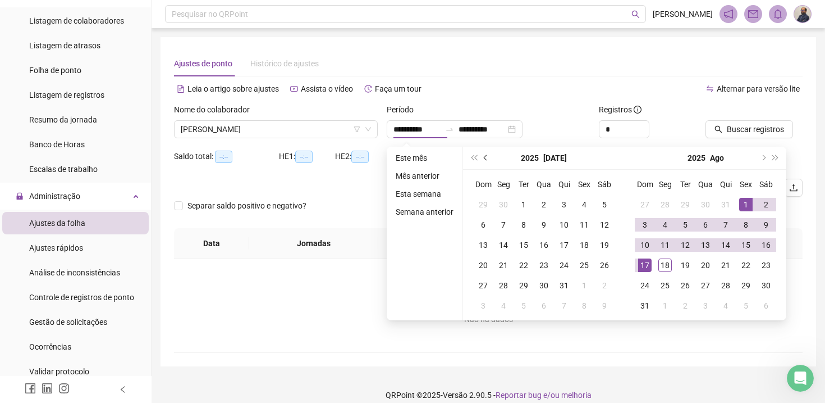
click at [488, 159] on span "prev-year" at bounding box center [487, 158] width 6 height 6
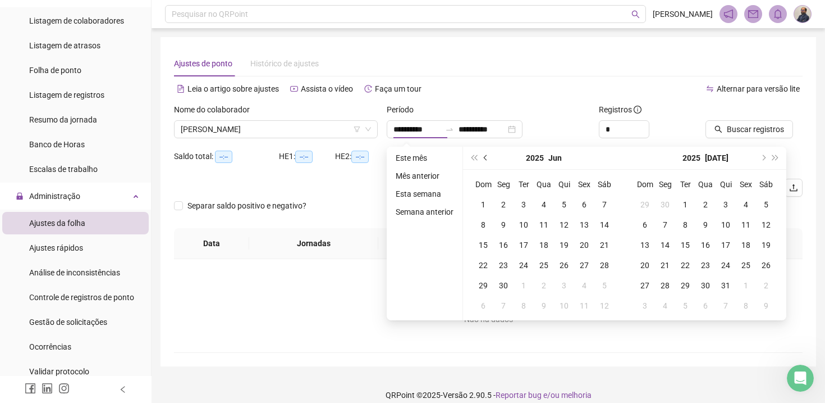
click at [488, 159] on span "prev-year" at bounding box center [487, 158] width 6 height 6
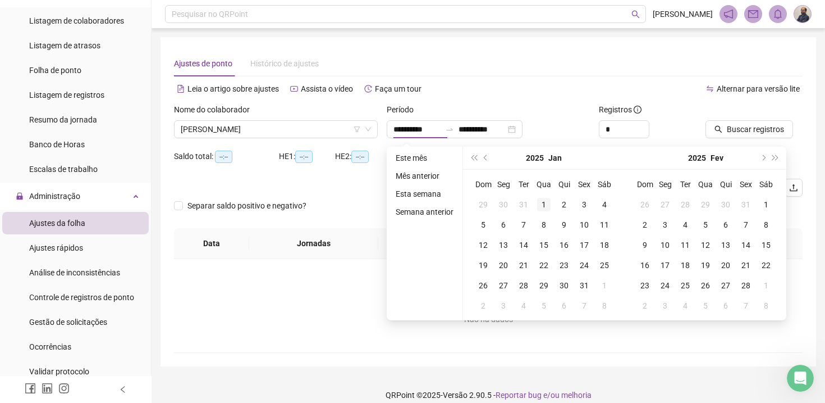
type input "**********"
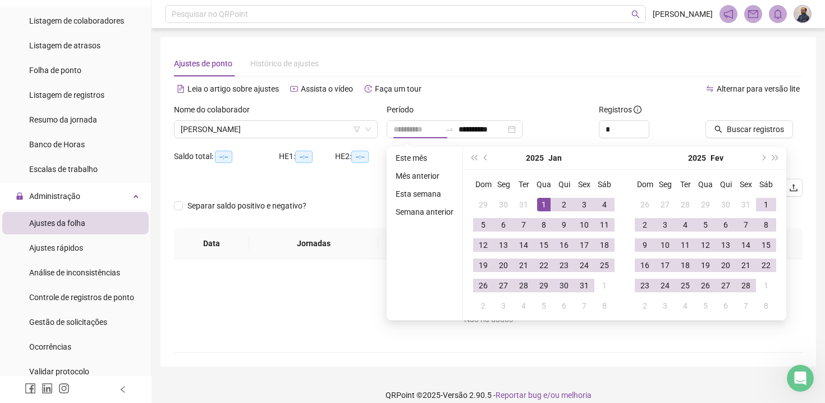
click at [545, 204] on div "1" at bounding box center [543, 204] width 13 height 13
type input "**********"
click at [750, 284] on div "28" at bounding box center [745, 284] width 13 height 13
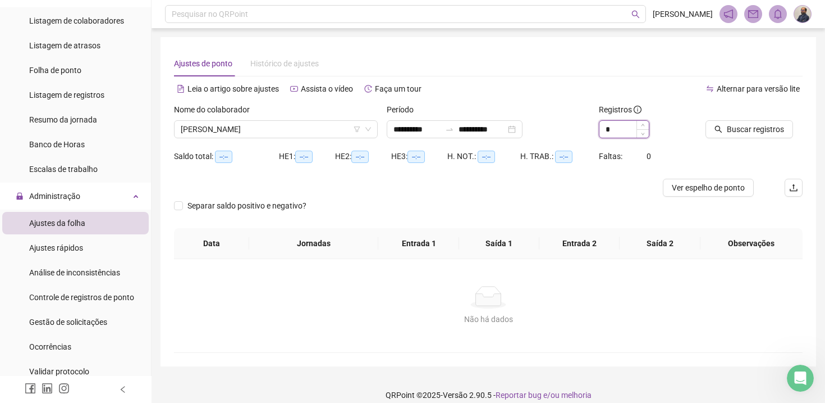
click at [615, 133] on input "*" at bounding box center [624, 129] width 49 height 17
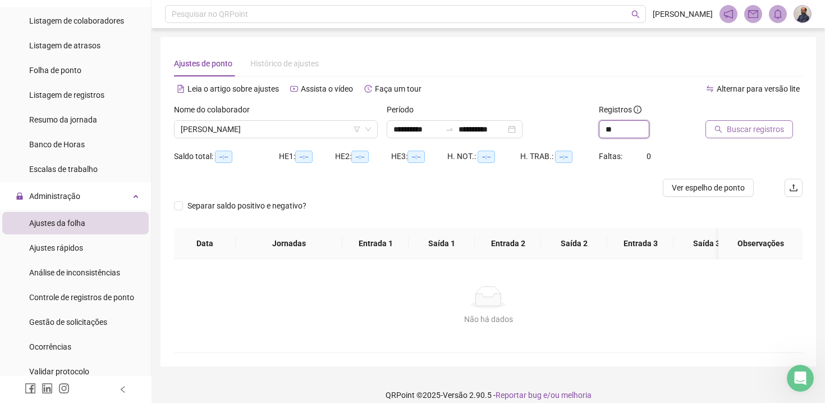
type input "**"
click at [750, 129] on span "Buscar registros" at bounding box center [755, 129] width 57 height 12
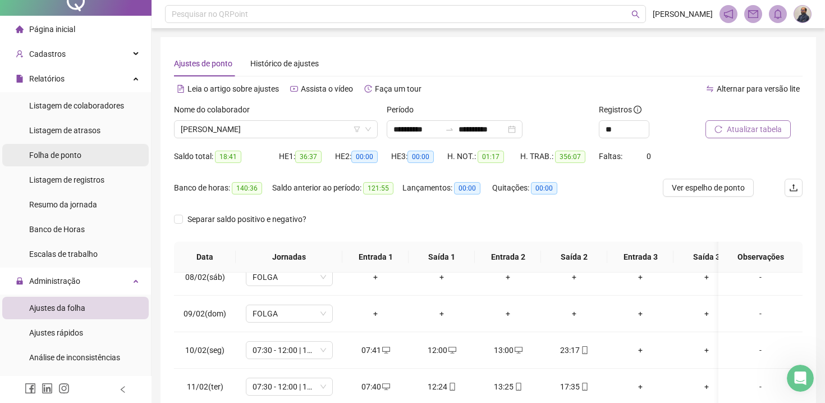
scroll to position [11, 0]
click at [68, 155] on span "Folha de ponto" at bounding box center [55, 156] width 52 height 9
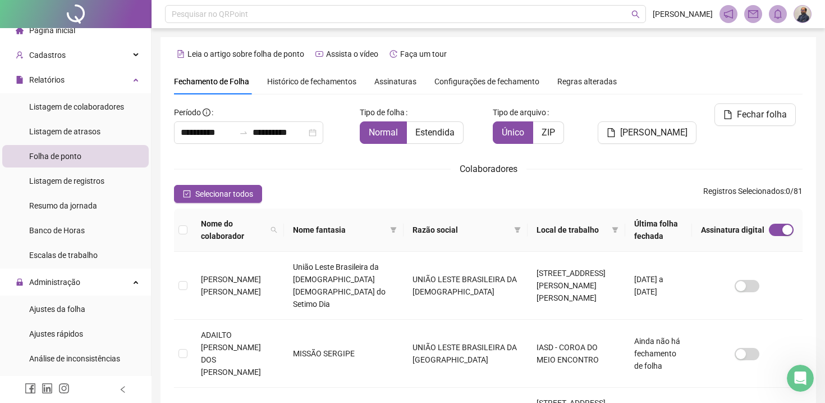
scroll to position [29, 0]
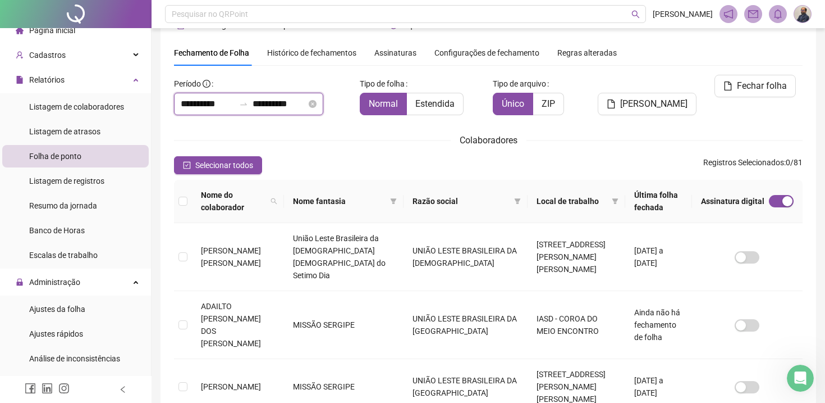
click at [205, 102] on input "**********" at bounding box center [208, 103] width 54 height 13
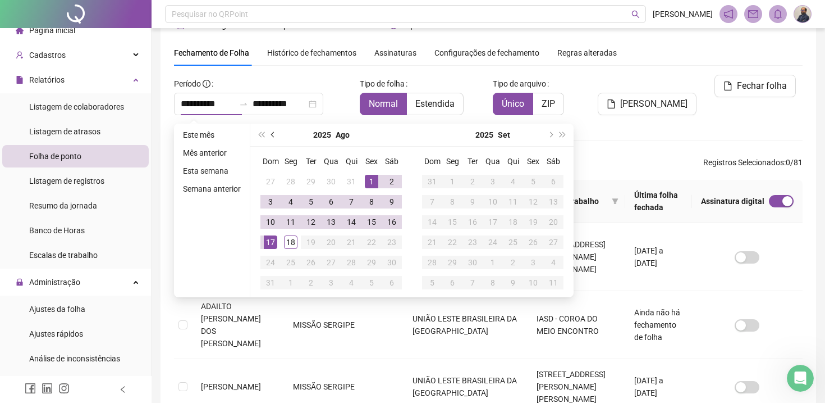
click at [274, 133] on span "prev-year" at bounding box center [274, 135] width 6 height 6
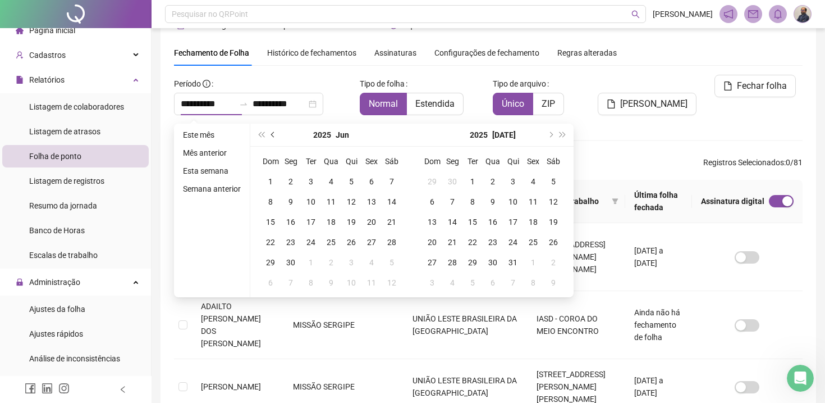
click at [274, 133] on span "prev-year" at bounding box center [274, 135] width 6 height 6
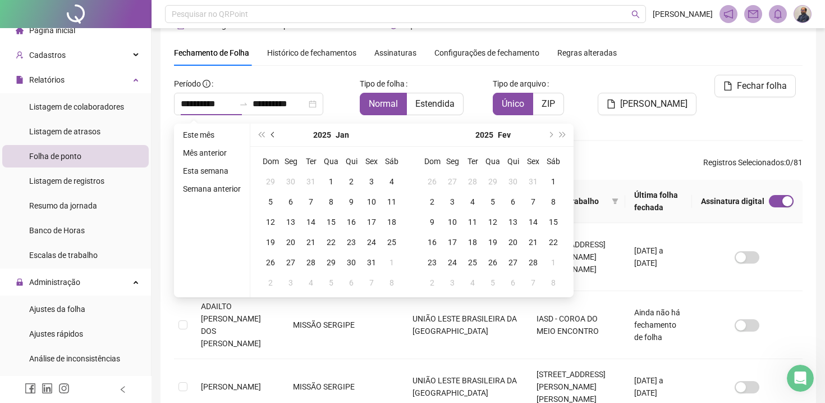
click at [274, 133] on span "prev-year" at bounding box center [274, 135] width 6 height 6
click at [554, 135] on button "next-year" at bounding box center [550, 135] width 12 height 22
type input "**********"
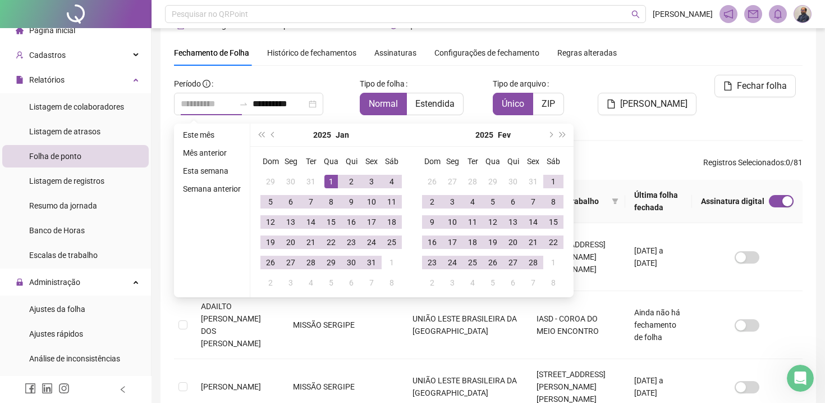
click at [336, 181] on div "1" at bounding box center [331, 181] width 13 height 13
type input "**********"
click at [535, 257] on div "28" at bounding box center [533, 261] width 13 height 13
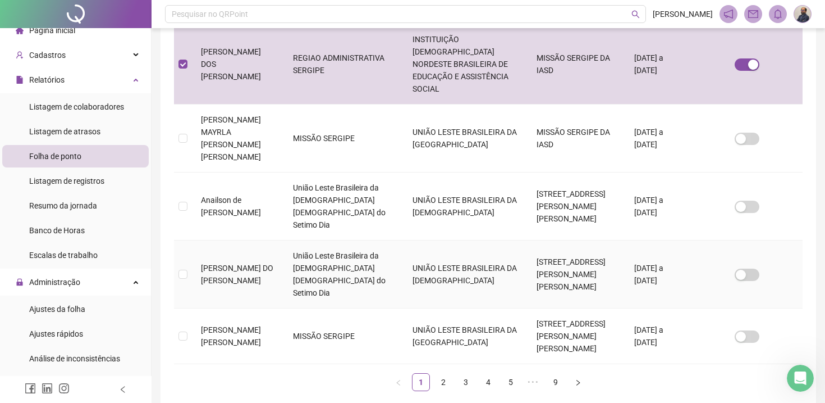
scroll to position [589, 0]
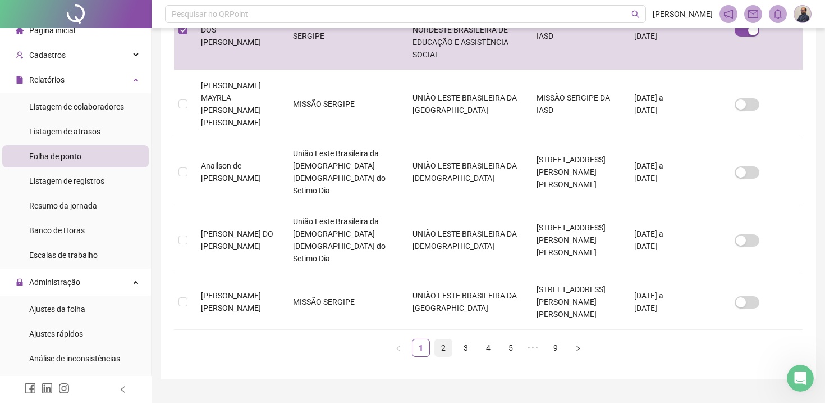
click at [445, 339] on link "2" at bounding box center [443, 347] width 17 height 17
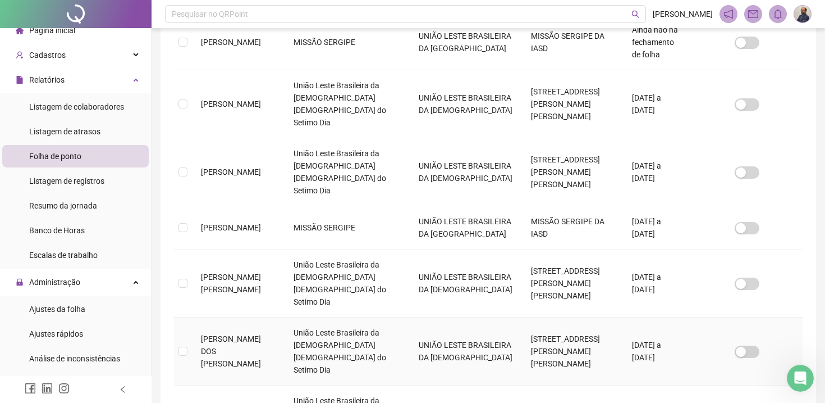
scroll to position [478, 0]
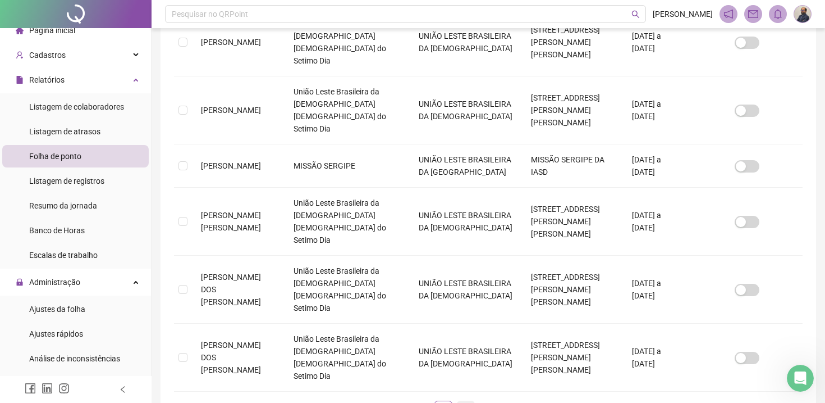
click at [470, 401] on link "3" at bounding box center [466, 409] width 17 height 17
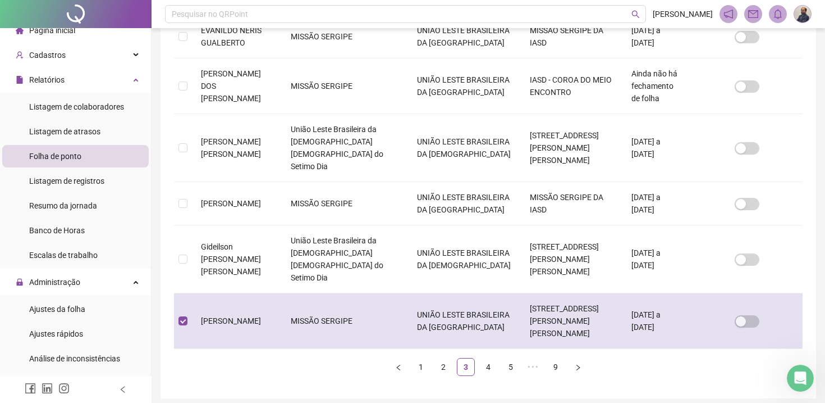
scroll to position [29, 0]
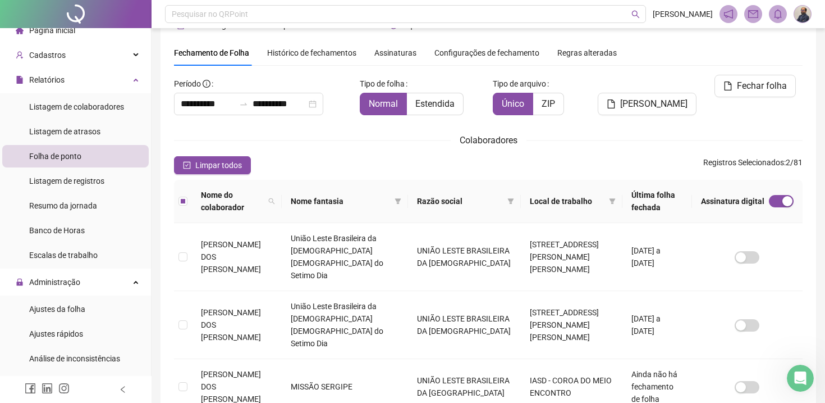
click at [303, 54] on span "Histórico de fechamentos" at bounding box center [311, 52] width 89 height 9
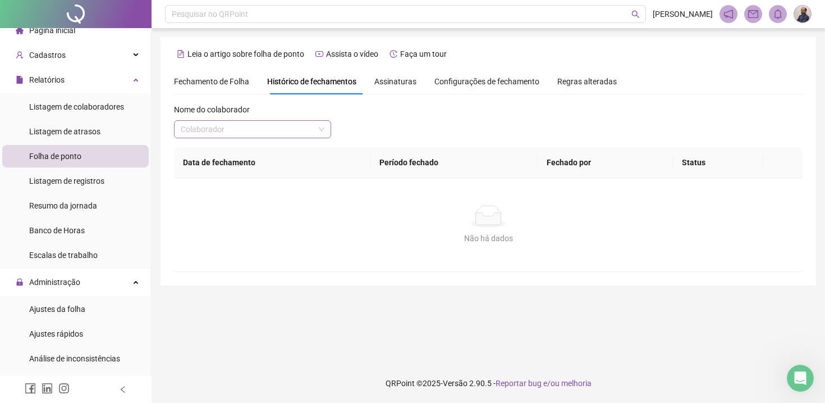
click at [284, 132] on input "search" at bounding box center [248, 129] width 134 height 17
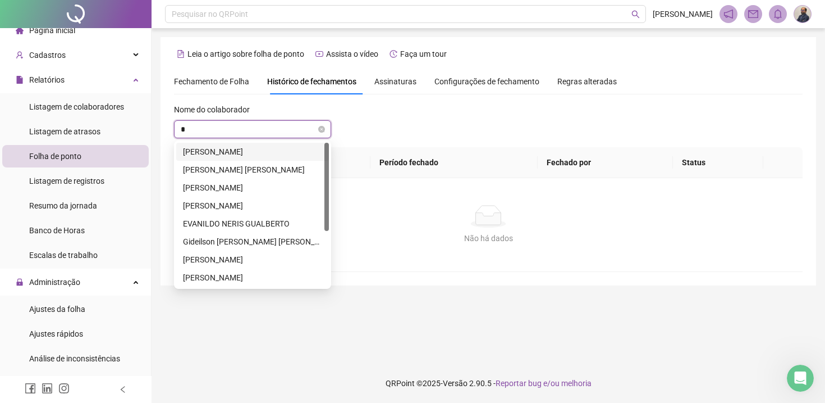
type input "**"
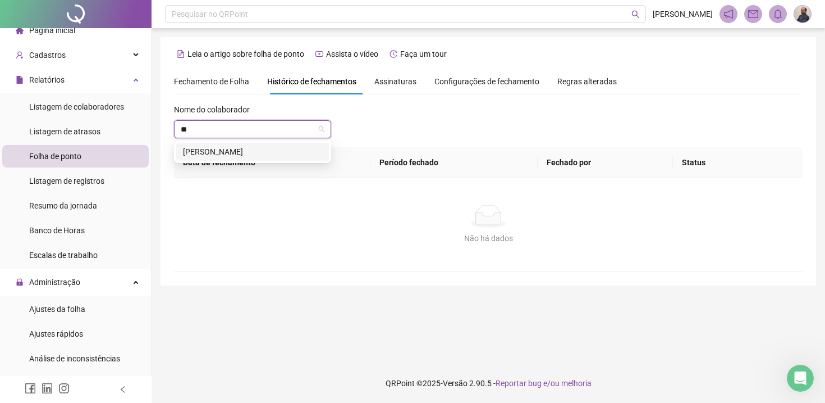
click at [288, 154] on div "[PERSON_NAME]" at bounding box center [252, 151] width 139 height 12
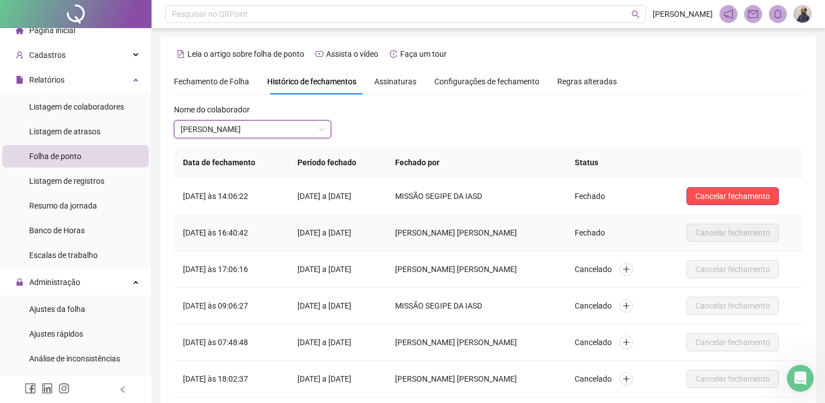
scroll to position [92, 0]
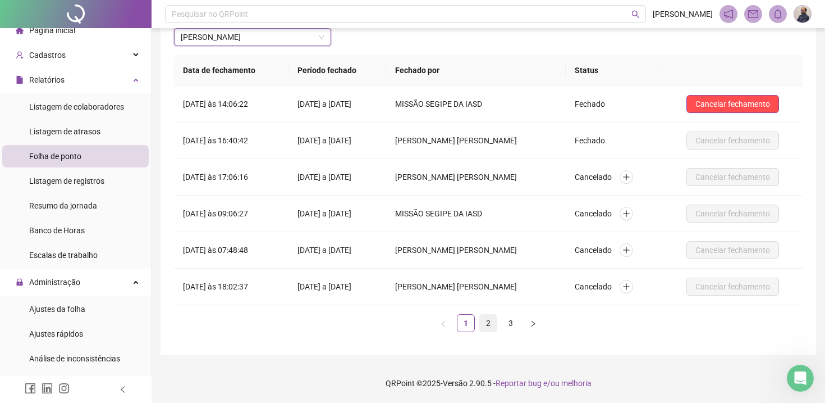
click at [491, 326] on link "2" at bounding box center [488, 322] width 17 height 17
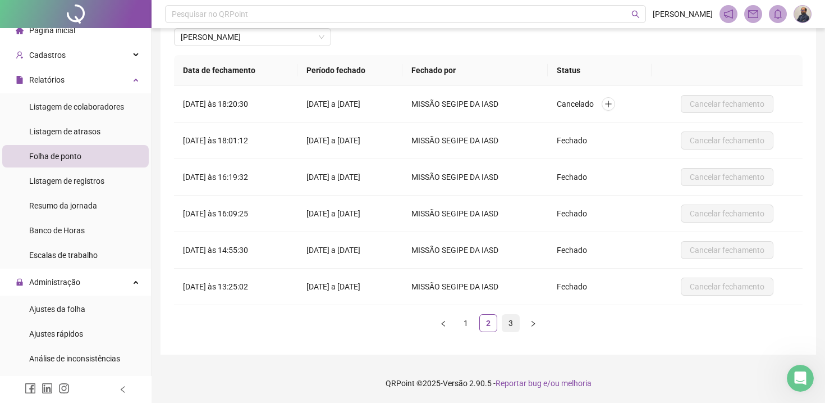
click at [511, 323] on link "3" at bounding box center [511, 322] width 17 height 17
click at [464, 321] on link "1" at bounding box center [466, 322] width 17 height 17
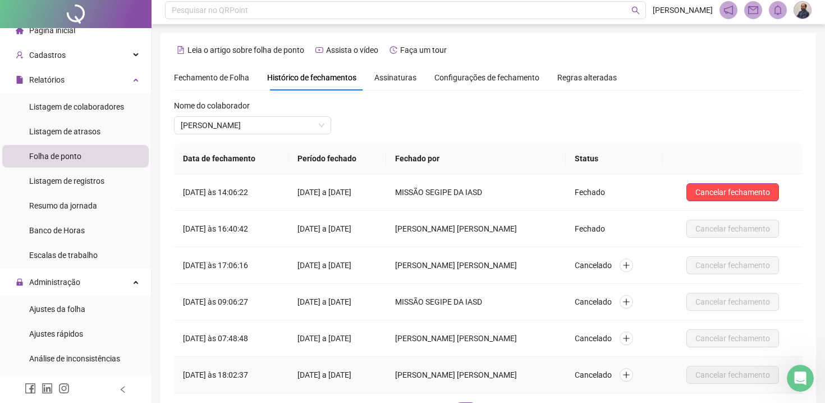
scroll to position [0, 0]
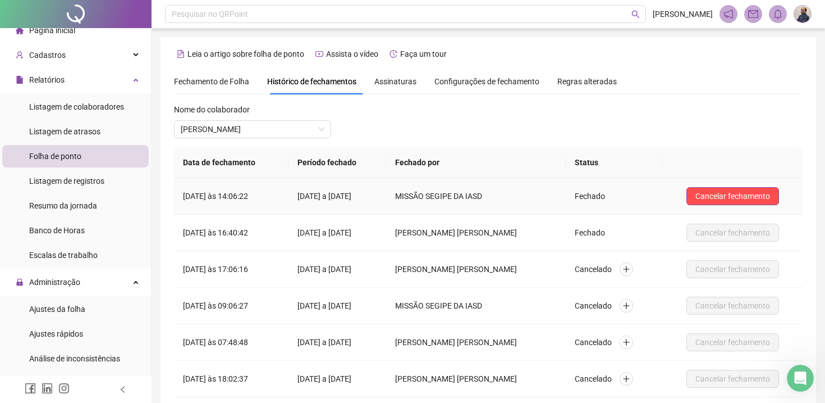
click at [225, 198] on td "[DATE] às 14:06:22" at bounding box center [231, 196] width 115 height 36
click at [484, 195] on span "MISSÃO SEGIPE DA IASD" at bounding box center [439, 195] width 89 height 9
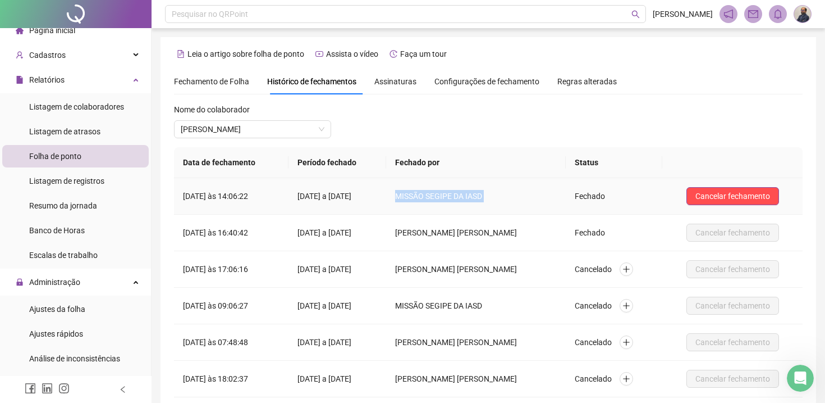
click at [341, 197] on td "[DATE] a [DATE]" at bounding box center [338, 196] width 98 height 36
click at [402, 80] on span "Assinaturas" at bounding box center [395, 81] width 42 height 8
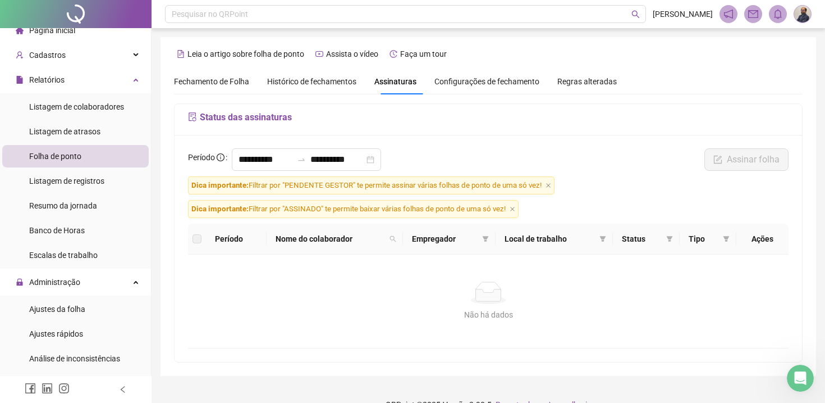
click at [459, 81] on span "Configurações de fechamento" at bounding box center [487, 81] width 105 height 8
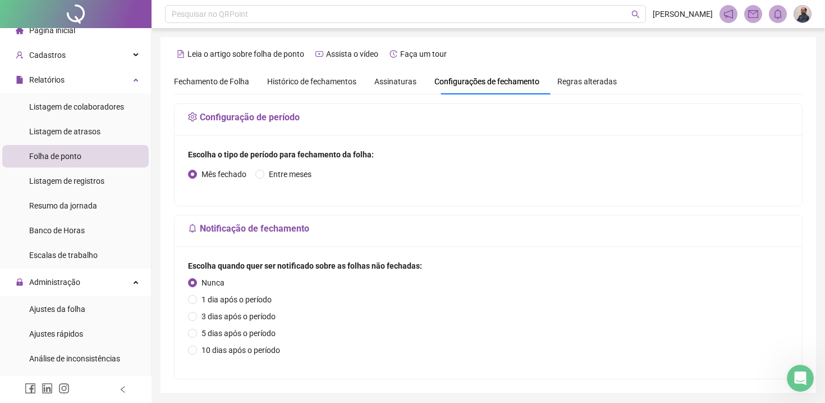
click at [353, 83] on span "Histórico de fechamentos" at bounding box center [311, 81] width 89 height 9
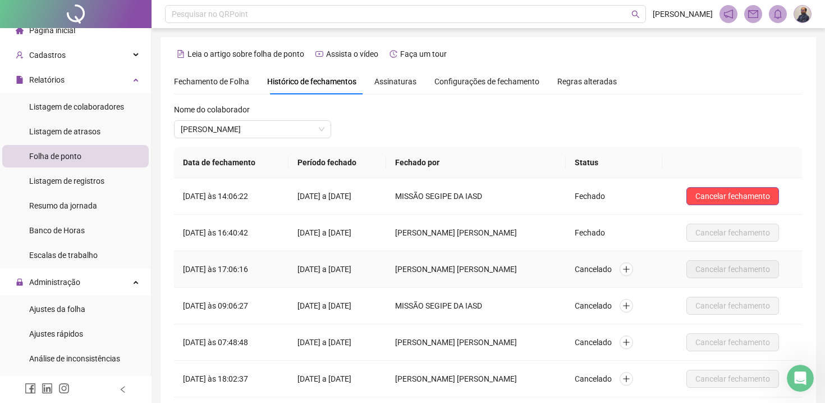
scroll to position [92, 0]
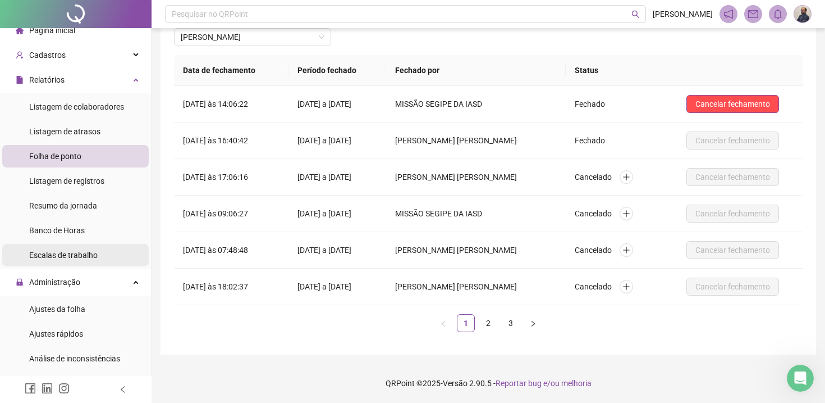
click at [63, 252] on span "Escalas de trabalho" at bounding box center [63, 254] width 68 height 9
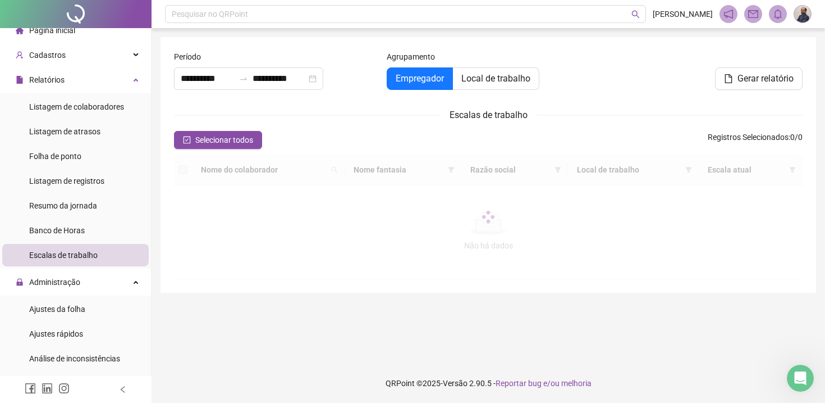
type input "**********"
